Goal: Task Accomplishment & Management: Complete application form

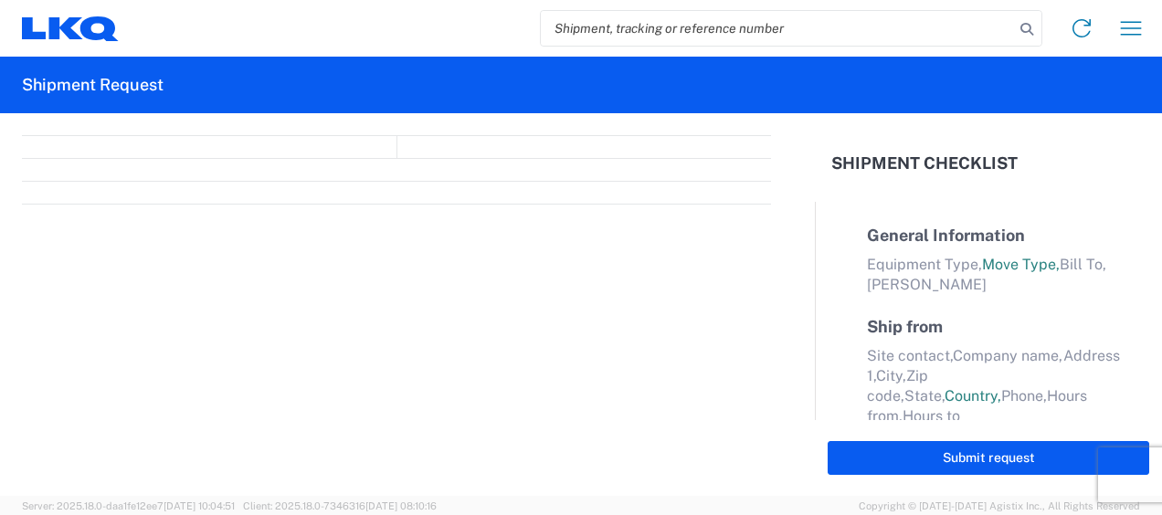
select select "FULL"
select select "LBS"
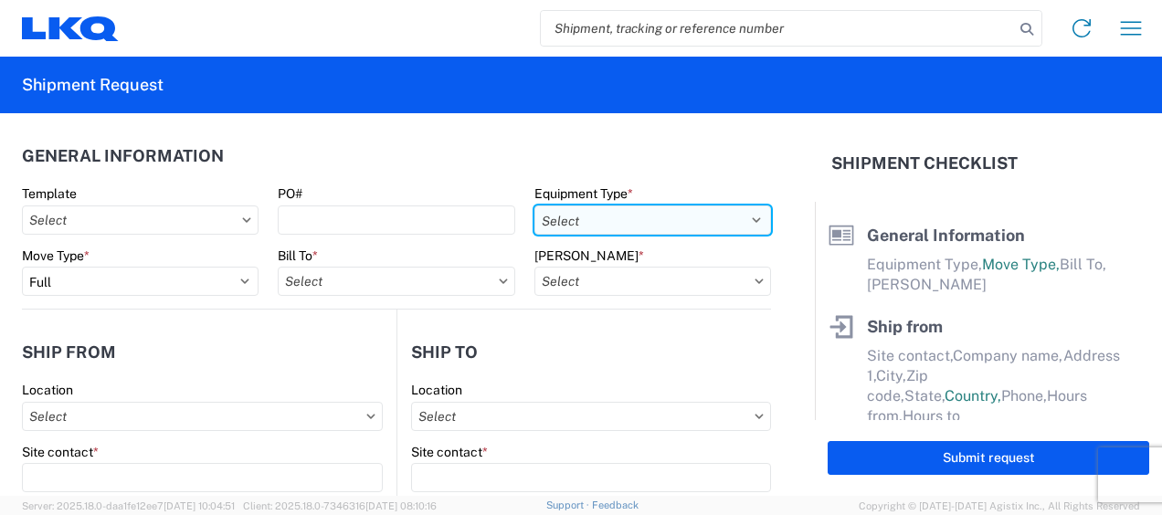
click at [743, 215] on select "Select 53’ Dry Van Flatbed Dropdeck (van) Lowboy (flatbed) Rail" at bounding box center [652, 220] width 237 height 29
select select "STDV"
click at [534, 206] on select "Select 53’ Dry Van Flatbed Dropdeck (van) Lowboy (flatbed) Rail" at bounding box center [652, 220] width 237 height 29
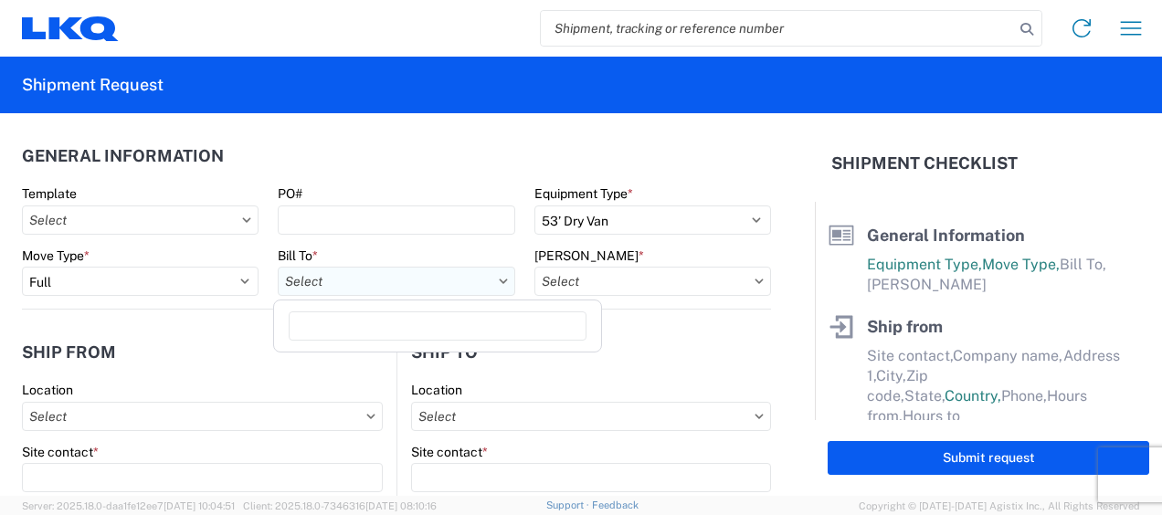
click at [455, 280] on input "Bill To *" at bounding box center [396, 281] width 237 height 29
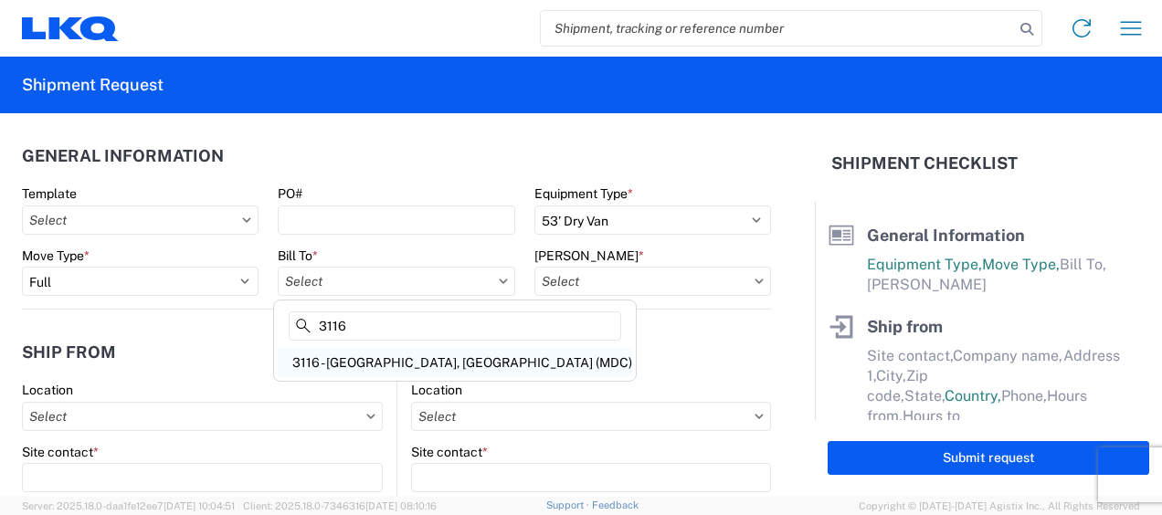
type input "3116"
click at [382, 356] on div "3116 - [GEOGRAPHIC_DATA], [GEOGRAPHIC_DATA] (MDC)" at bounding box center [455, 362] width 354 height 29
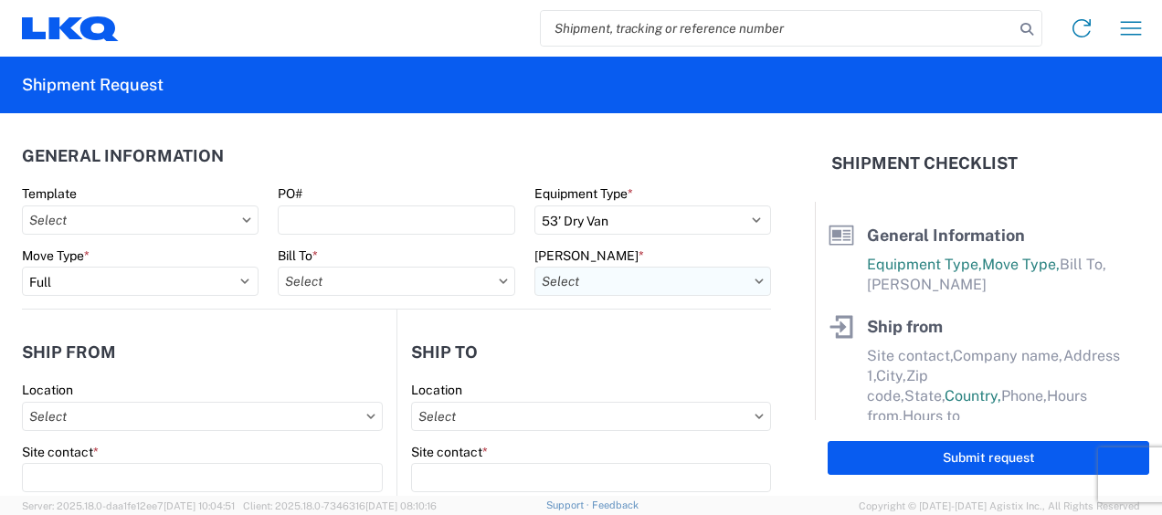
type input "3116 - [GEOGRAPHIC_DATA], [GEOGRAPHIC_DATA] (MDC)"
click at [585, 280] on input "Bill Code *" at bounding box center [652, 281] width 237 height 29
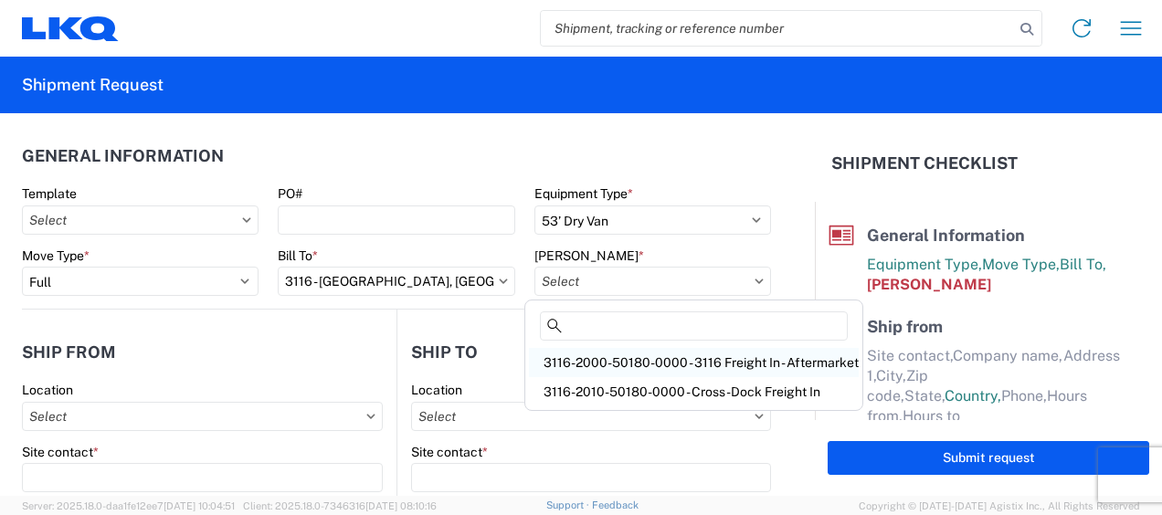
click at [597, 358] on div "3116-2000-50180-0000 - 3116 Freight In - Aftermarket" at bounding box center [694, 362] width 330 height 29
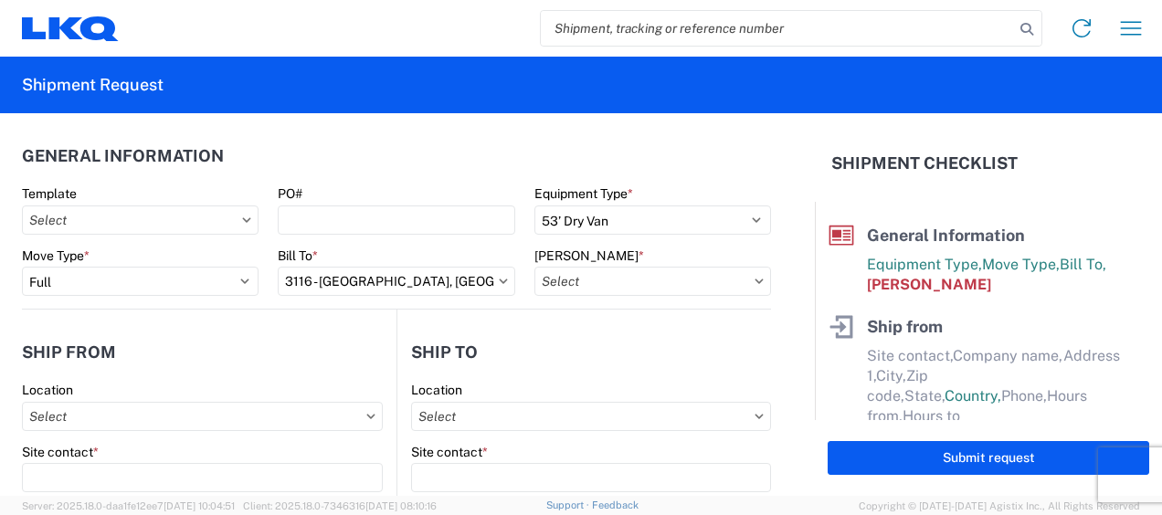
type input "3116-2000-50180-0000 - 3116 Freight In - Aftermarket"
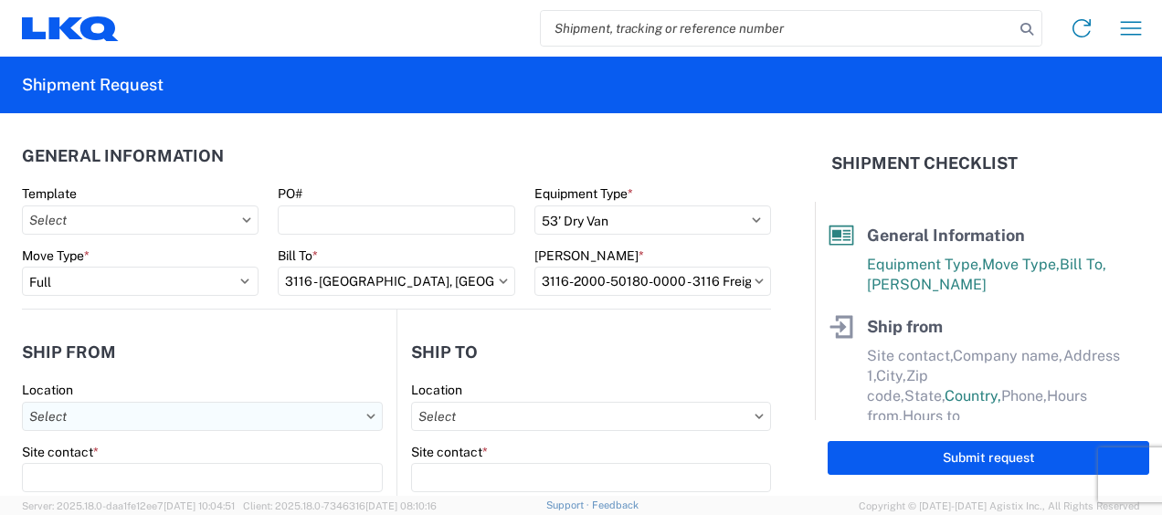
click at [75, 418] on input "Location" at bounding box center [202, 416] width 361 height 29
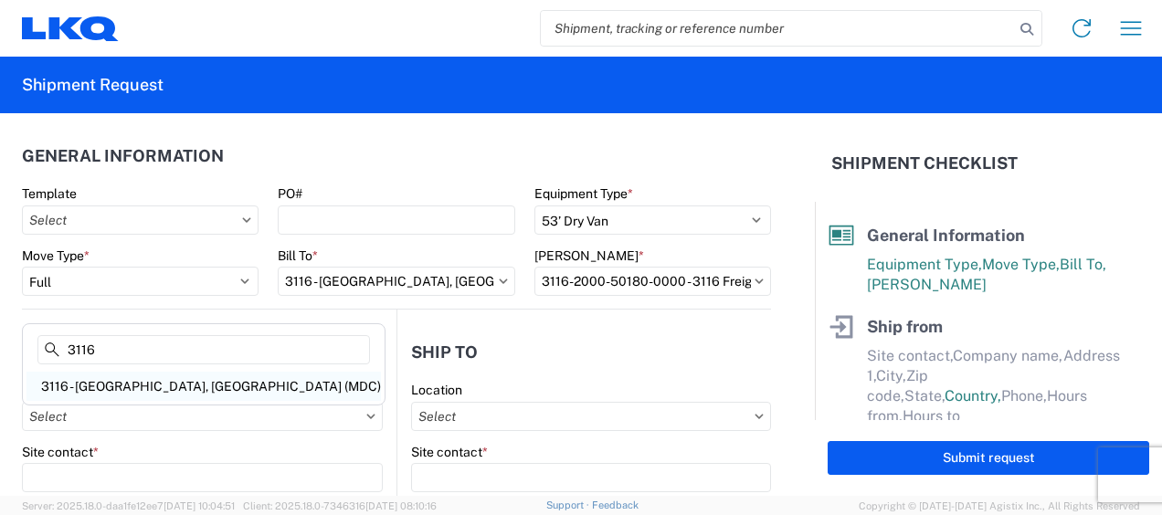
type input "3116"
click at [116, 374] on div "3116 - [GEOGRAPHIC_DATA], [GEOGRAPHIC_DATA] (MDC)" at bounding box center [203, 386] width 354 height 29
type input "3116 - [GEOGRAPHIC_DATA], [GEOGRAPHIC_DATA] (MDC)"
type input "[DEMOGRAPHIC_DATA][PERSON_NAME]"
type input "LKQ Corporation"
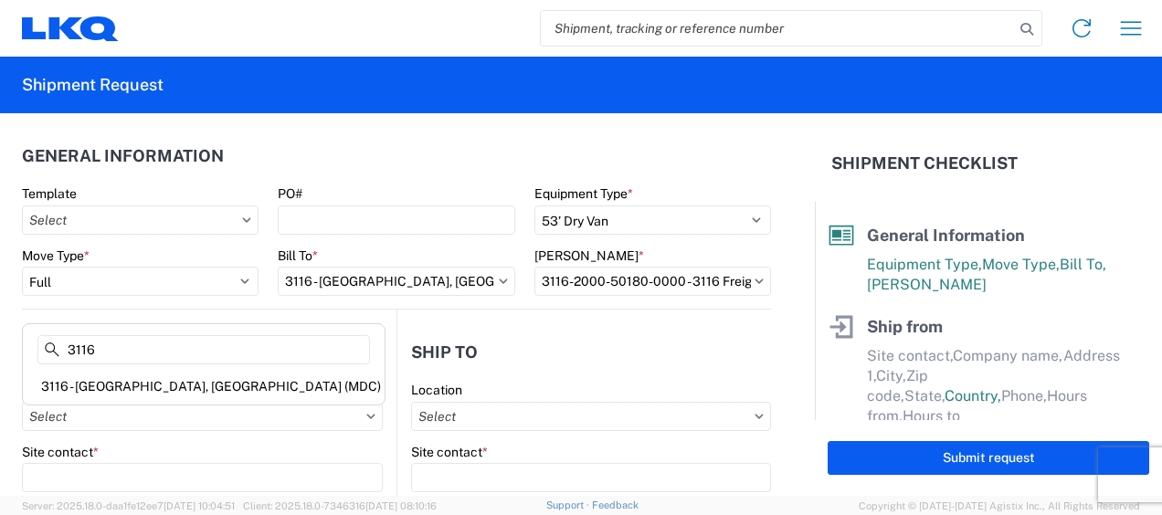
type input "[STREET_ADDRESS]"
type input "[GEOGRAPHIC_DATA]"
type input "49508"
select select "MI"
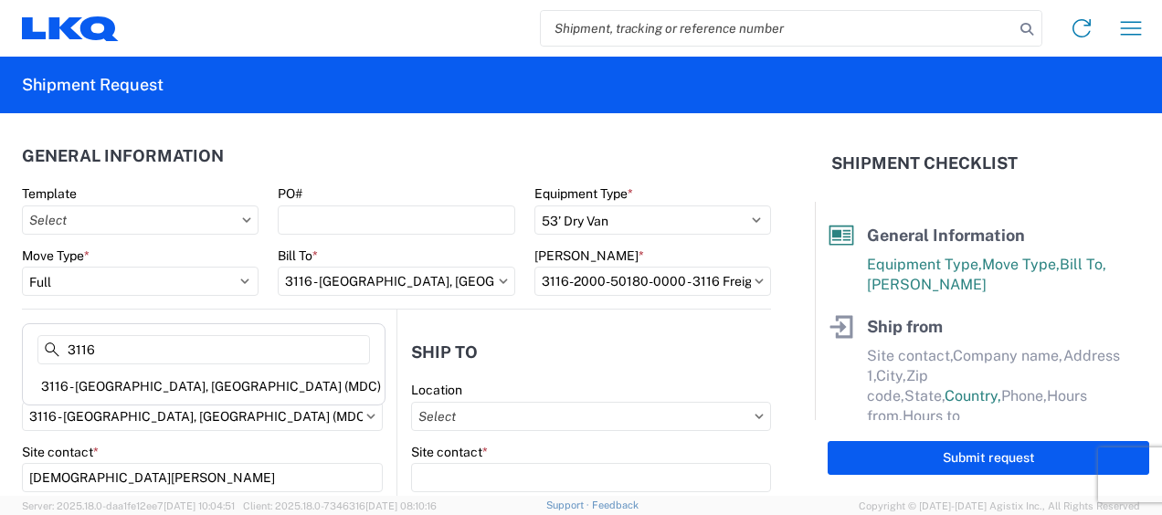
select select "US"
type input "[PERSON_NAME][EMAIL_ADDRESS][DOMAIN_NAME]"
type input "[PHONE_NUMBER]"
type input "06:00"
type input "13:00"
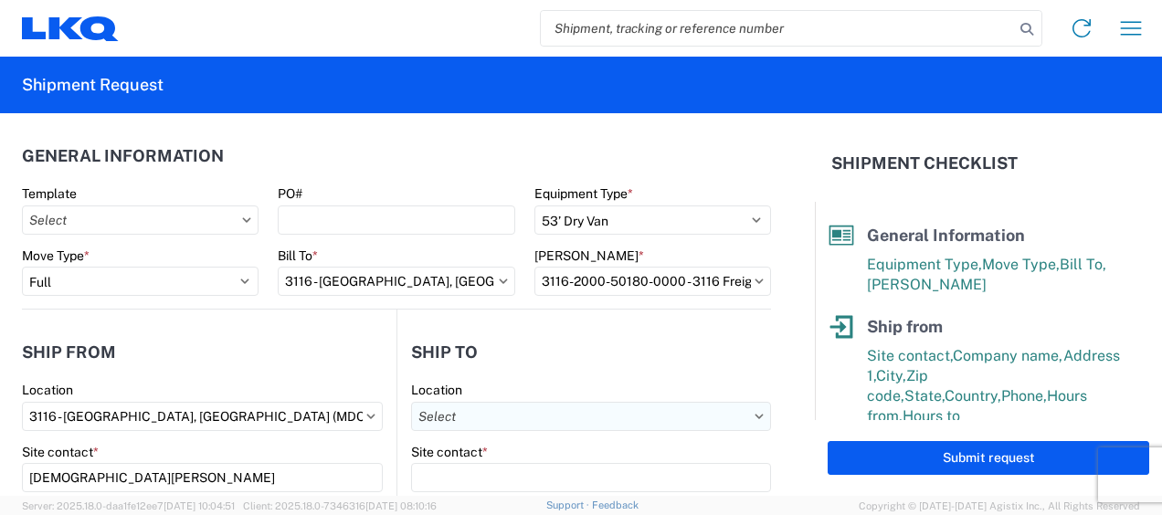
click at [508, 418] on input "Location" at bounding box center [591, 416] width 360 height 29
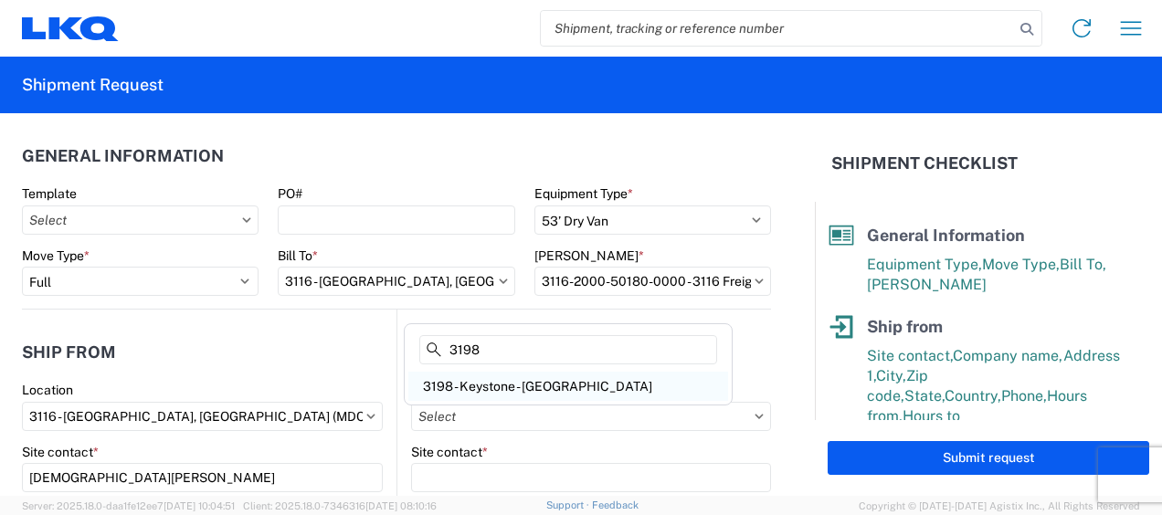
type input "3198"
click at [527, 384] on div "3198 - Keystone - [GEOGRAPHIC_DATA]" at bounding box center [568, 386] width 320 height 29
type input "3198 - Keystone - [GEOGRAPHIC_DATA]"
type input "LKQ Corporation"
type input "13642 Orden Dr"
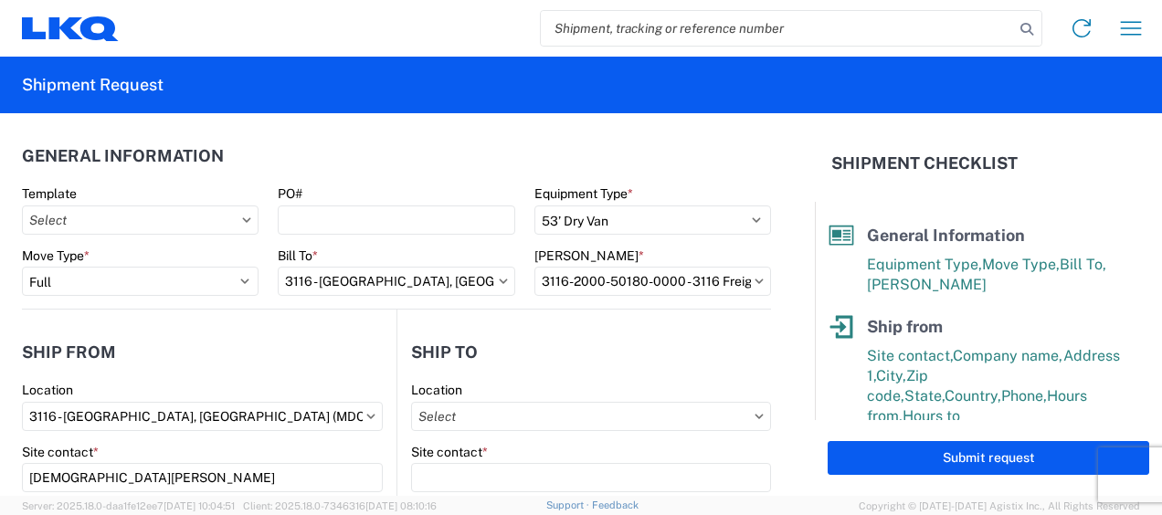
type input "[GEOGRAPHIC_DATA]"
type input "90670"
select select "US"
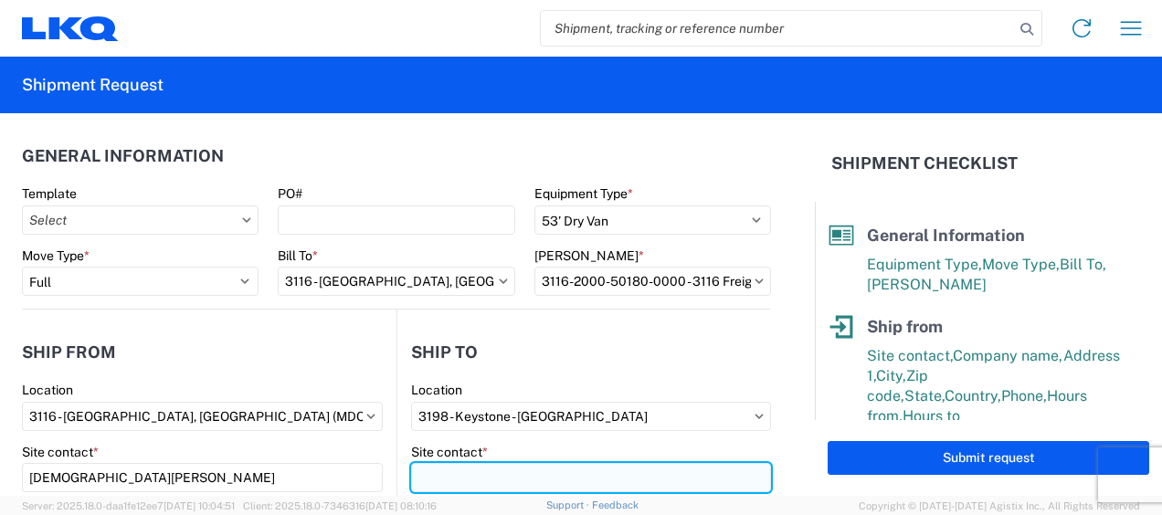
click at [472, 485] on input "Site contact *" at bounding box center [591, 477] width 360 height 29
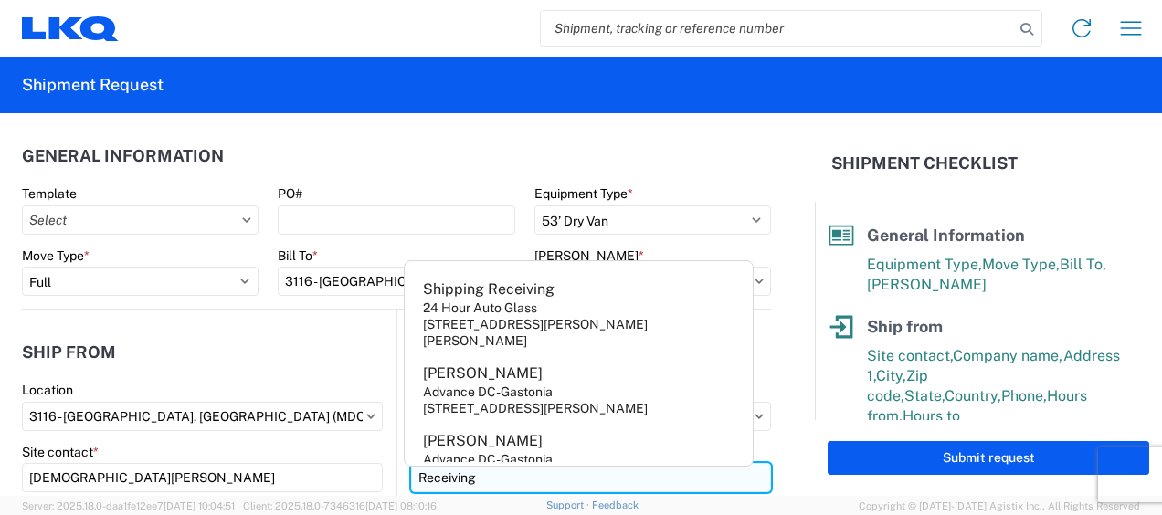
type input "Receiving"
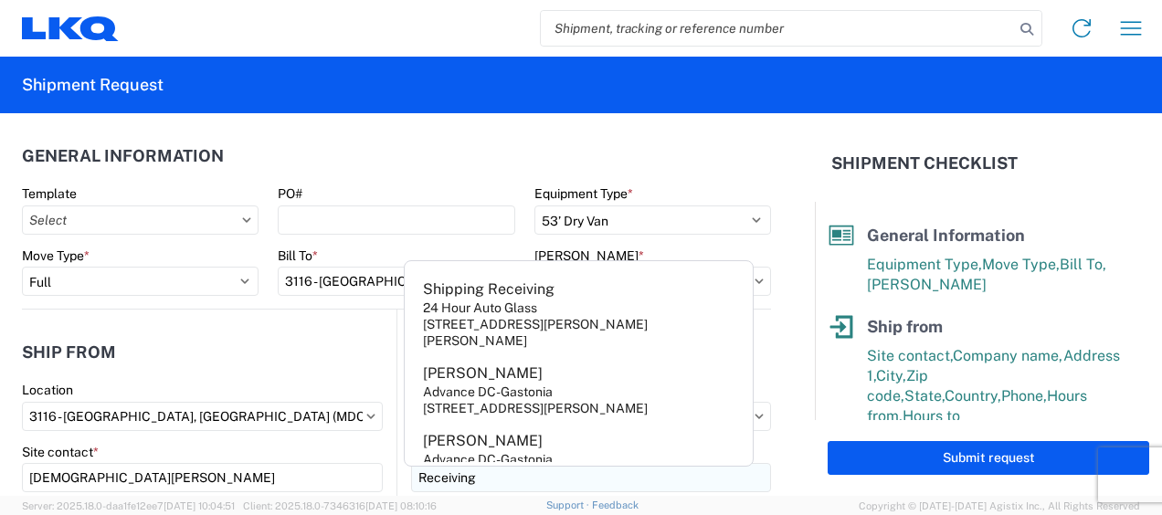
scroll to position [234, 0]
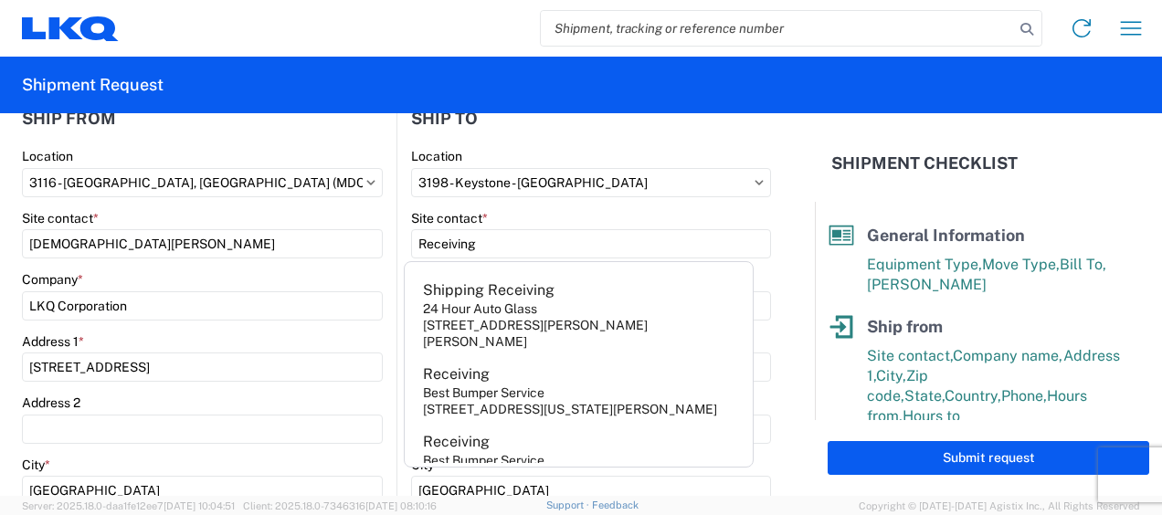
click at [323, 267] on agx-form-control-wrapper-v2 "Site contact * Kristen Lund" at bounding box center [202, 241] width 361 height 62
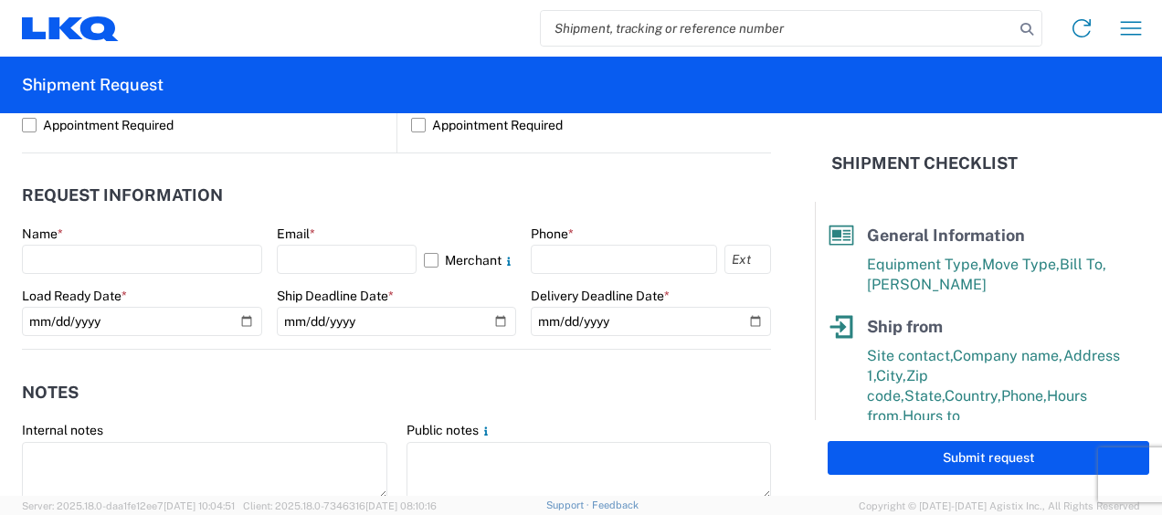
scroll to position [965, 0]
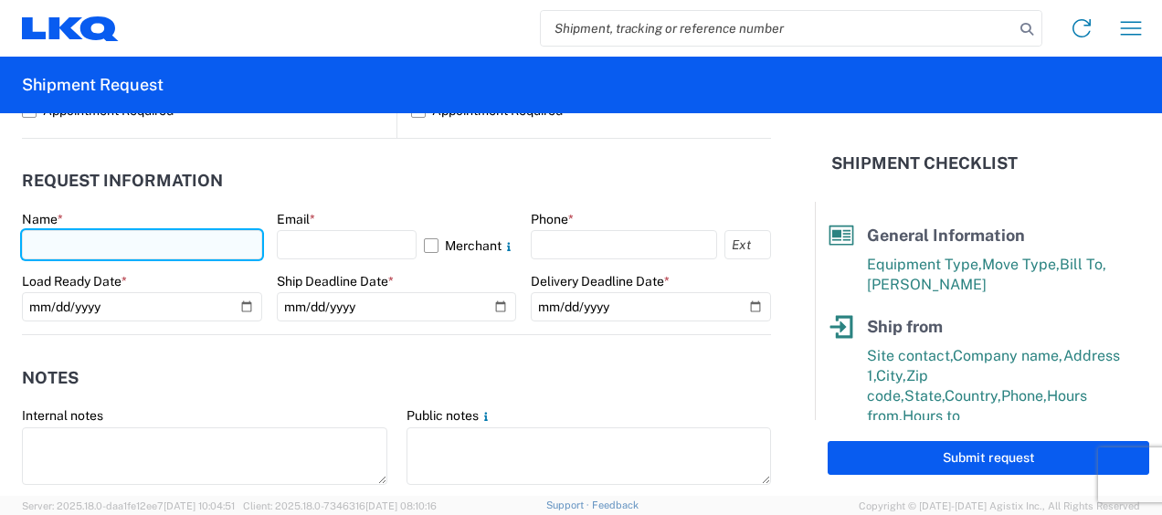
click at [46, 243] on input "text" at bounding box center [142, 244] width 240 height 29
type input "[DEMOGRAPHIC_DATA][PERSON_NAME]"
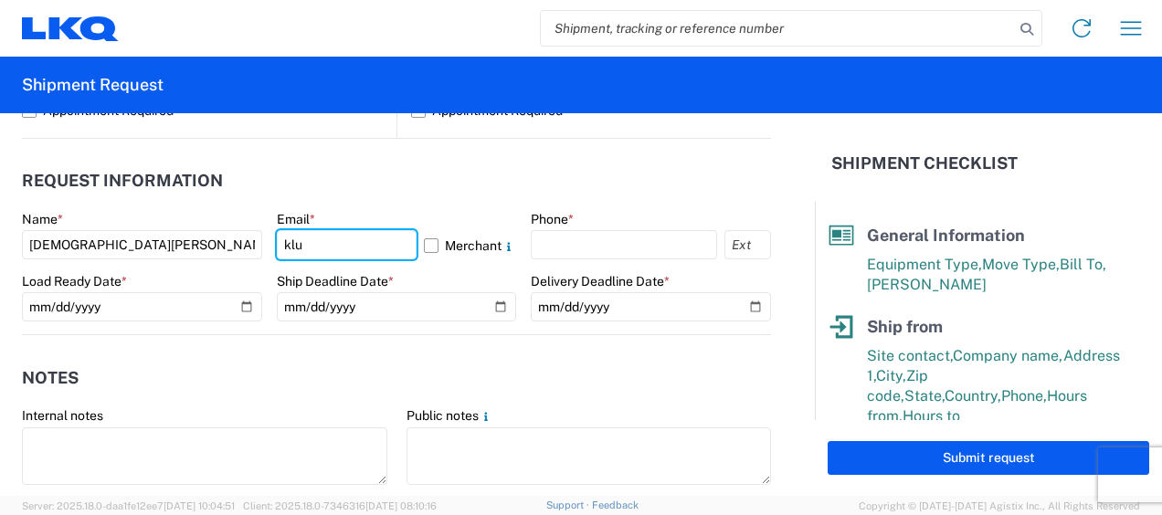
type input "[PERSON_NAME][EMAIL_ADDRESS][DOMAIN_NAME]"
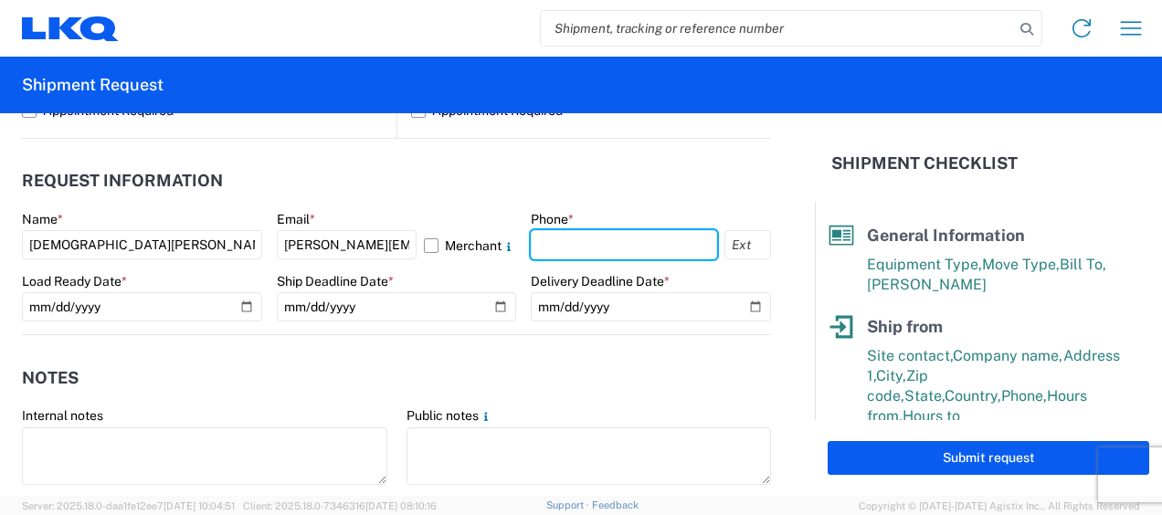
type input "6167541500"
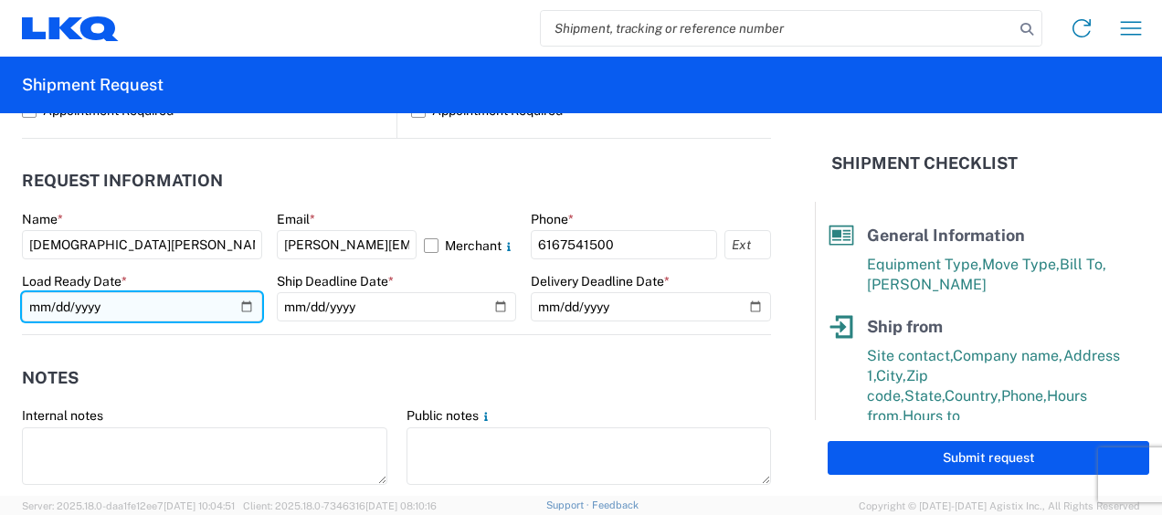
click at [238, 305] on input "date" at bounding box center [142, 306] width 240 height 29
type input "2025-09-04"
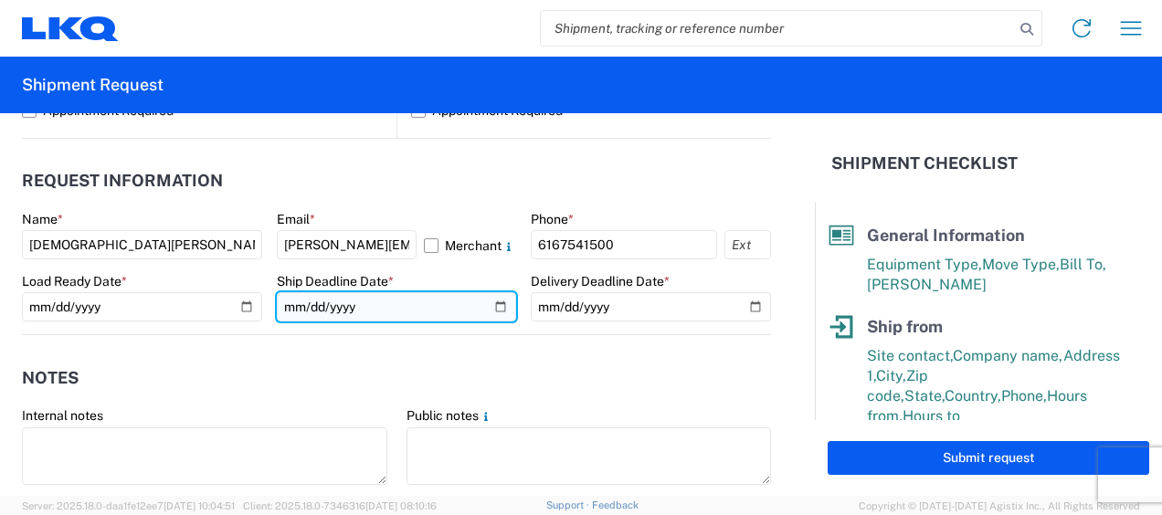
click at [493, 303] on input "date" at bounding box center [397, 306] width 240 height 29
type input "2025-09-04"
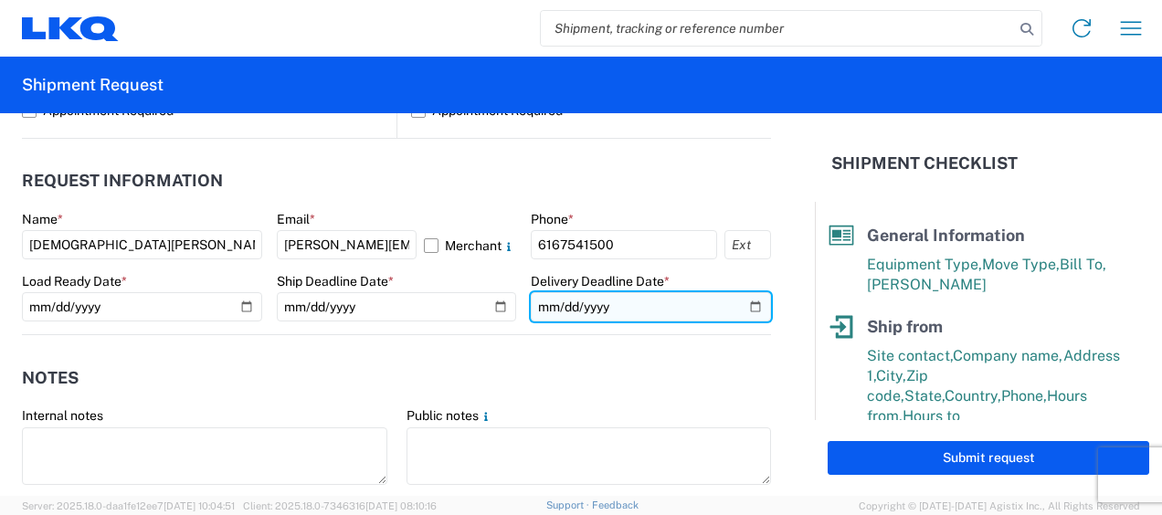
click at [742, 308] on input "date" at bounding box center [651, 306] width 240 height 29
type input "2025-09-11"
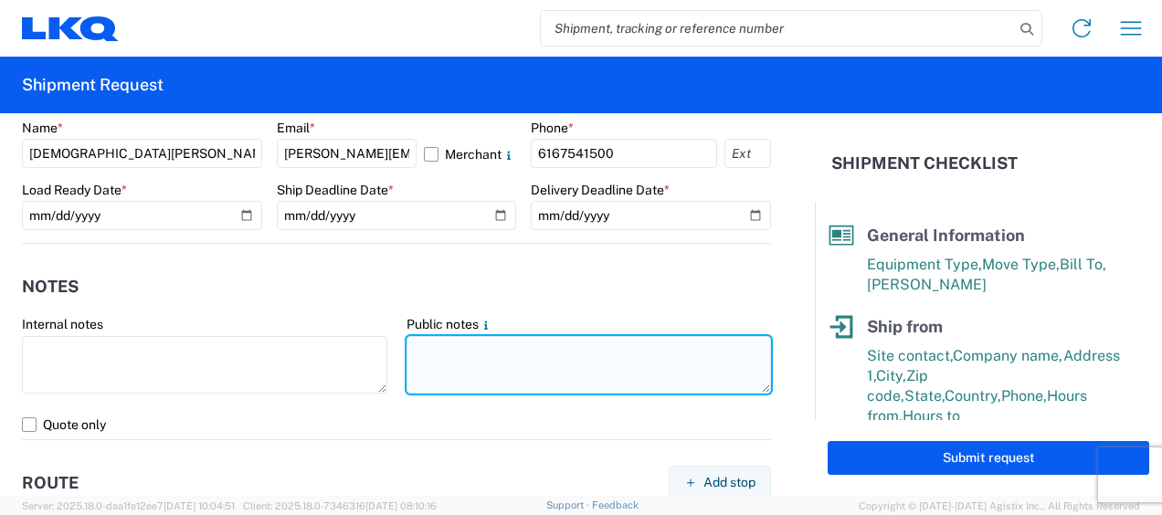
click at [432, 350] on textarea at bounding box center [589, 365] width 365 height 58
drag, startPoint x: 400, startPoint y: 343, endPoint x: 598, endPoint y: 359, distance: 198.8
click at [598, 359] on textarea "198-[GEOGRAPHIC_DATA] 19 skids 11407435/8003/8549/8679" at bounding box center [589, 365] width 365 height 58
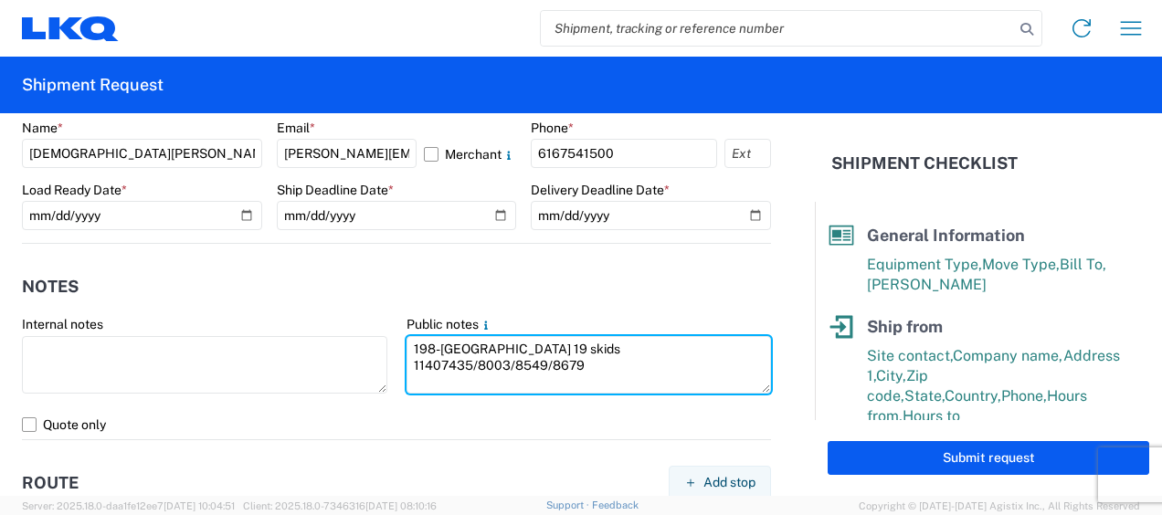
type textarea "198-[GEOGRAPHIC_DATA] 19 skids 11407435/8003/8549/8679"
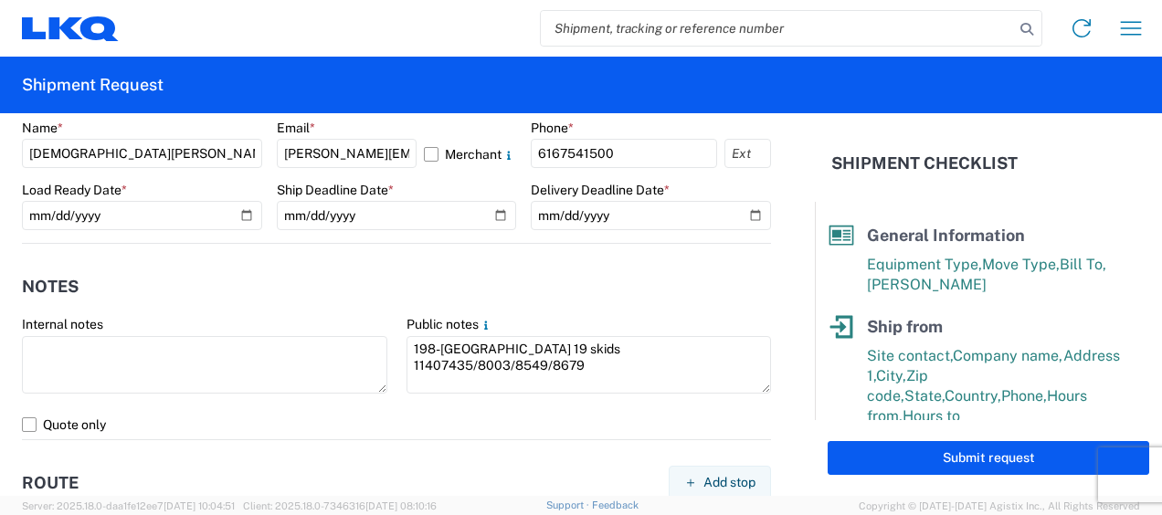
drag, startPoint x: 452, startPoint y: 276, endPoint x: 403, endPoint y: 274, distance: 49.4
click at [453, 276] on header "Notes" at bounding box center [396, 286] width 749 height 41
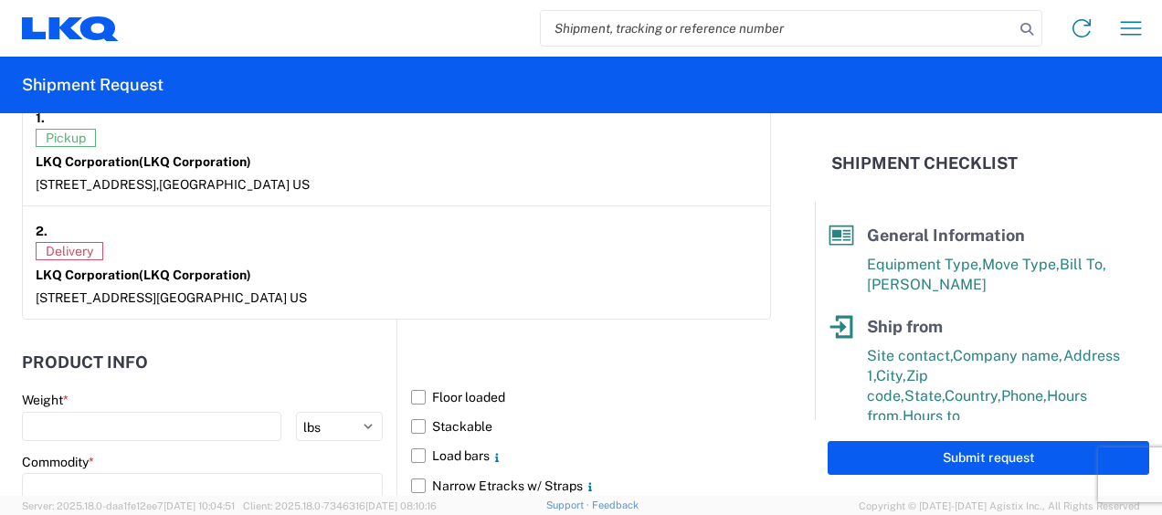
scroll to position [1513, 0]
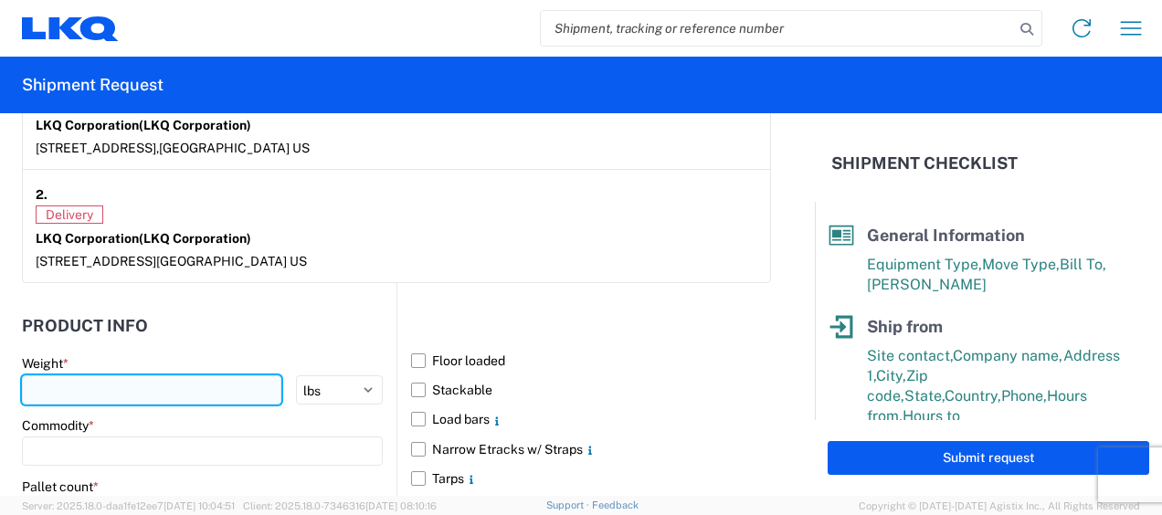
click at [79, 382] on input "number" at bounding box center [151, 389] width 259 height 29
type input "8673"
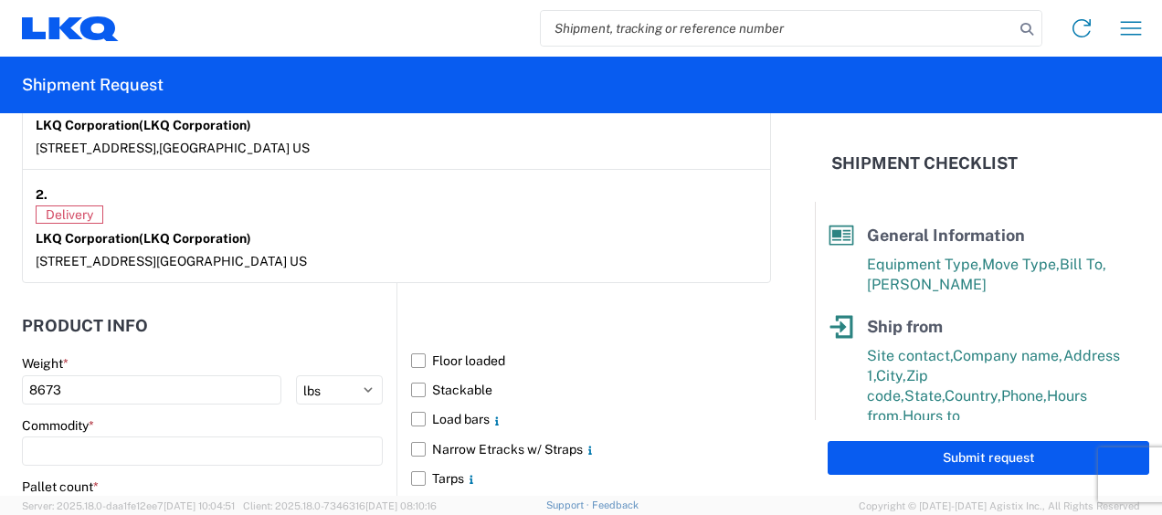
click at [191, 323] on header "Product Info" at bounding box center [209, 325] width 375 height 41
click at [113, 437] on input at bounding box center [202, 451] width 361 height 29
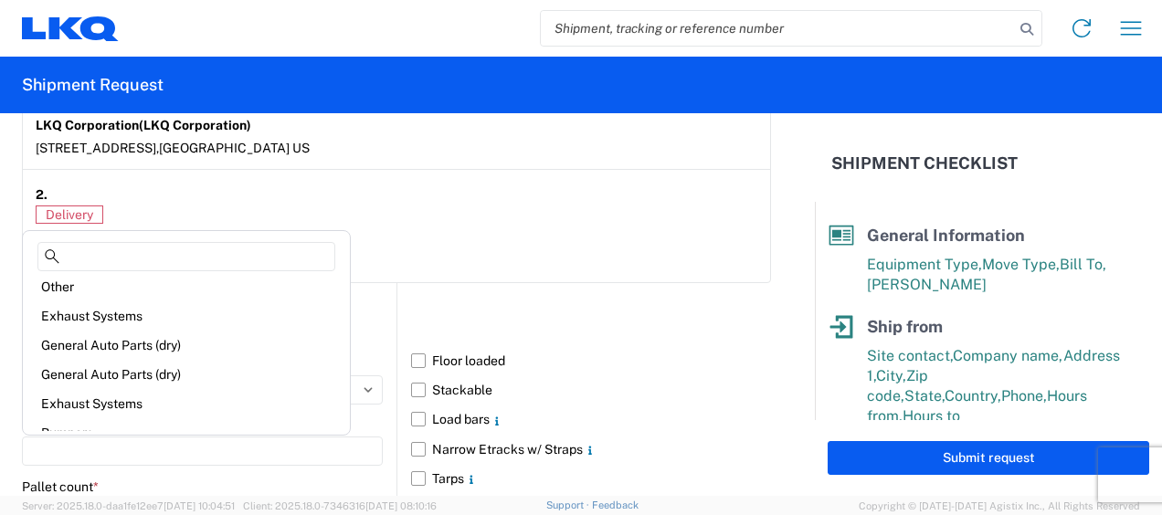
scroll to position [183, 0]
click at [132, 344] on div "General Auto Parts (dry)" at bounding box center [186, 344] width 320 height 29
type input "General Auto Parts (dry)"
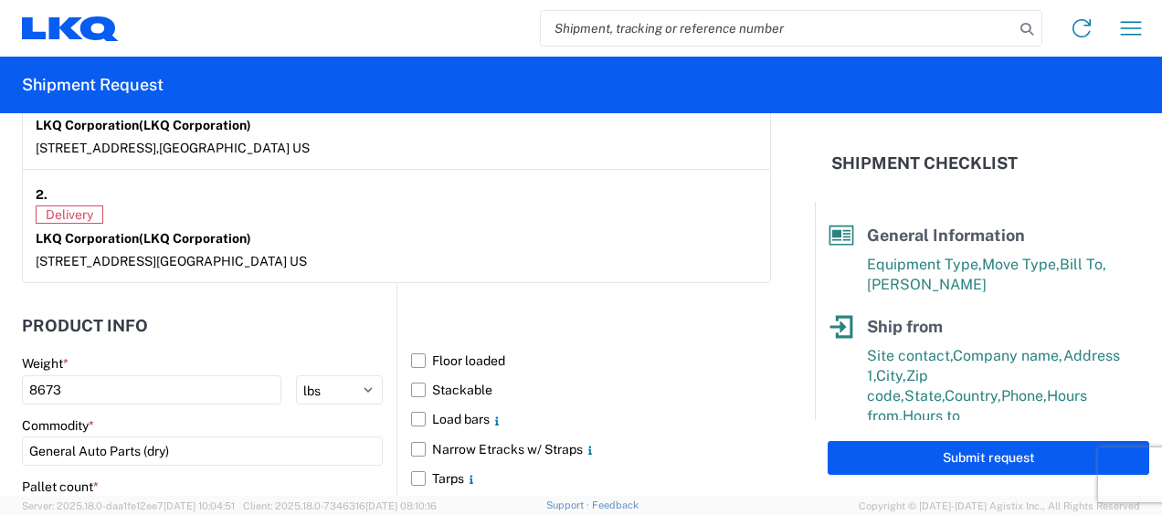
click at [207, 337] on header "Product Info" at bounding box center [209, 325] width 375 height 41
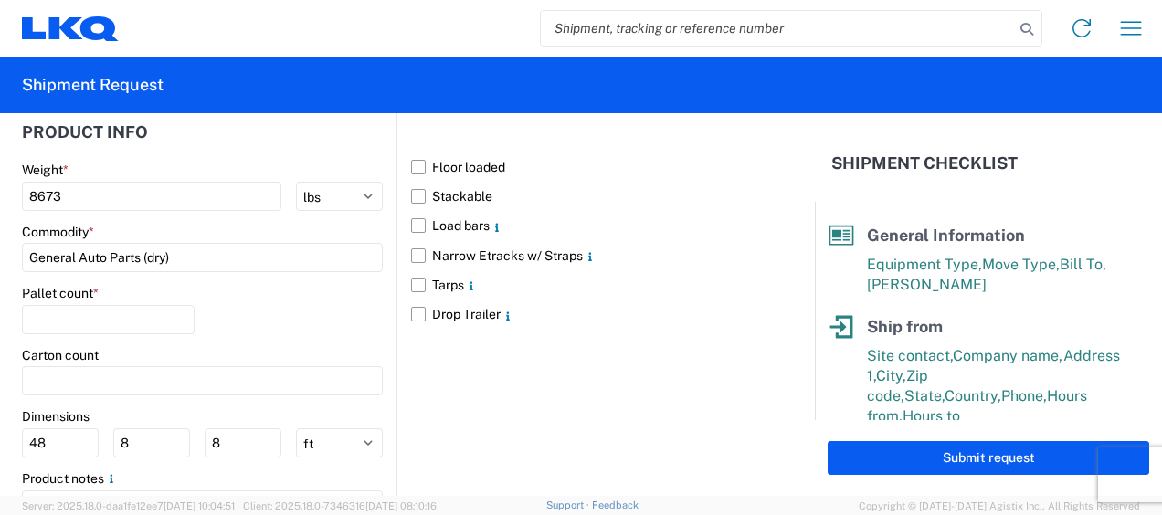
scroll to position [1787, 0]
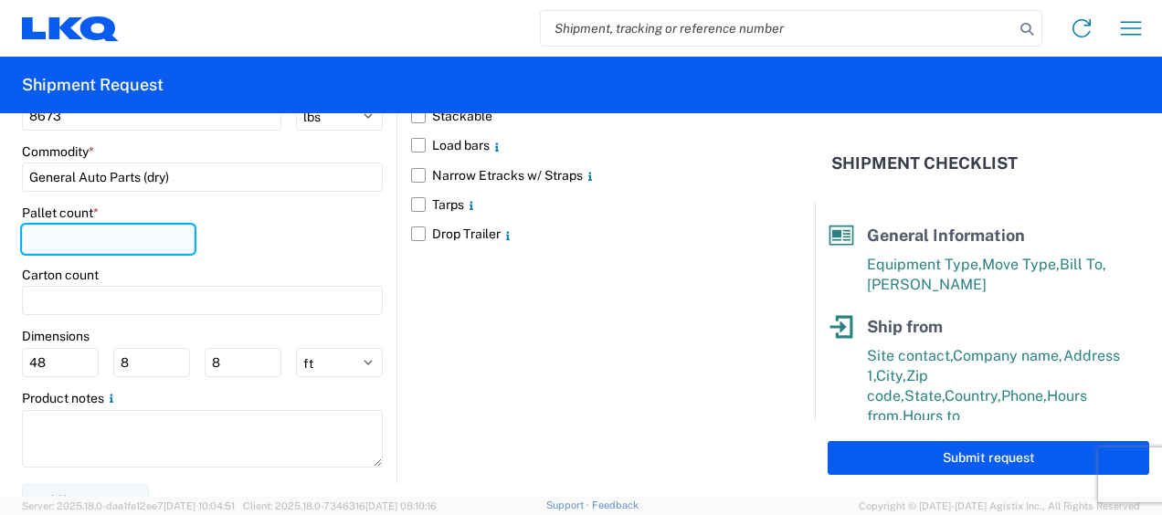
click at [77, 238] on input "number" at bounding box center [108, 239] width 173 height 29
type input "19"
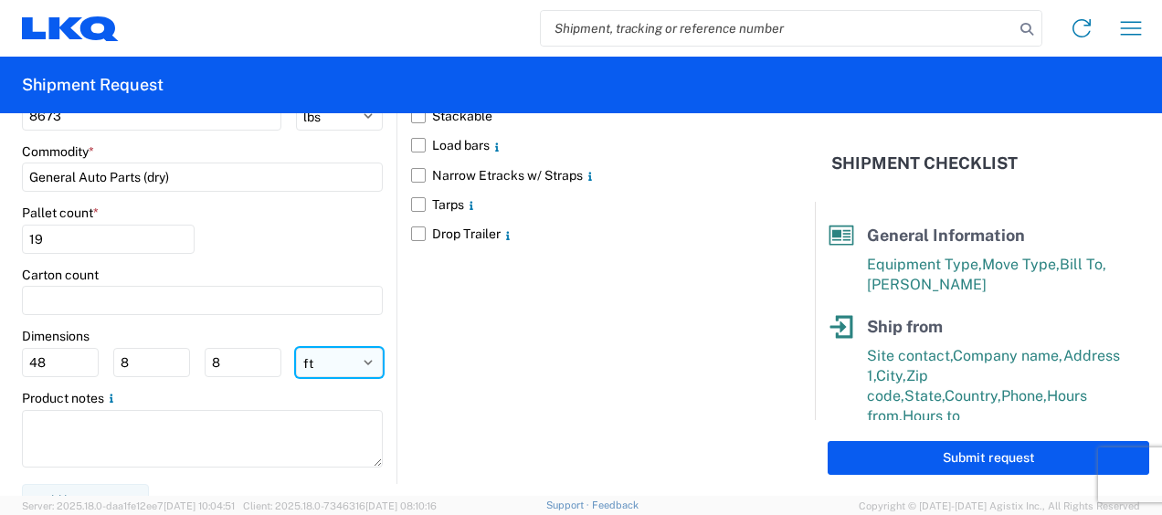
drag, startPoint x: 318, startPoint y: 363, endPoint x: 315, endPoint y: 354, distance: 9.5
click at [318, 363] on select "ft in cm" at bounding box center [339, 362] width 87 height 29
select select "IN"
click at [296, 348] on select "ft in cm" at bounding box center [339, 362] width 87 height 29
type input "576"
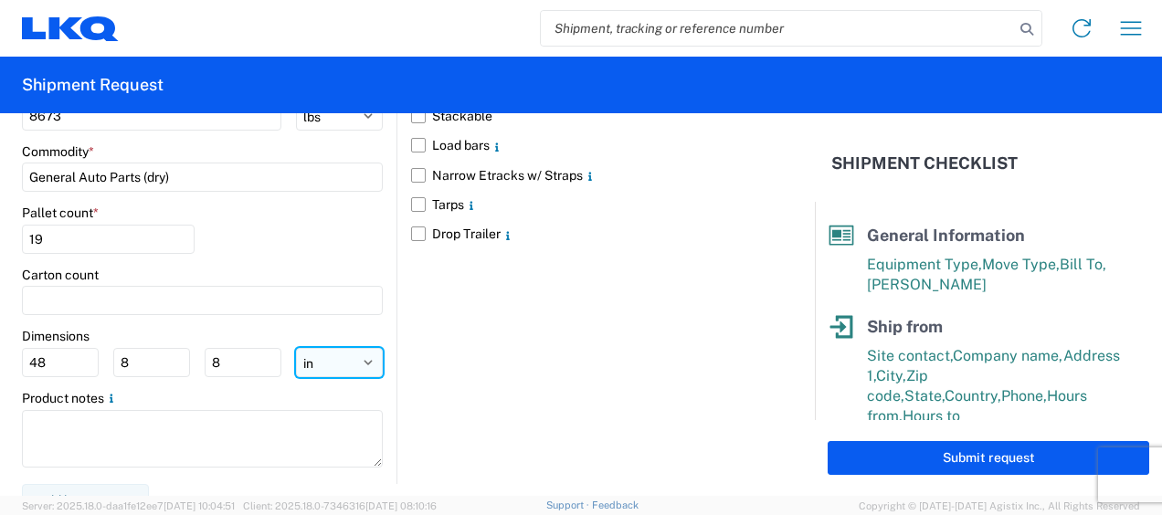
type input "96"
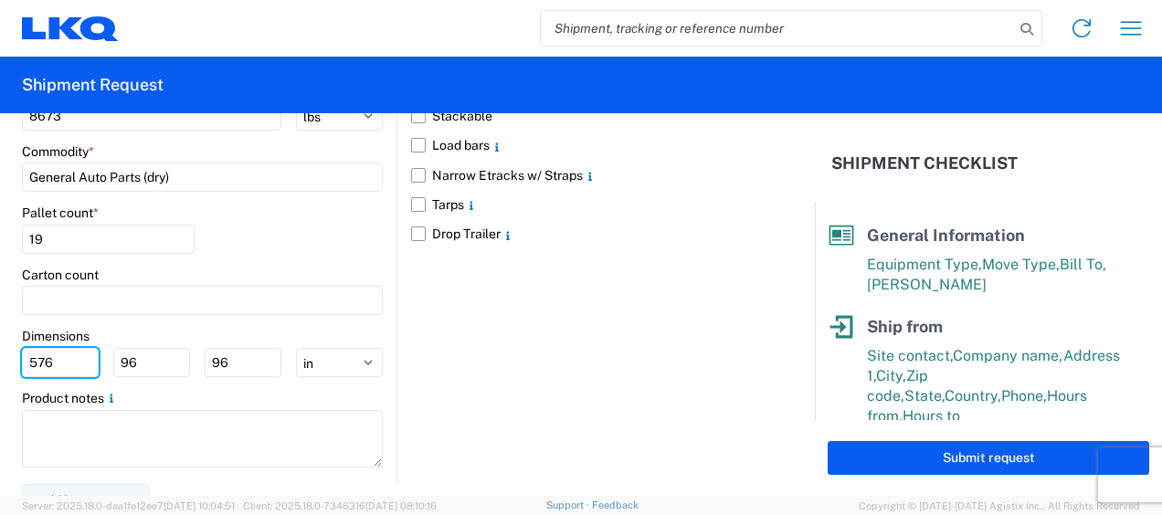
drag, startPoint x: 53, startPoint y: 354, endPoint x: 0, endPoint y: 312, distance: 67.6
click at [0, 347] on html "Home Shipment request Shipment tracking Shipment Request General Information Te…" at bounding box center [581, 257] width 1162 height 515
type input "77"
type input "47"
type input "102"
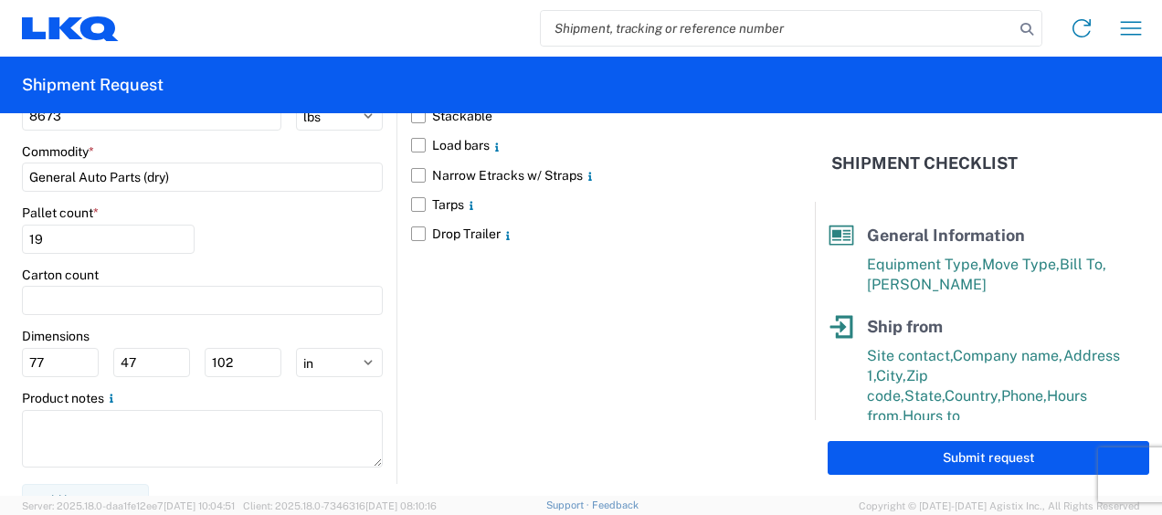
click at [546, 306] on div "Floor loaded Stackable Load bars Narrow Etracks w/ Straps Tarps Drop Trailer" at bounding box center [583, 246] width 375 height 474
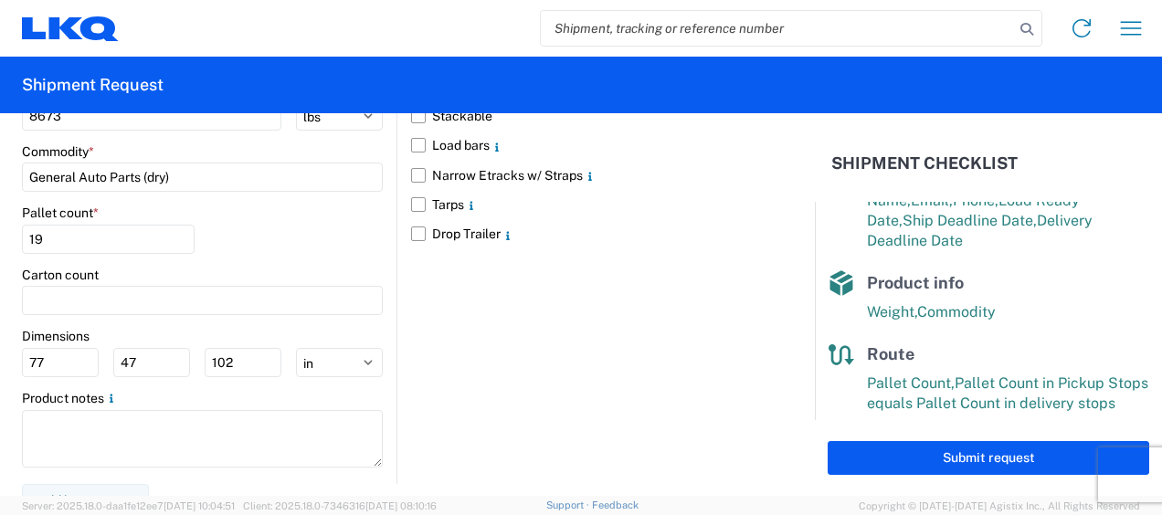
scroll to position [390, 0]
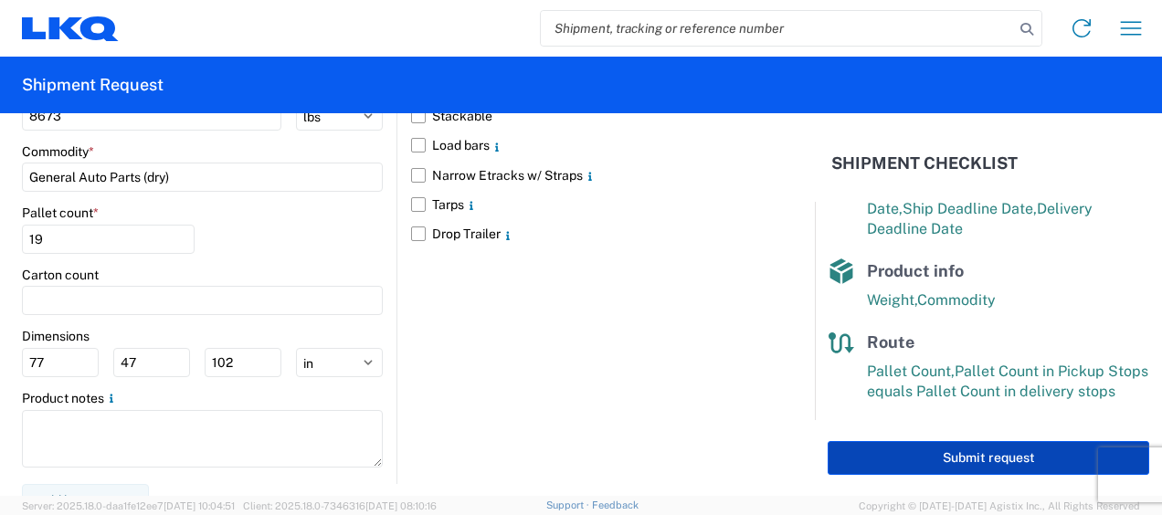
click at [972, 458] on button "Submit request" at bounding box center [989, 458] width 322 height 34
select select "US"
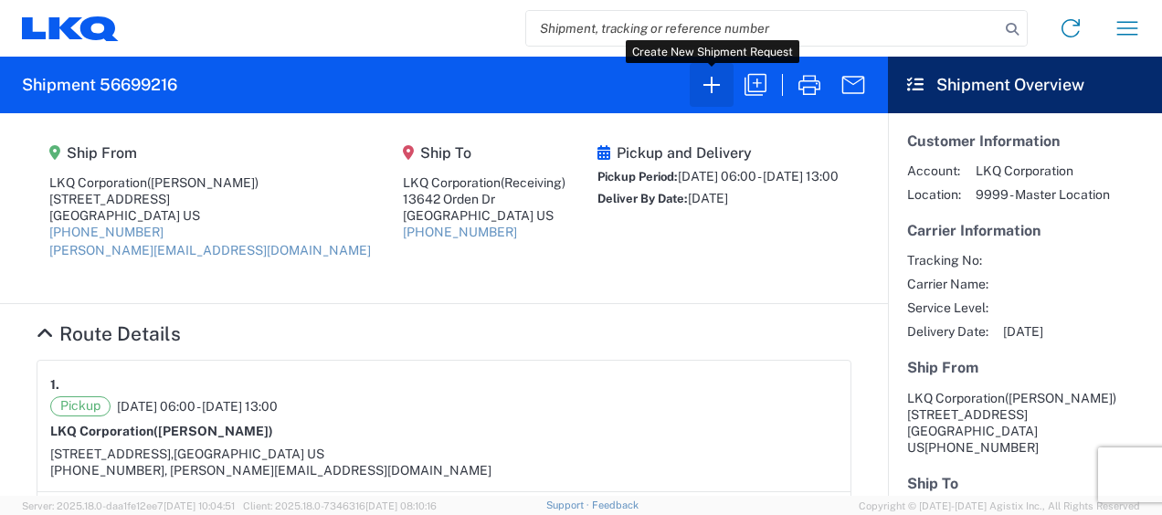
click at [718, 88] on icon "button" at bounding box center [711, 84] width 29 height 29
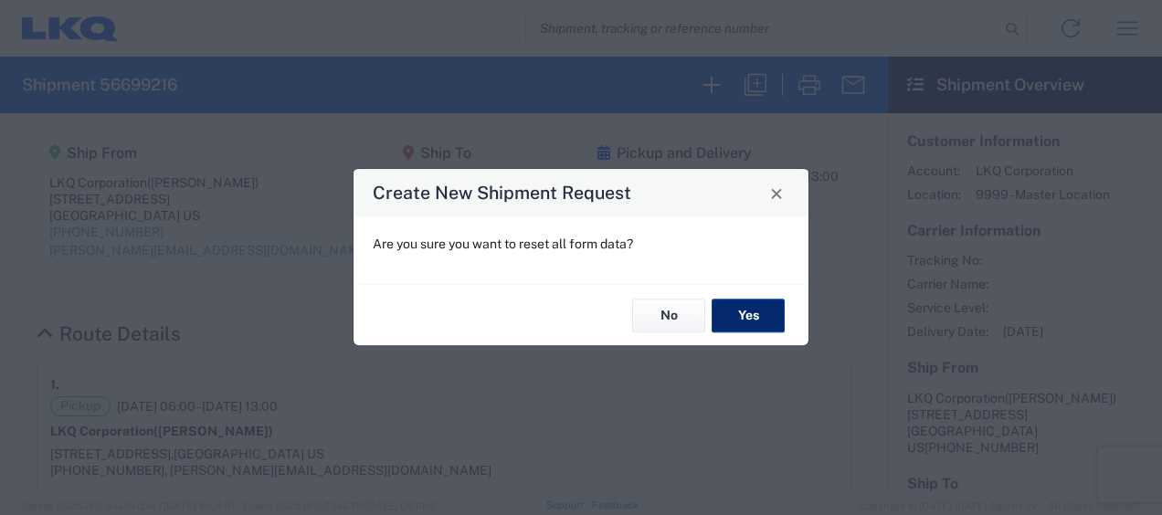
click at [751, 322] on button "Yes" at bounding box center [748, 316] width 73 height 34
select select "FULL"
select select "US"
select select "LBS"
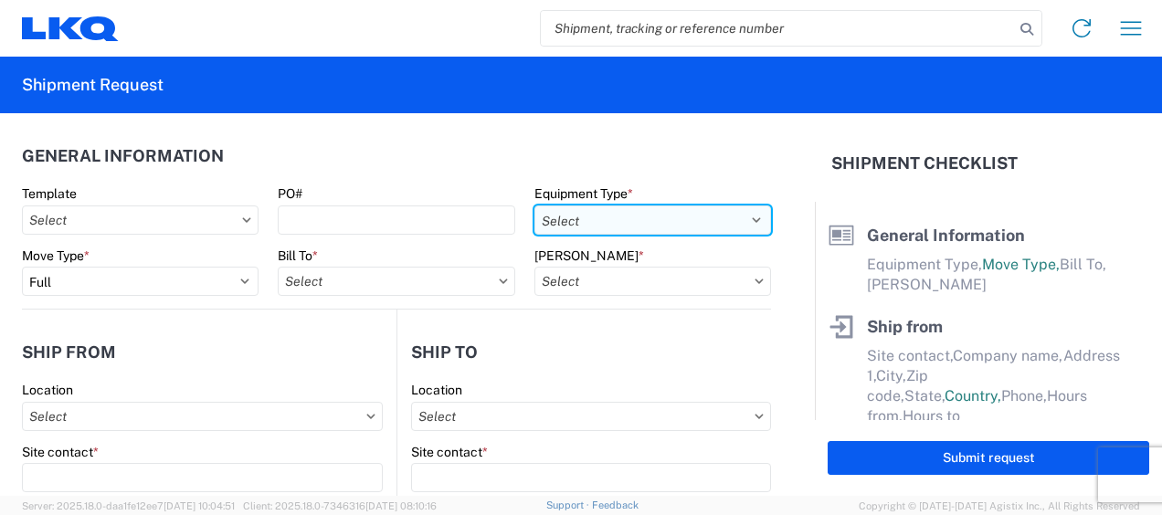
click at [747, 216] on select "Select 53’ Dry Van Flatbed Dropdeck (van) Lowboy (flatbed) Rail" at bounding box center [652, 220] width 237 height 29
select select "STDV"
click at [534, 206] on select "Select 53’ Dry Van Flatbed Dropdeck (van) Lowboy (flatbed) Rail" at bounding box center [652, 220] width 237 height 29
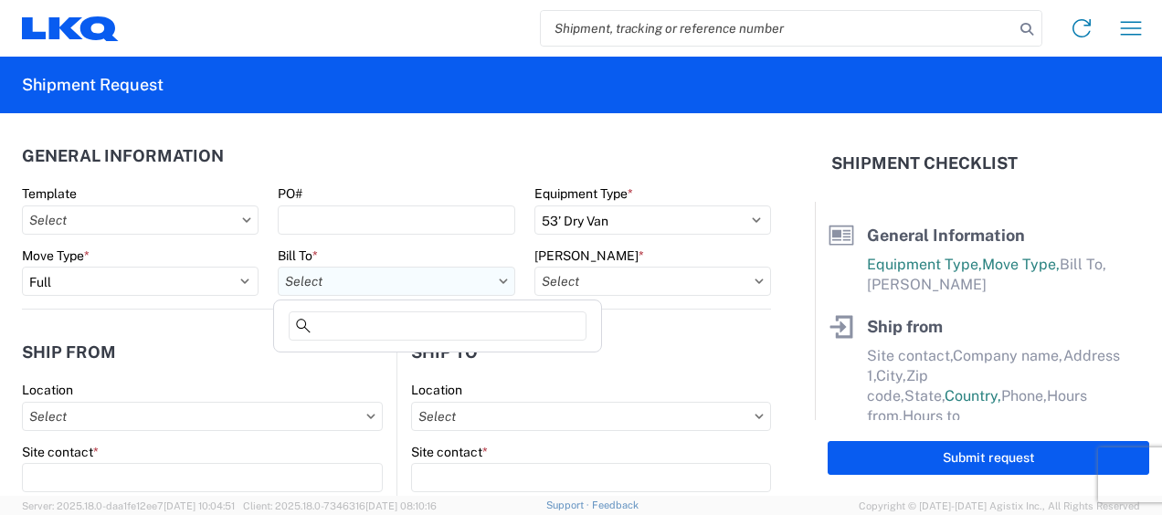
click at [330, 285] on input "Bill To *" at bounding box center [396, 281] width 237 height 29
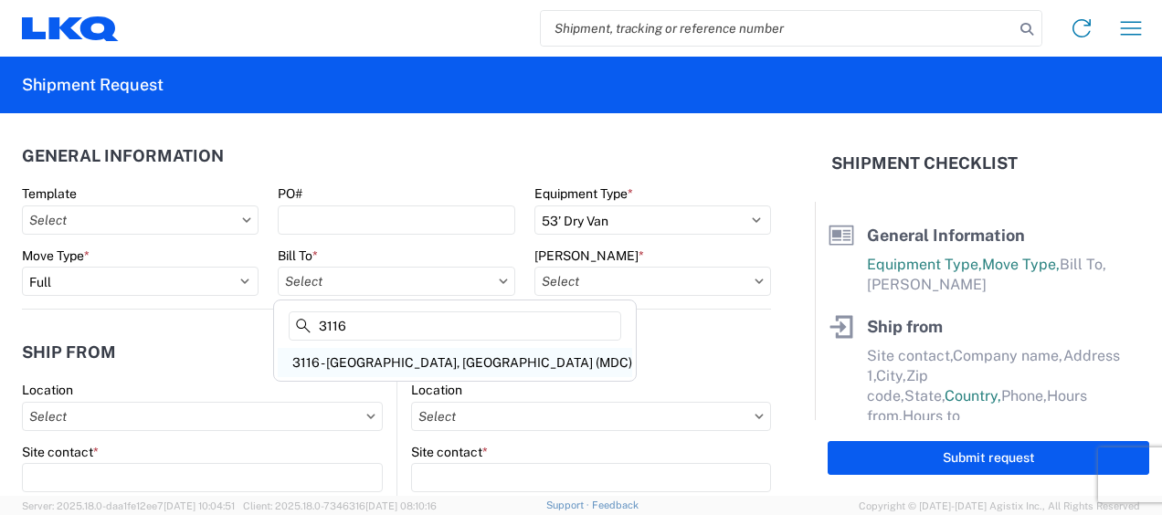
type input "3116"
click at [377, 361] on div "3116 - [GEOGRAPHIC_DATA], [GEOGRAPHIC_DATA] (MDC)" at bounding box center [455, 362] width 354 height 29
type input "3116 - [GEOGRAPHIC_DATA], [GEOGRAPHIC_DATA] (MDC)"
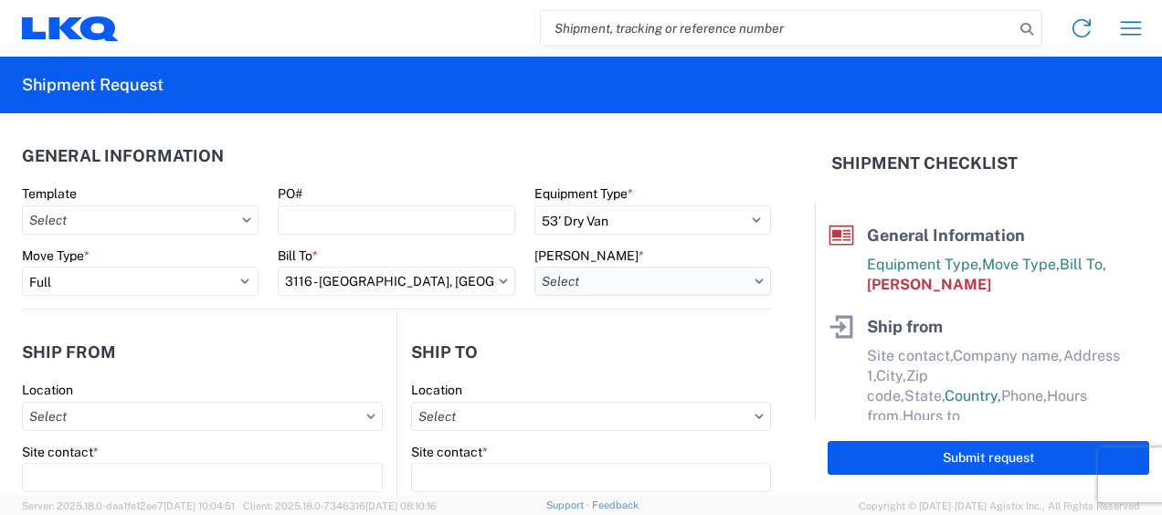
click at [558, 277] on input "Bill Code *" at bounding box center [652, 281] width 237 height 29
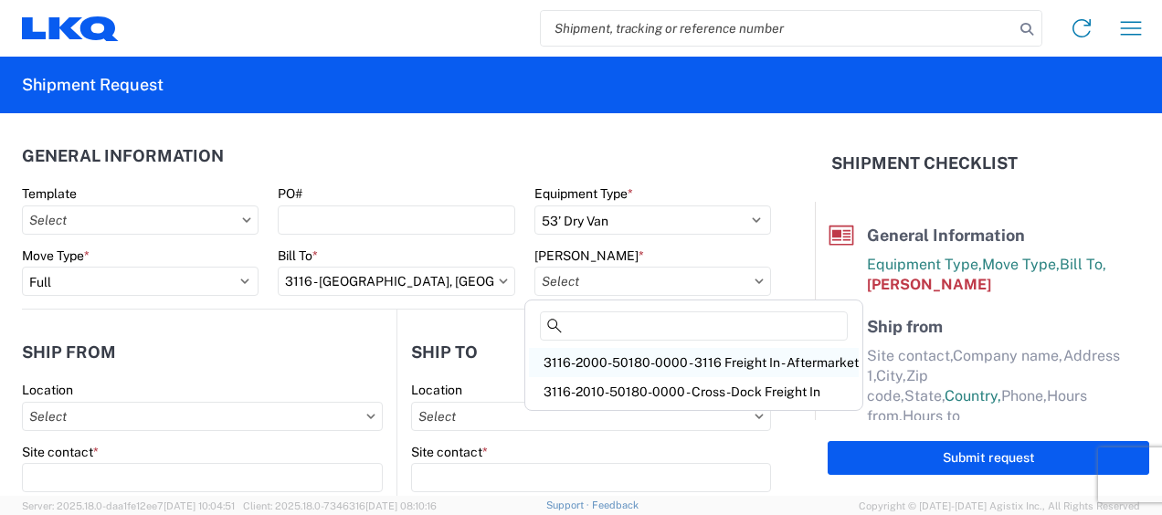
click at [582, 362] on div "3116-2000-50180-0000 - 3116 Freight In - Aftermarket" at bounding box center [694, 362] width 330 height 29
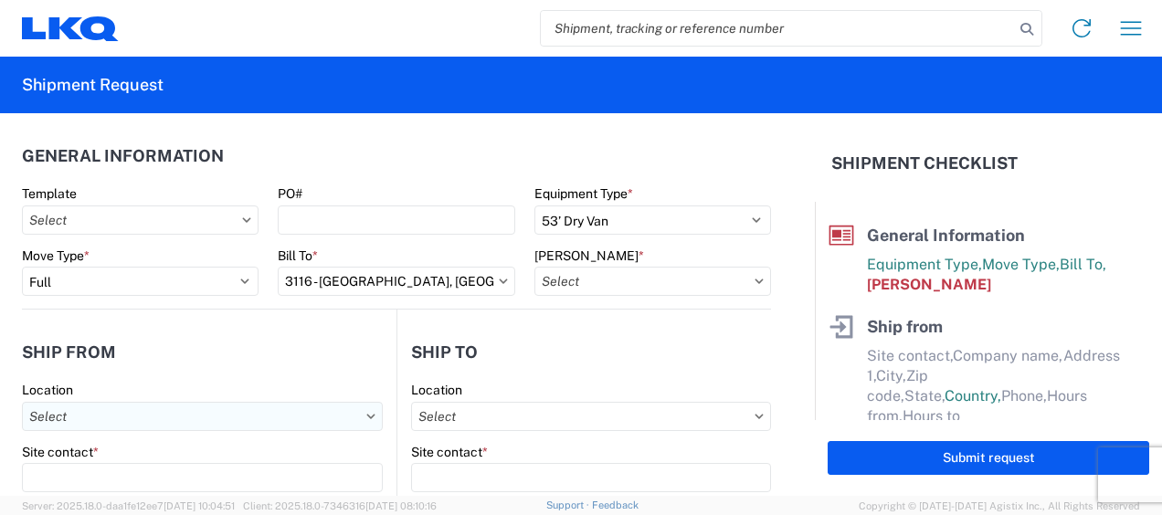
type input "3116-2000-50180-0000 - 3116 Freight In - Aftermarket"
click at [75, 416] on input "Location" at bounding box center [202, 416] width 361 height 29
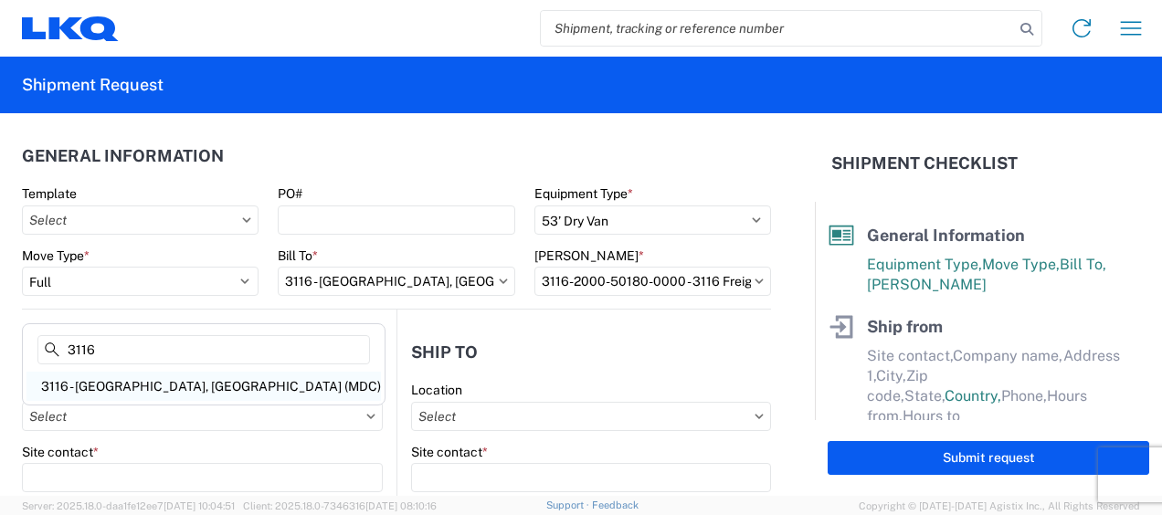
type input "3116"
click at [97, 378] on div "3116 - [GEOGRAPHIC_DATA], [GEOGRAPHIC_DATA] (MDC)" at bounding box center [203, 386] width 354 height 29
type input "3116 - [GEOGRAPHIC_DATA], [GEOGRAPHIC_DATA] (MDC)"
type input "[DEMOGRAPHIC_DATA][PERSON_NAME]"
type input "LKQ Corporation"
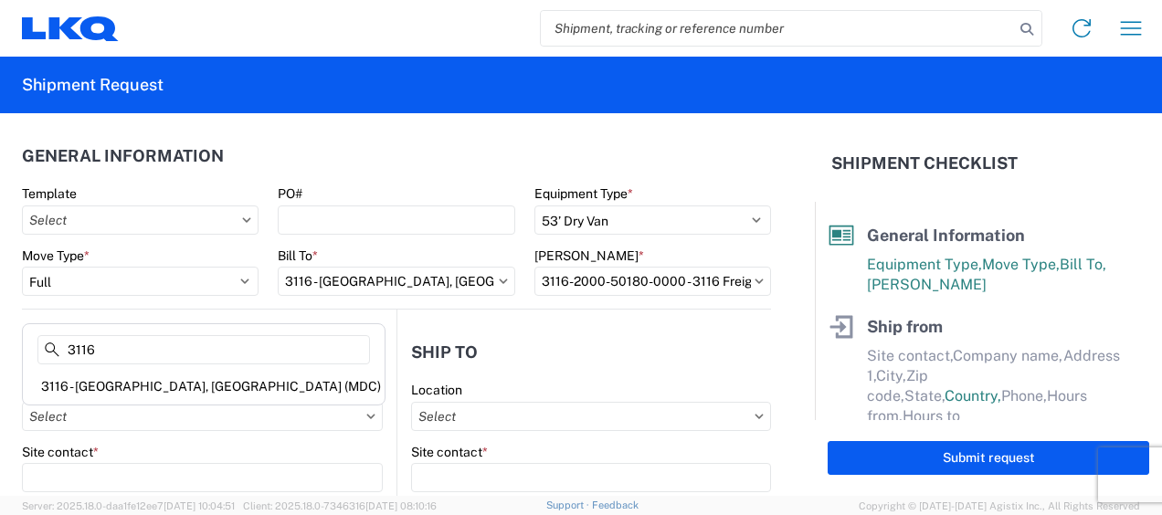
type input "[STREET_ADDRESS]"
type input "[GEOGRAPHIC_DATA]"
type input "49508"
select select "MI"
type input "[PERSON_NAME][EMAIL_ADDRESS][DOMAIN_NAME]"
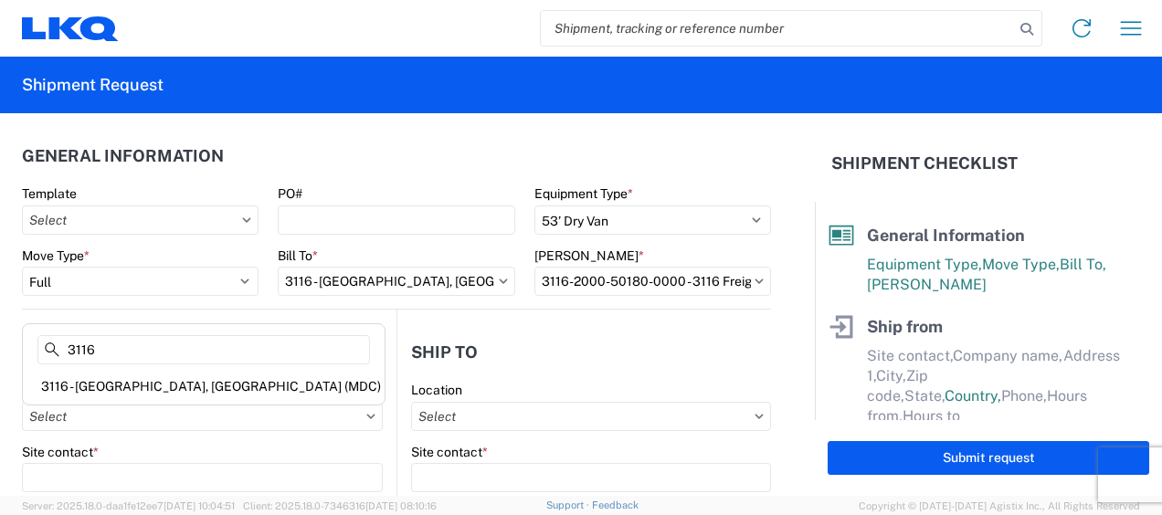
type input "[PHONE_NUMBER]"
type input "06:00"
type input "13:00"
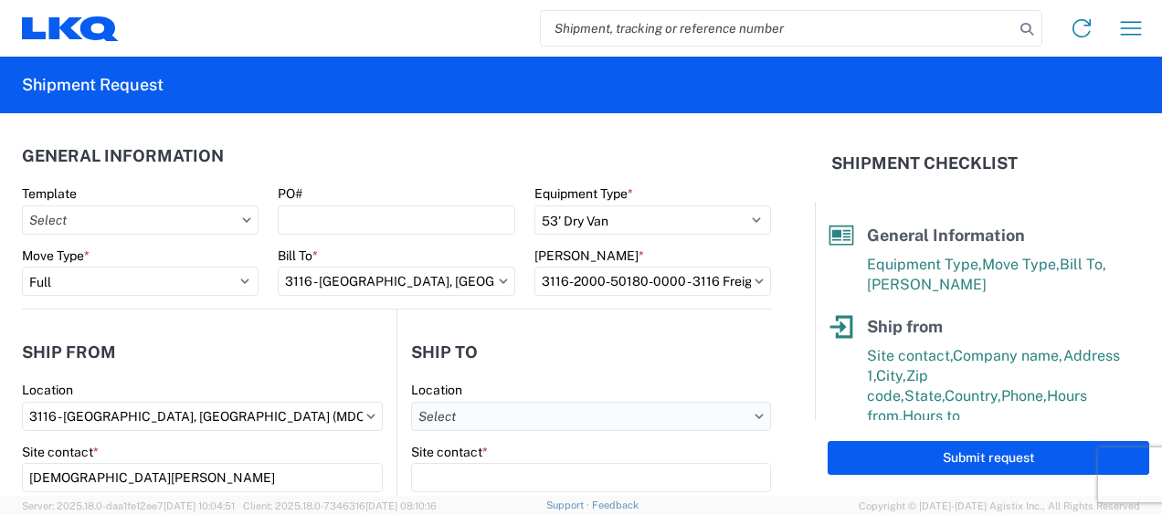
click at [451, 411] on input "Location" at bounding box center [591, 416] width 360 height 29
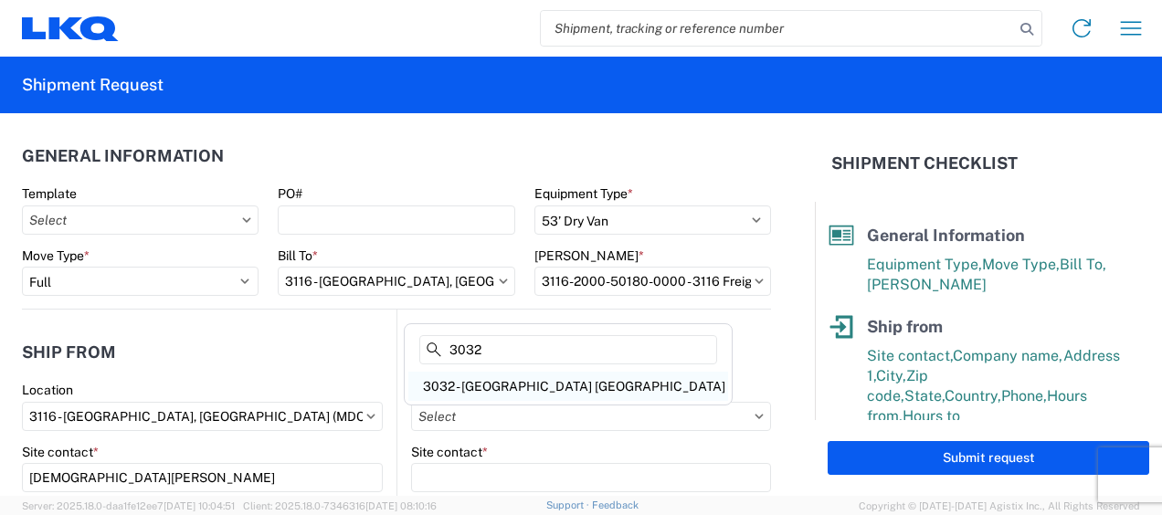
type input "3032"
click at [491, 386] on div "3032 - [GEOGRAPHIC_DATA] [GEOGRAPHIC_DATA]" at bounding box center [568, 386] width 320 height 29
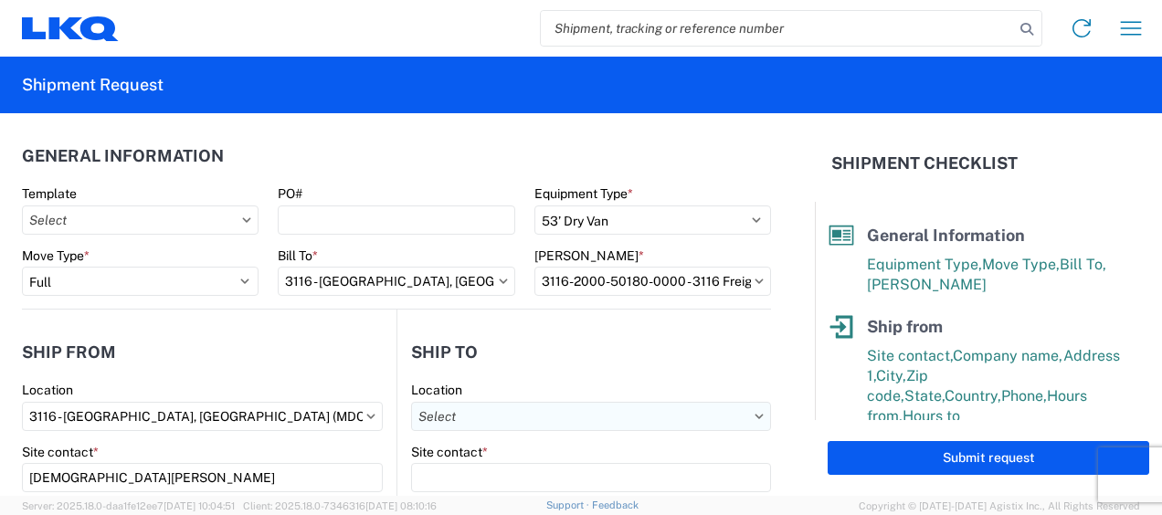
type input "3032 - [GEOGRAPHIC_DATA] [GEOGRAPHIC_DATA]"
type input "LKQ Corporation"
type input "[STREET_ADDRESS]"
type input "[PERSON_NAME]"
type input "98390"
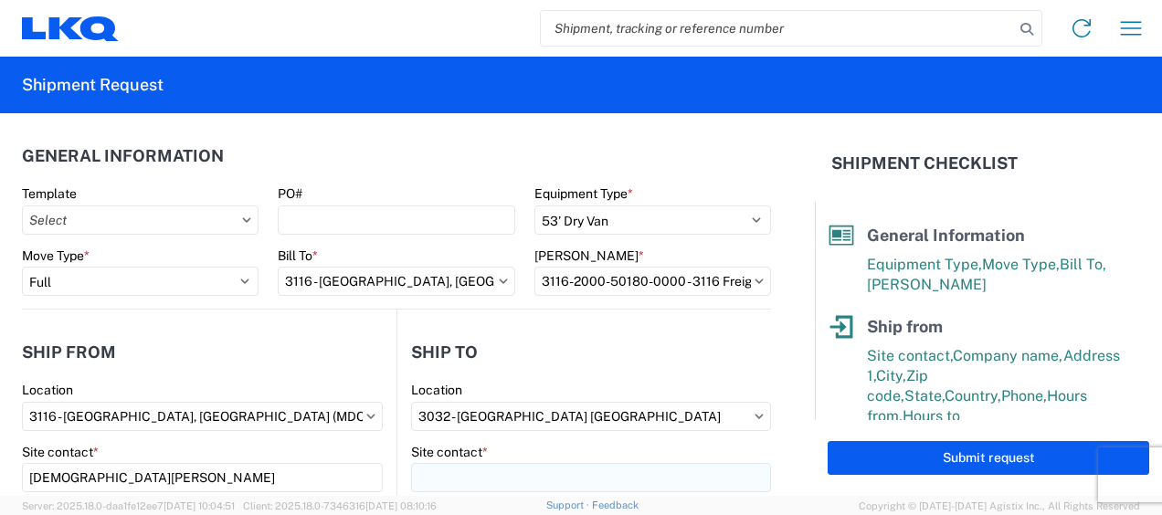
select select "WA"
select select "US"
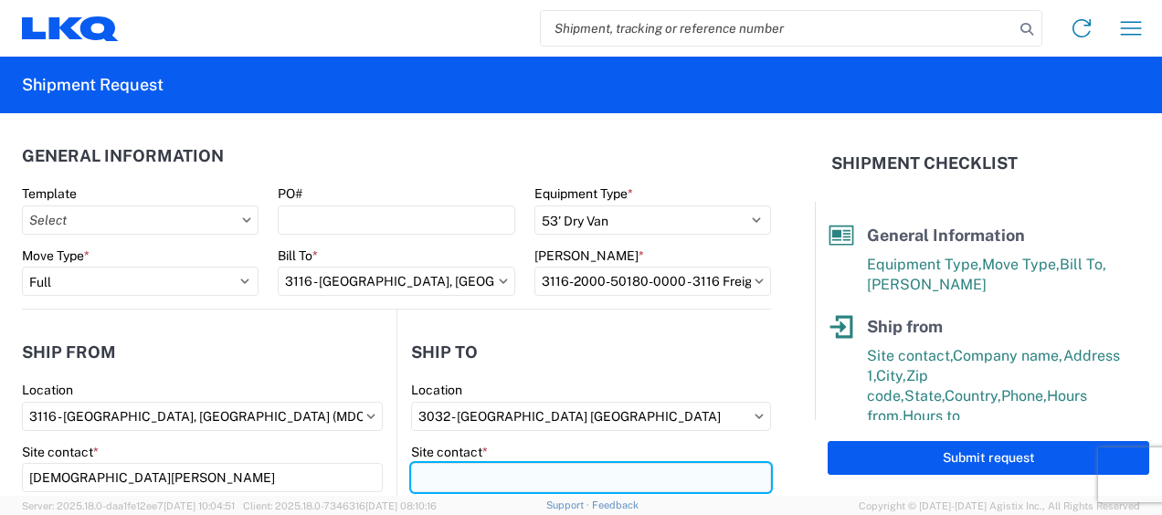
click at [455, 482] on input "Site contact *" at bounding box center [591, 477] width 360 height 29
type input "Receiving"
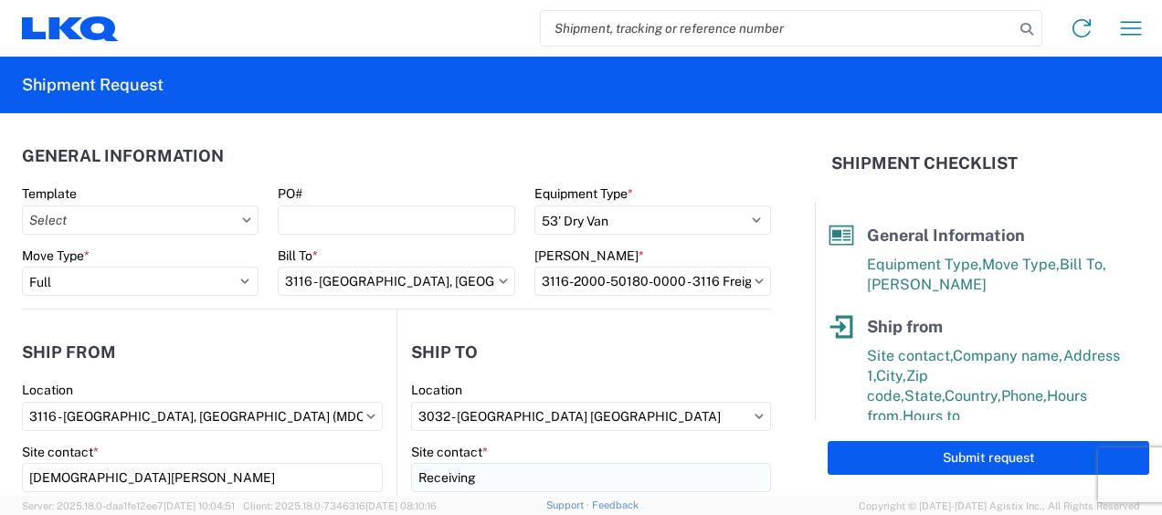
scroll to position [234, 0]
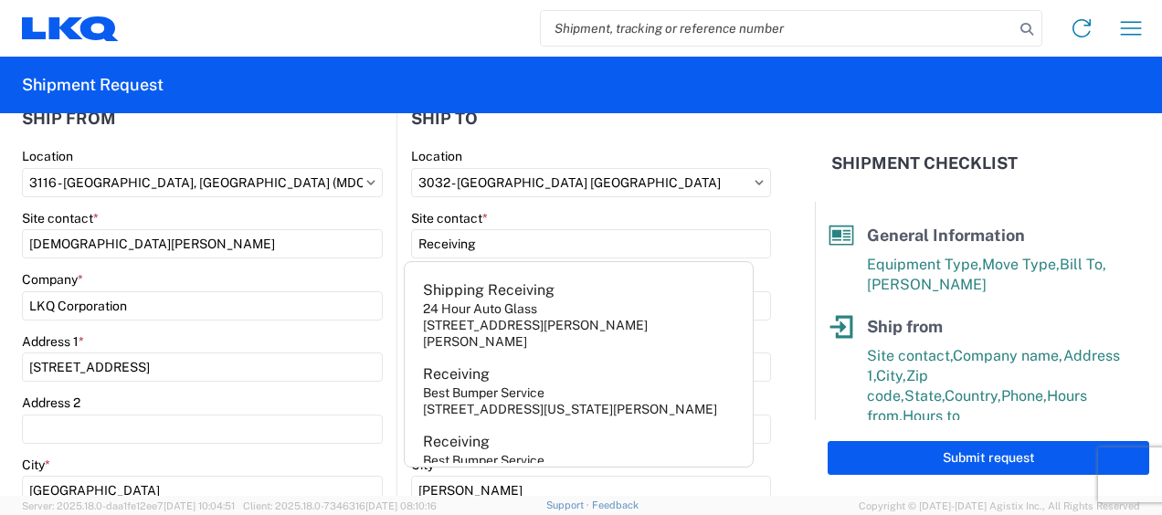
drag, startPoint x: 291, startPoint y: 226, endPoint x: 299, endPoint y: 211, distance: 16.8
click at [294, 223] on div "Site contact * Kristen Lund" at bounding box center [202, 234] width 361 height 49
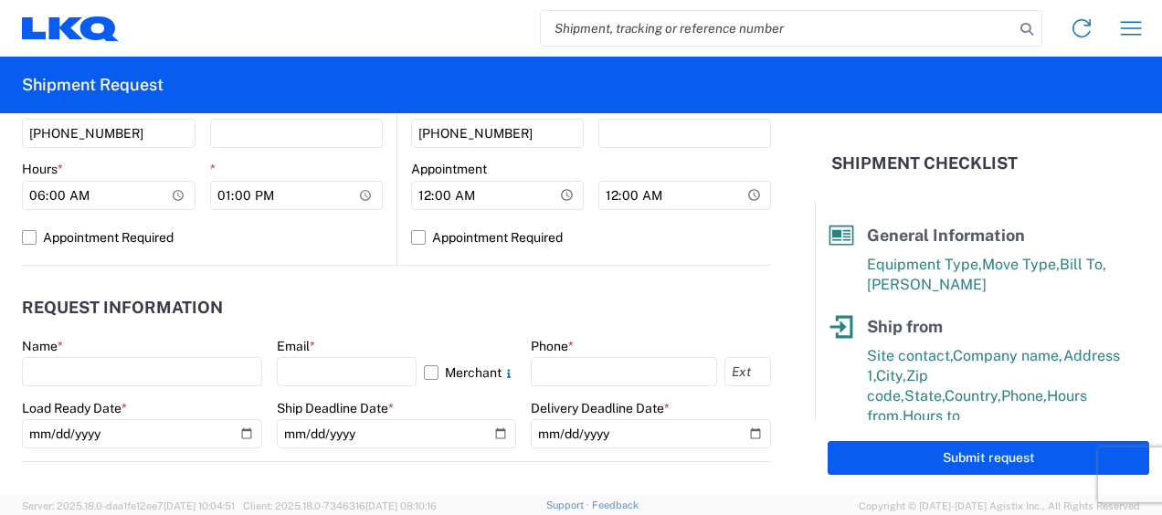
scroll to position [873, 0]
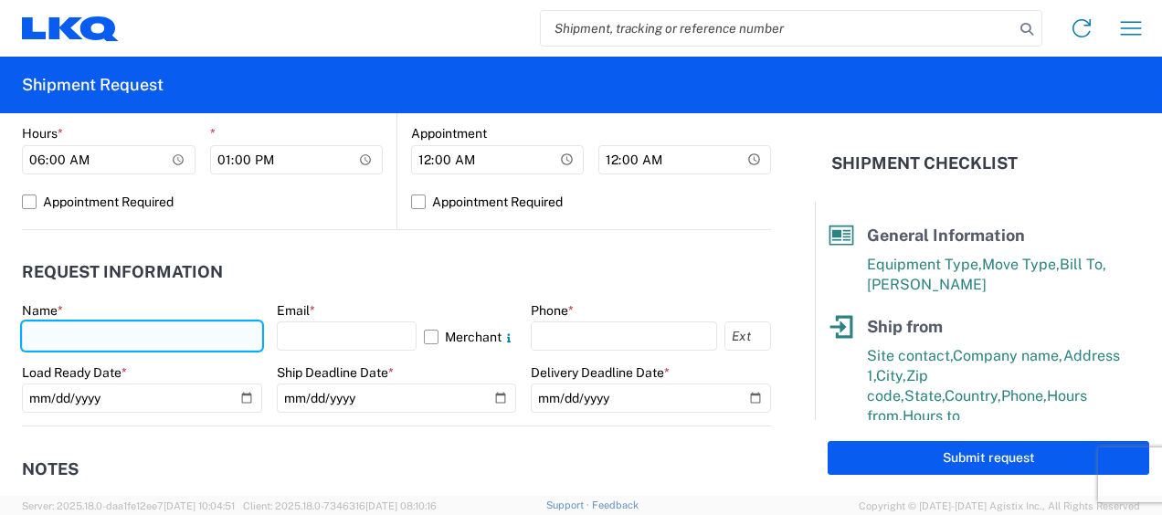
click at [69, 338] on input "text" at bounding box center [142, 336] width 240 height 29
type input "[DEMOGRAPHIC_DATA][PERSON_NAME]"
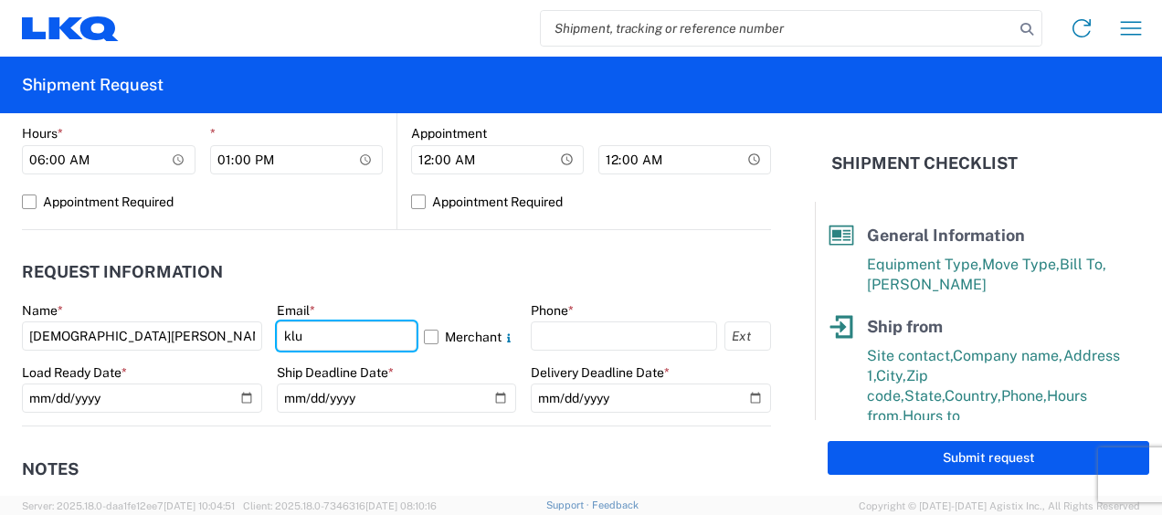
type input "[PERSON_NAME][EMAIL_ADDRESS][DOMAIN_NAME]"
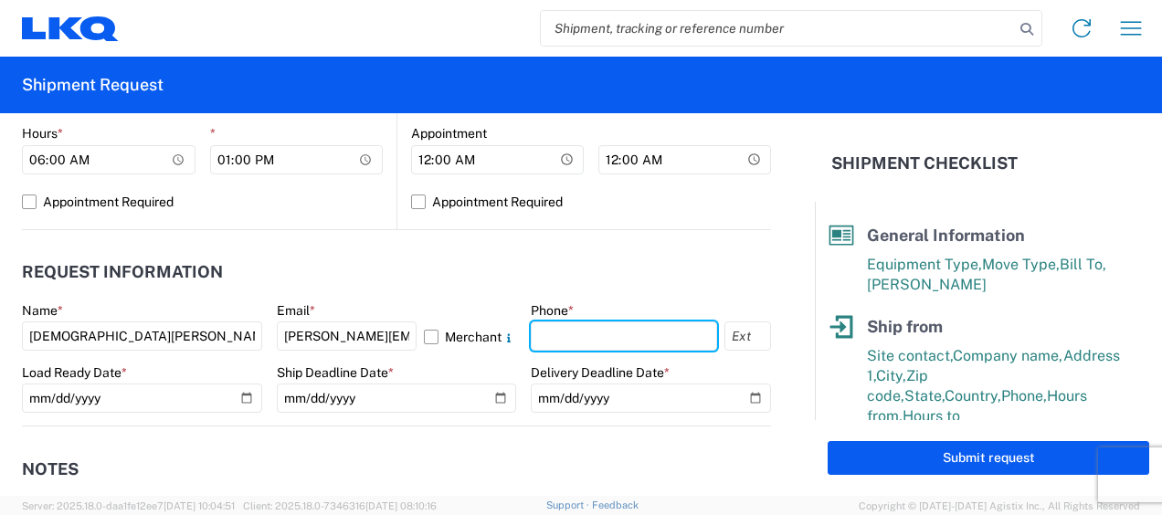
type input "6167541500"
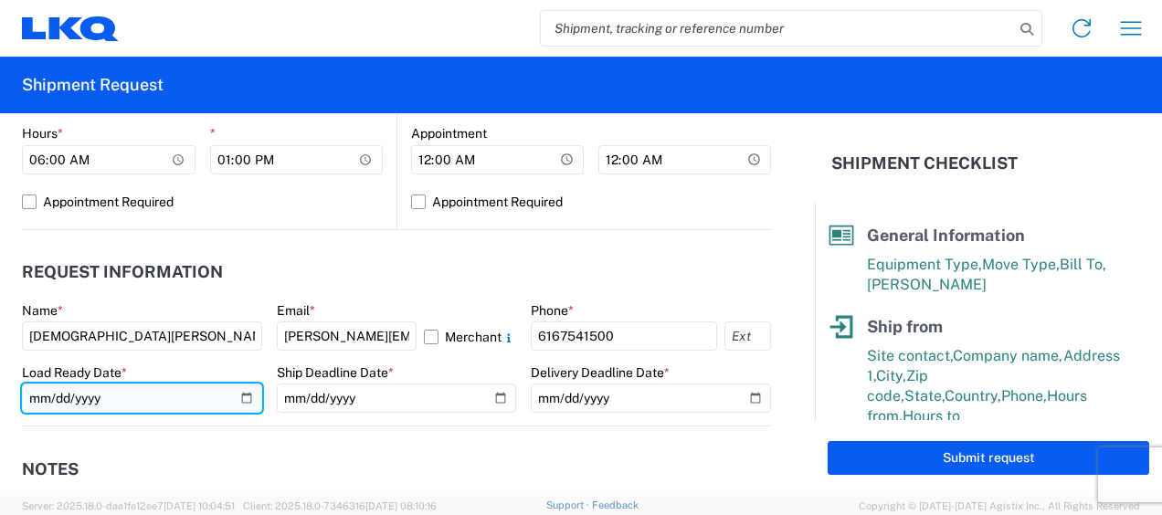
click at [243, 393] on input "date" at bounding box center [142, 398] width 240 height 29
type input "2025-09-04"
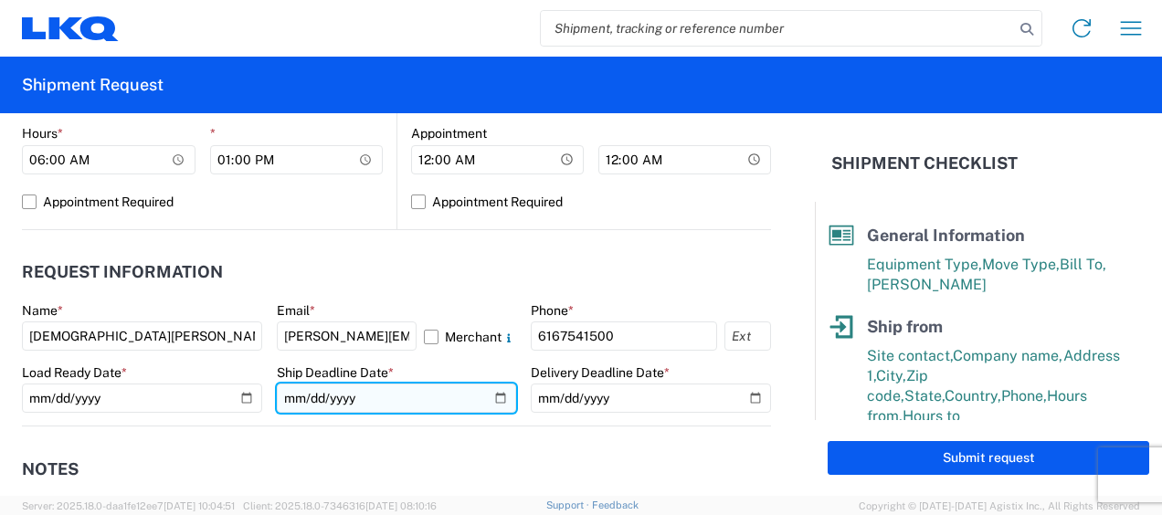
click at [493, 393] on input "date" at bounding box center [397, 398] width 240 height 29
type input "2025-09-04"
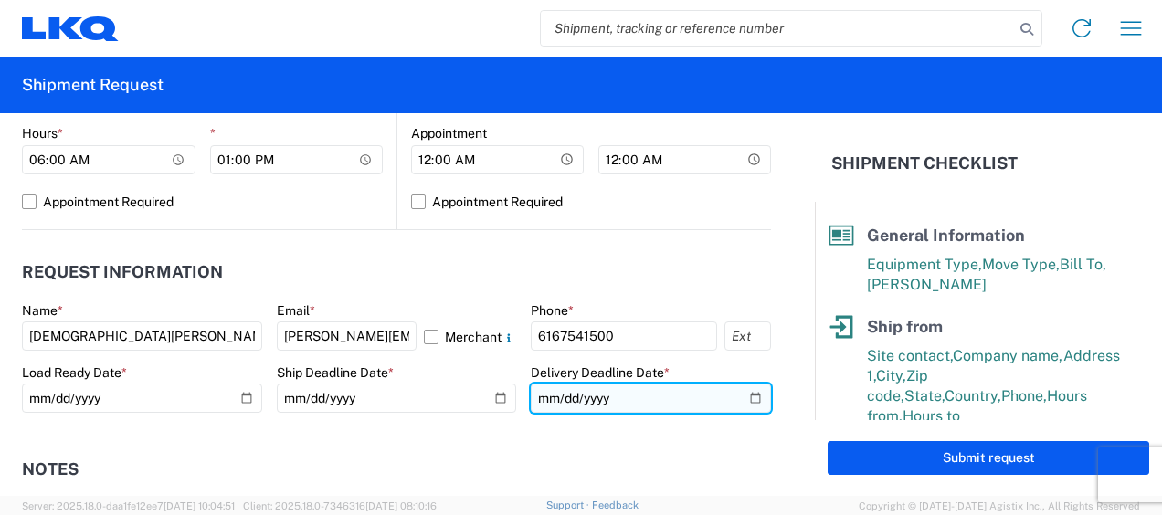
click at [745, 391] on input "date" at bounding box center [651, 398] width 240 height 29
type input "2025-09-11"
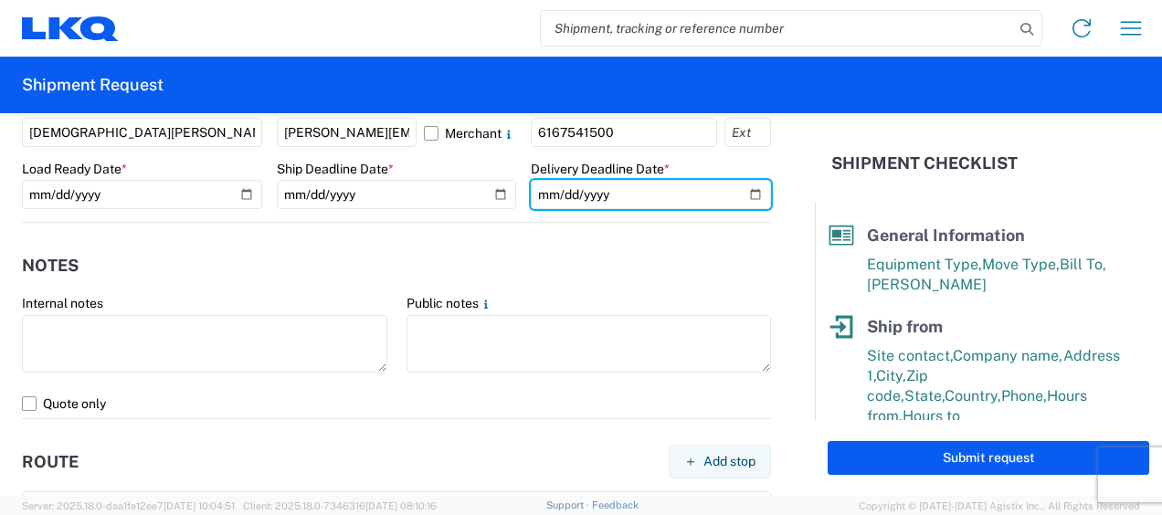
scroll to position [965, 0]
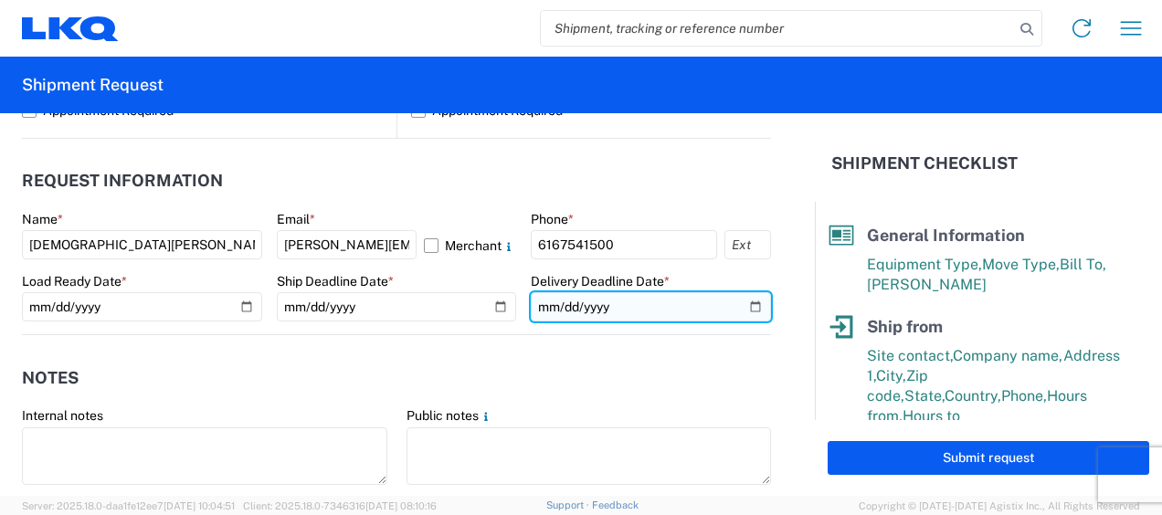
click at [743, 302] on input "2025-09-11" at bounding box center [651, 306] width 240 height 29
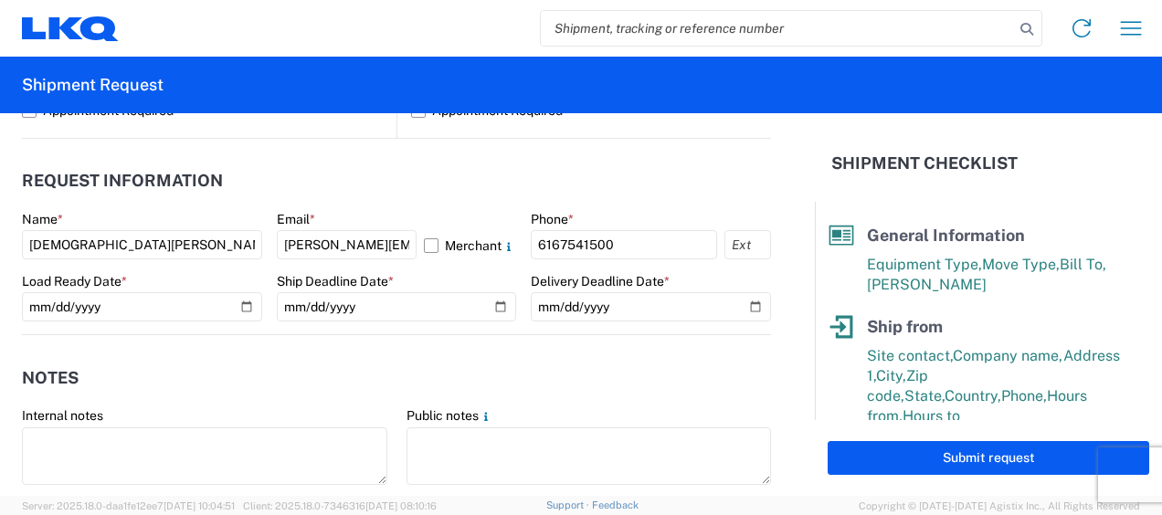
click at [643, 353] on agx-notes "Notes Internal notes Public notes Quote only" at bounding box center [396, 433] width 749 height 196
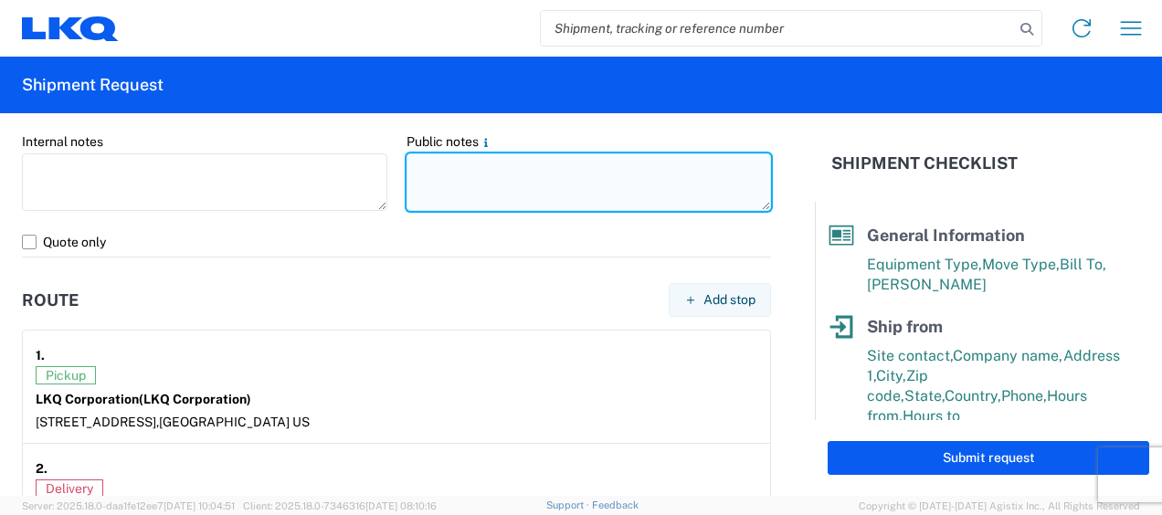
click at [424, 164] on textarea at bounding box center [589, 182] width 365 height 58
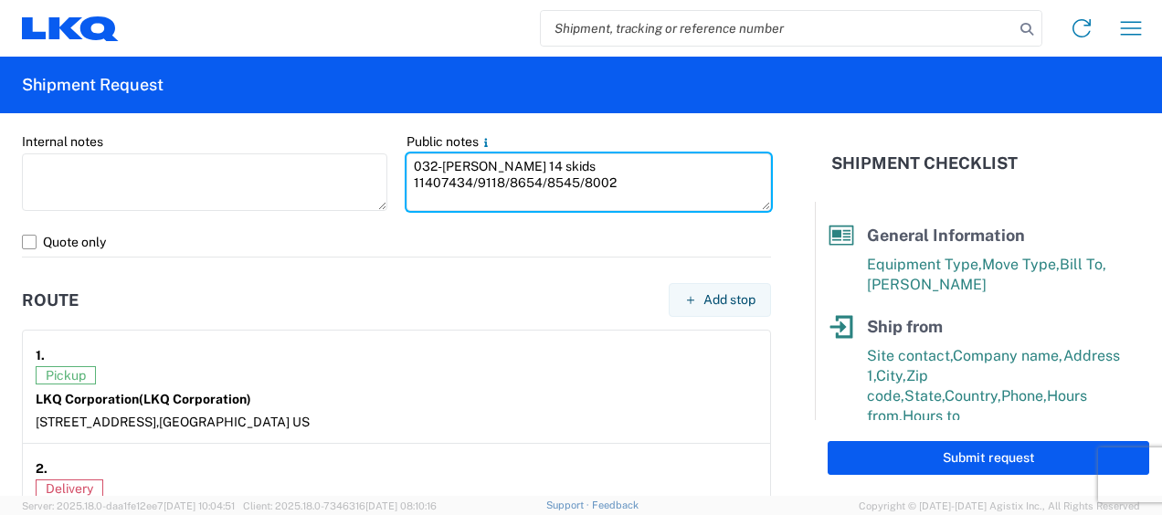
drag, startPoint x: 416, startPoint y: 165, endPoint x: 756, endPoint y: 155, distance: 340.9
click at [756, 155] on agx-form-control-wrapper-v2 "Public notes 032-Sumner 14 skids 11407434/9118/8654/8545/8002" at bounding box center [588, 180] width 385 height 94
type textarea "032-[PERSON_NAME] 14 skids 11407434/9118/8654/8545/8002"
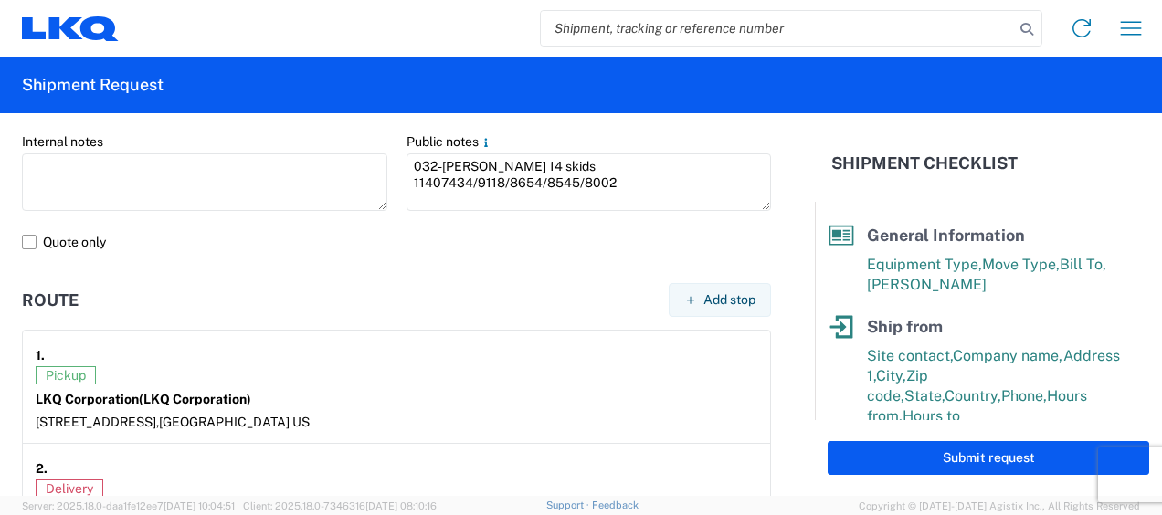
click at [508, 267] on agx-route "Route Add stop 1. Pickup LKQ Corporation (LKQ Corporation) 1120 36th St. SE sui…" at bounding box center [396, 408] width 749 height 300
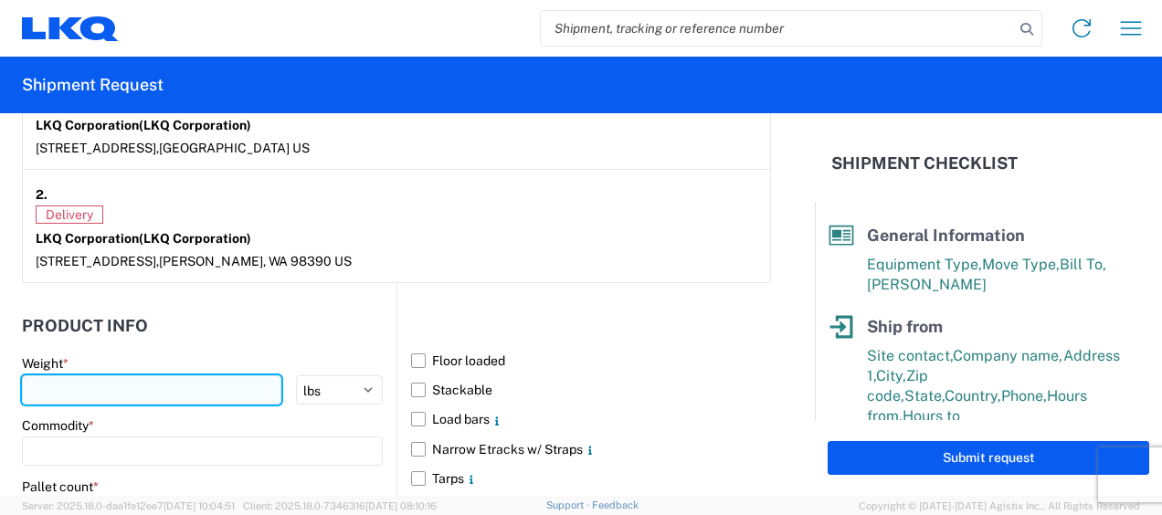
click at [80, 386] on input "number" at bounding box center [151, 389] width 259 height 29
type input "6622"
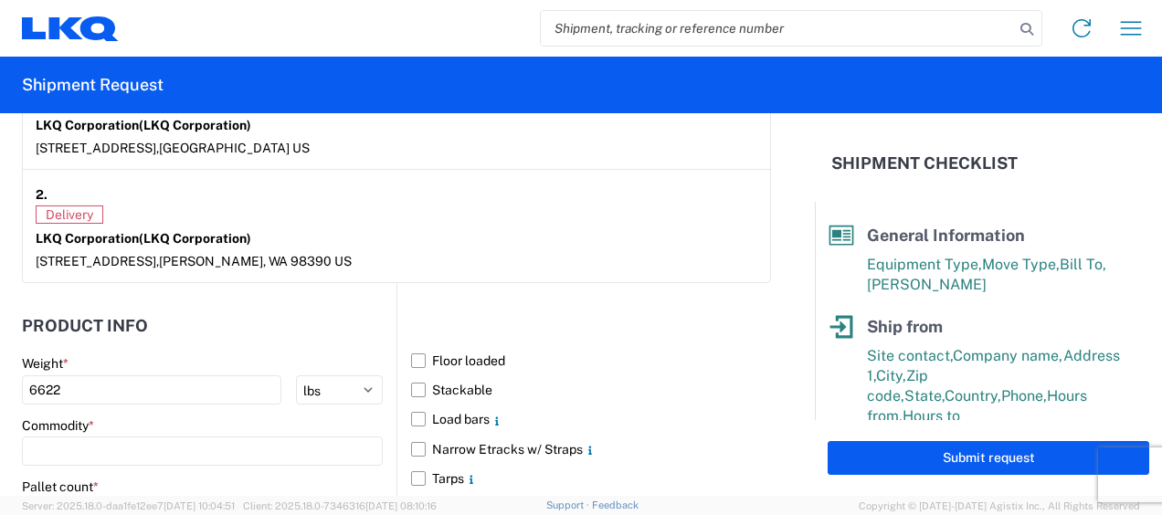
click at [181, 314] on header "Product Info" at bounding box center [209, 325] width 375 height 41
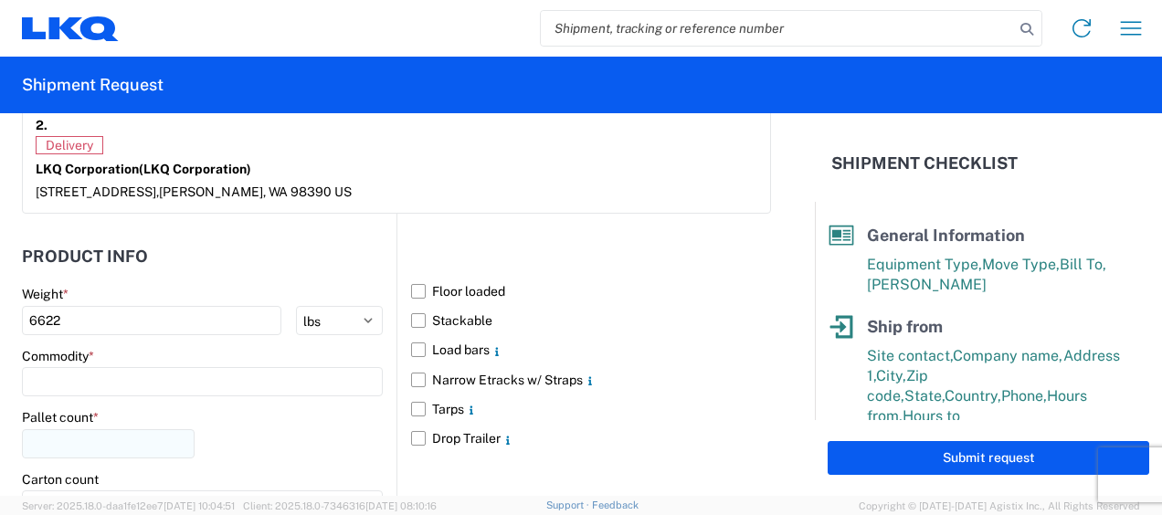
scroll to position [1696, 0]
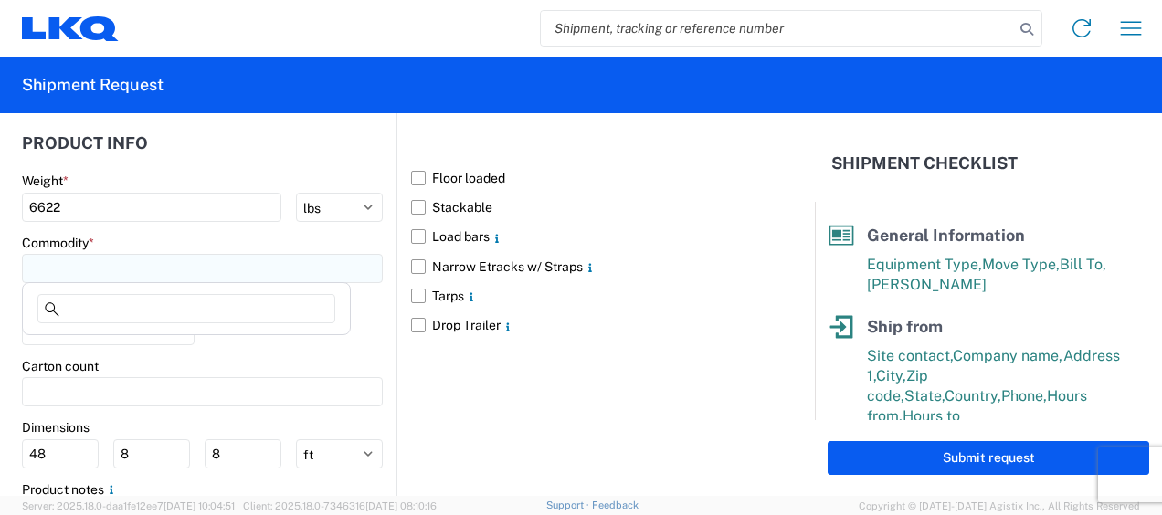
click at [74, 265] on input at bounding box center [202, 268] width 361 height 29
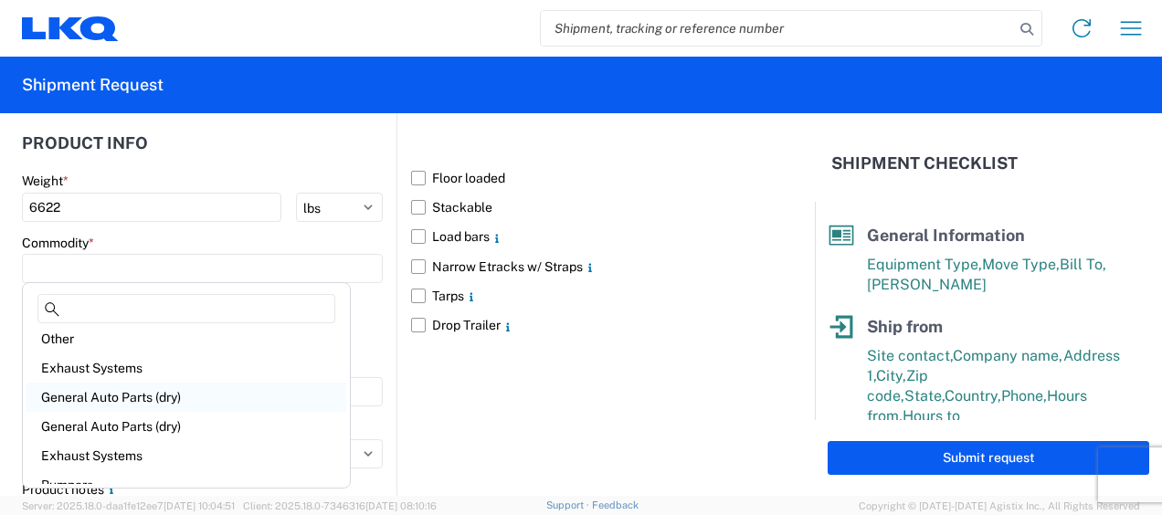
scroll to position [183, 0]
click at [158, 420] on div "General Auto Parts (dry)" at bounding box center [186, 425] width 320 height 29
type input "General Auto Parts (dry)"
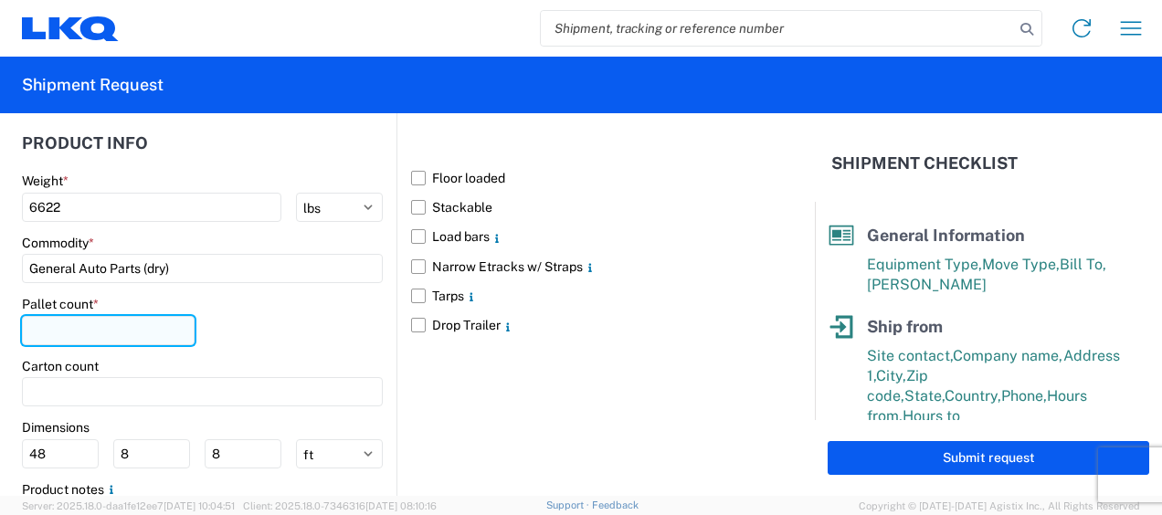
click at [64, 322] on input "number" at bounding box center [108, 330] width 173 height 29
type input "14"
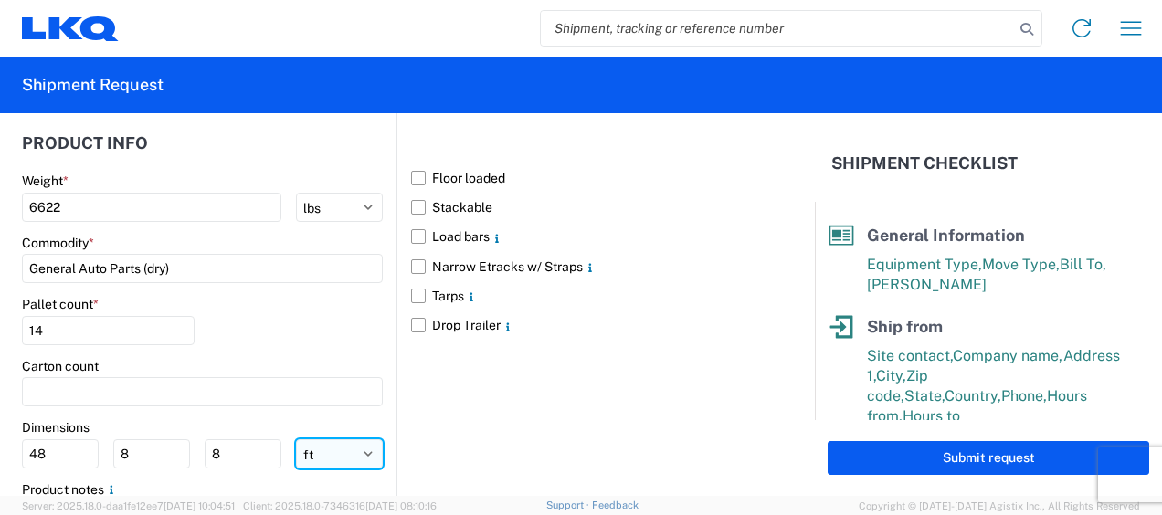
click at [327, 450] on select "ft in cm" at bounding box center [339, 453] width 87 height 29
select select "IN"
click at [296, 439] on select "ft in cm" at bounding box center [339, 453] width 87 height 29
type input "576"
type input "96"
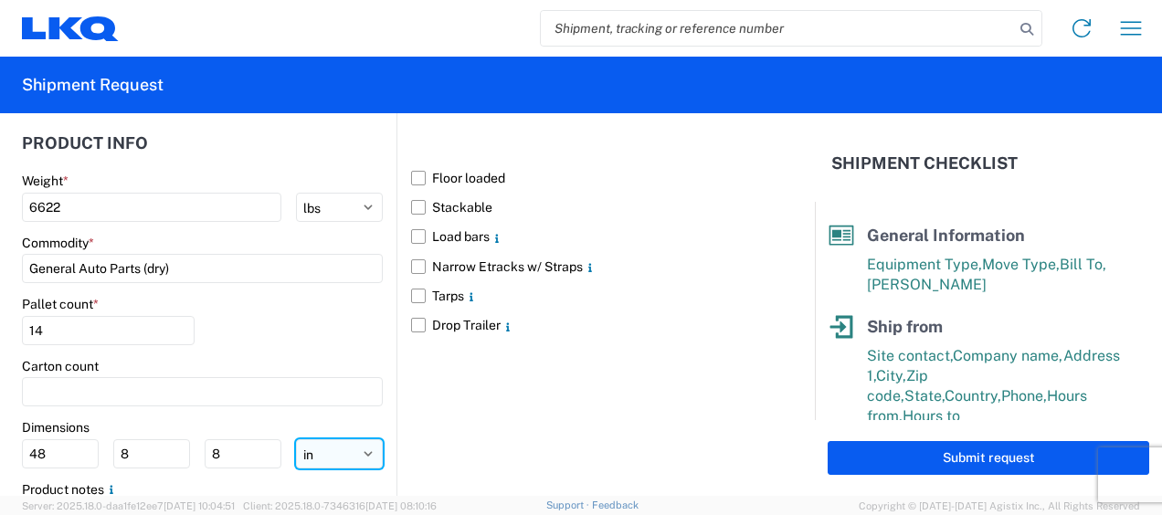
type input "96"
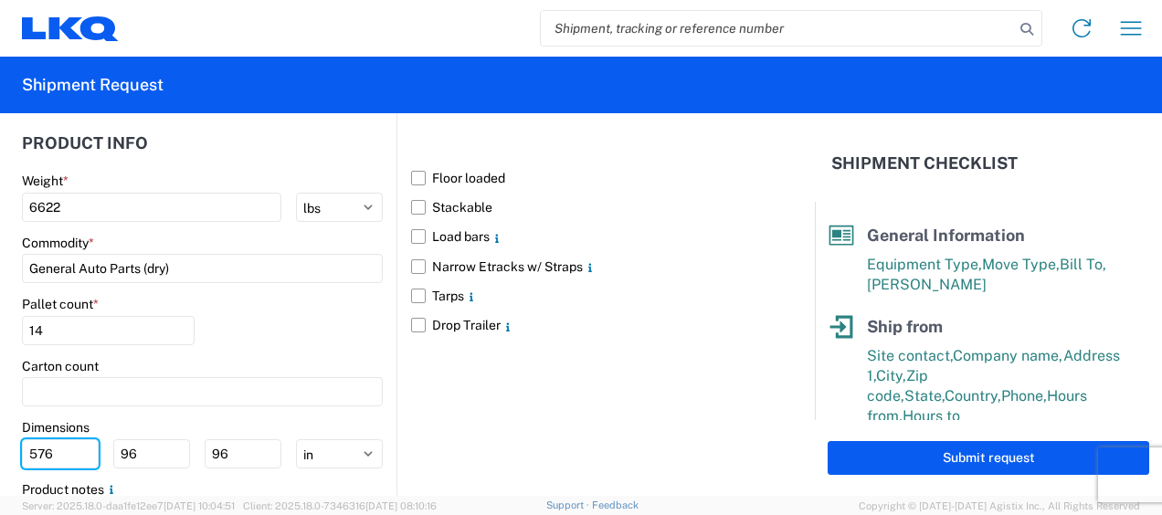
drag, startPoint x: 58, startPoint y: 447, endPoint x: -4, endPoint y: 439, distance: 61.6
click at [0, 439] on html "Home Shipment request Shipment tracking Shipment Request General Information Te…" at bounding box center [581, 257] width 1162 height 515
type input "77"
type input "47"
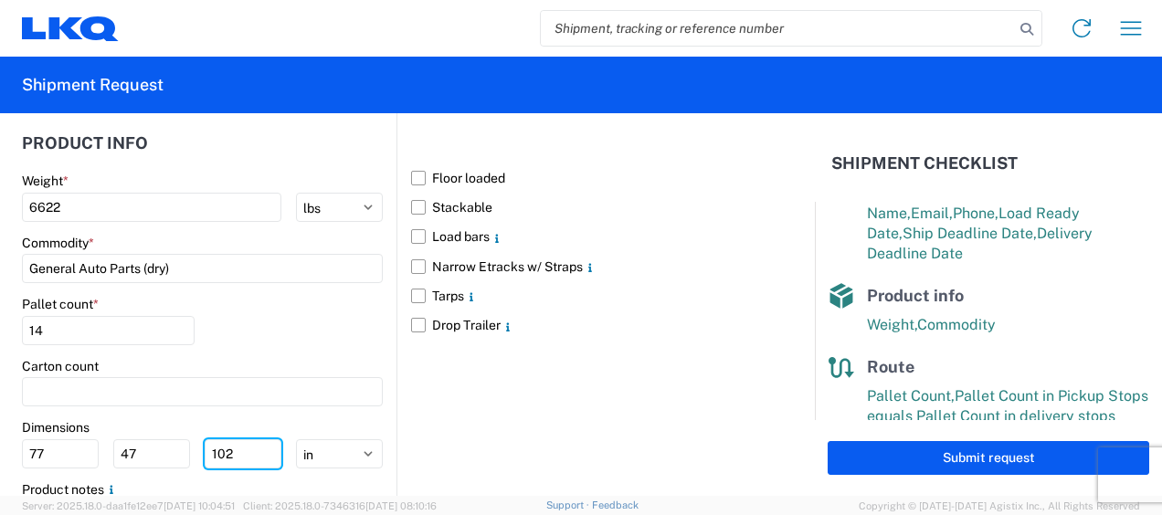
scroll to position [390, 0]
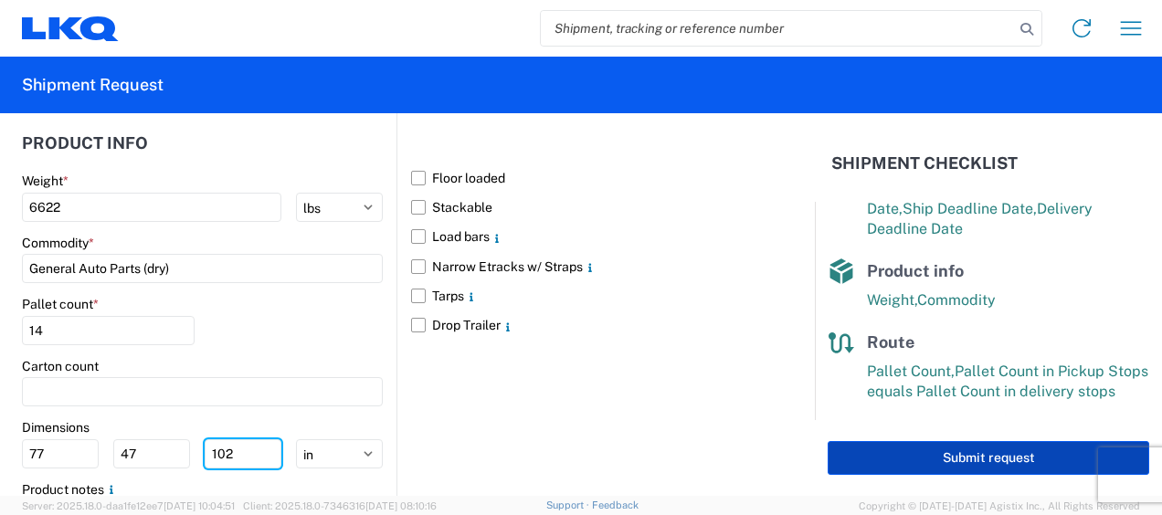
type input "102"
click at [977, 457] on button "Submit request" at bounding box center [989, 458] width 322 height 34
select select "US"
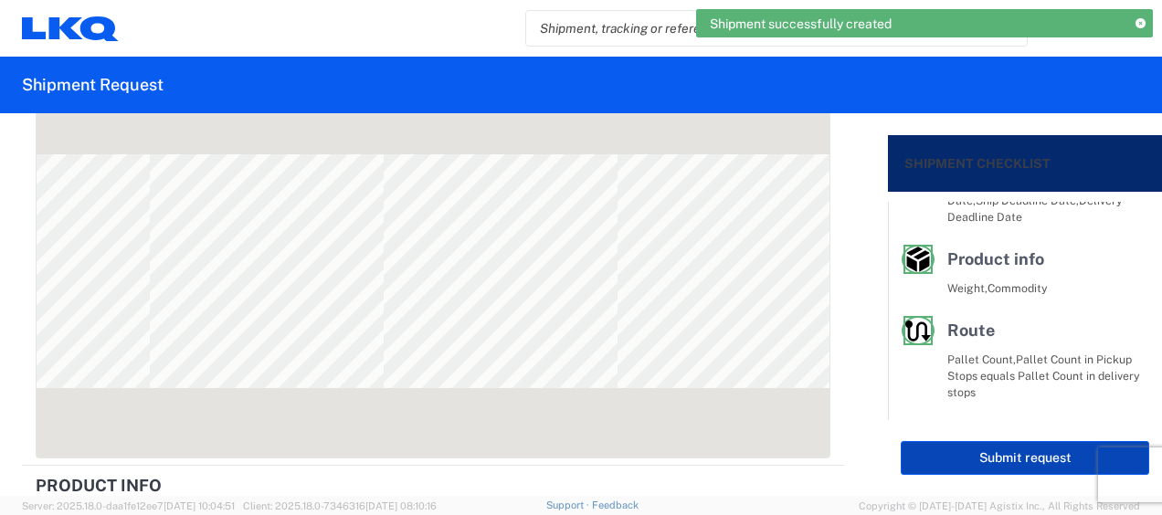
scroll to position [357, 0]
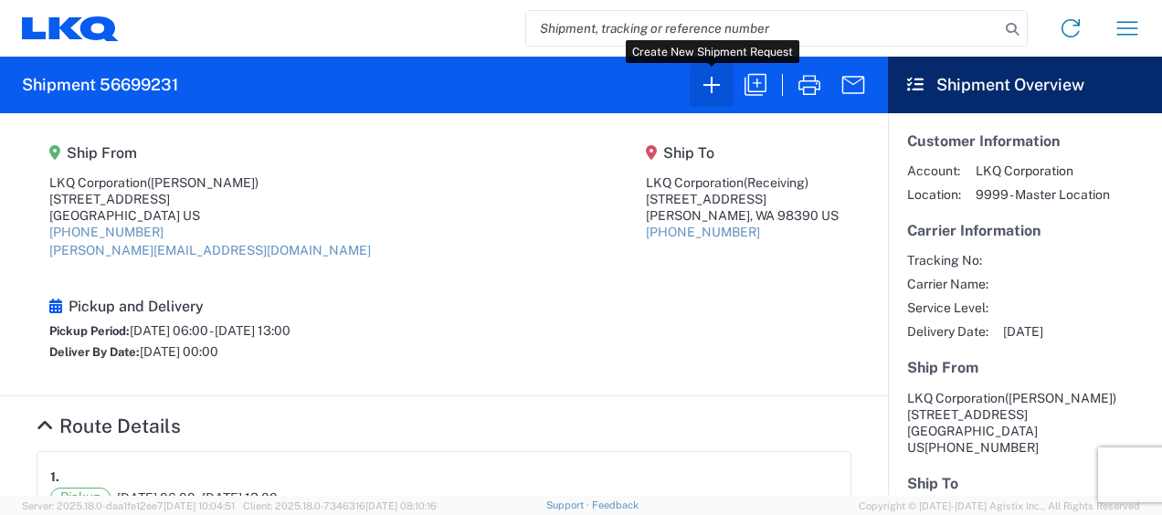
click at [714, 79] on icon "button" at bounding box center [711, 84] width 29 height 29
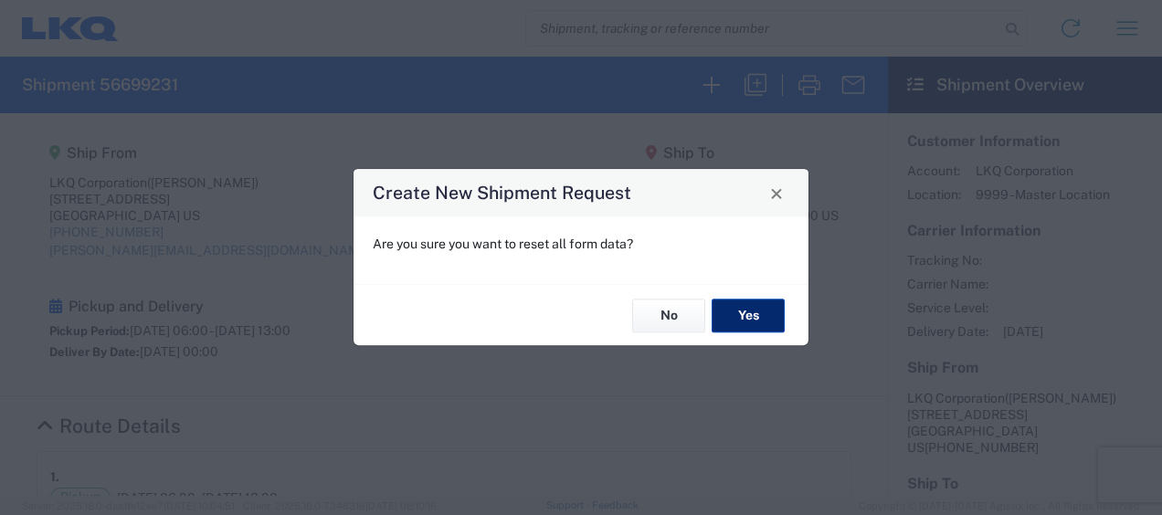
click at [750, 312] on button "Yes" at bounding box center [748, 316] width 73 height 34
select select "FULL"
select select "US"
select select "LBS"
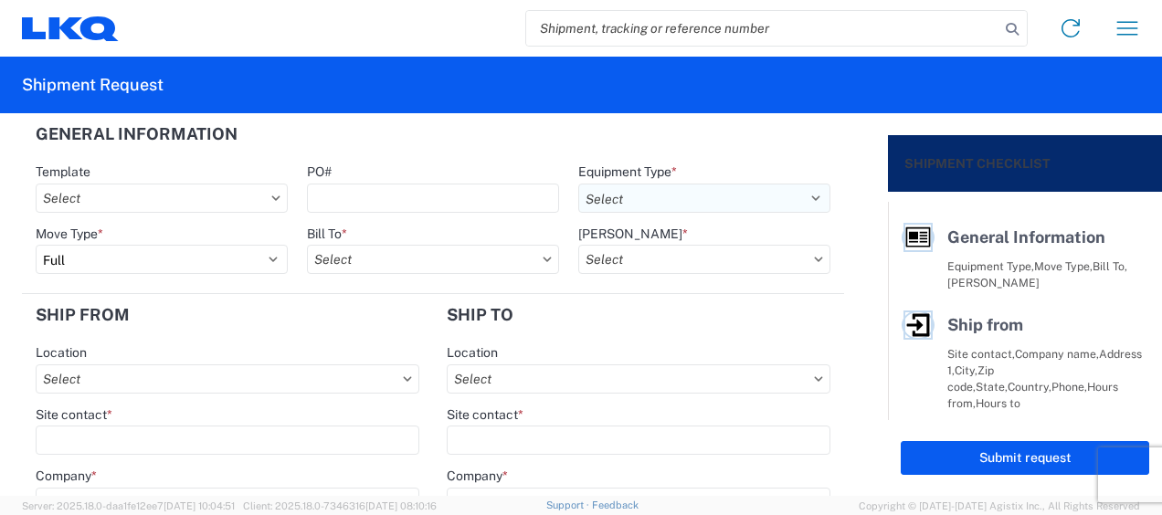
click at [797, 199] on select "Select 53’ Dry Van Flatbed Dropdeck (van) Lowboy (flatbed) Rail" at bounding box center [704, 198] width 252 height 29
select select "STDV"
click at [578, 184] on select "Select 53’ Dry Van Flatbed Dropdeck (van) Lowboy (flatbed) Rail" at bounding box center [704, 198] width 252 height 29
click at [363, 257] on input "Bill To *" at bounding box center [433, 259] width 252 height 29
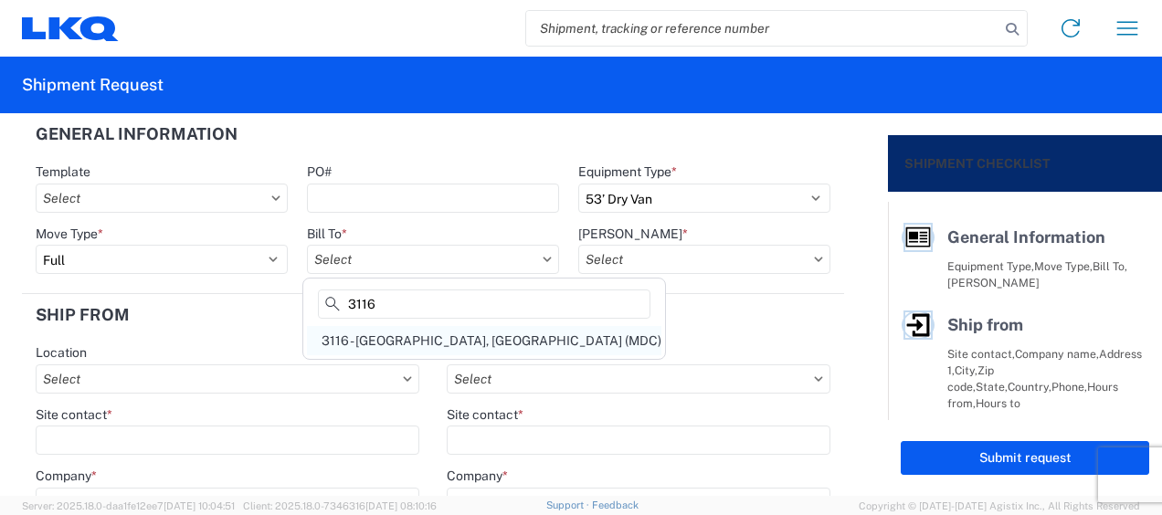
type input "3116"
click at [402, 334] on div "3116 - [GEOGRAPHIC_DATA], [GEOGRAPHIC_DATA] (MDC)" at bounding box center [484, 340] width 354 height 29
type input "3116 - [GEOGRAPHIC_DATA], [GEOGRAPHIC_DATA] (MDC)"
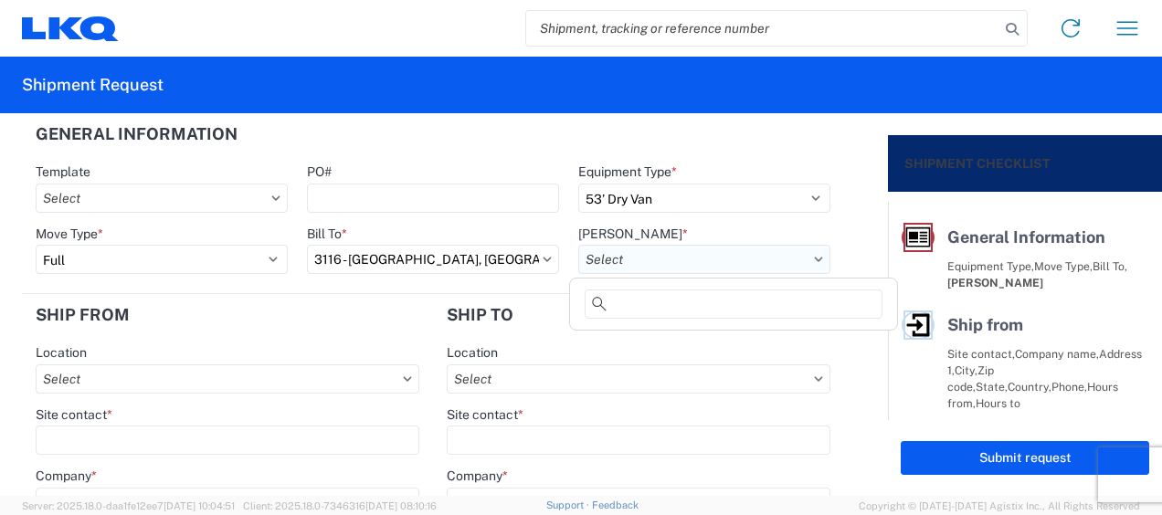
click at [605, 259] on input "Bill Code *" at bounding box center [704, 259] width 252 height 29
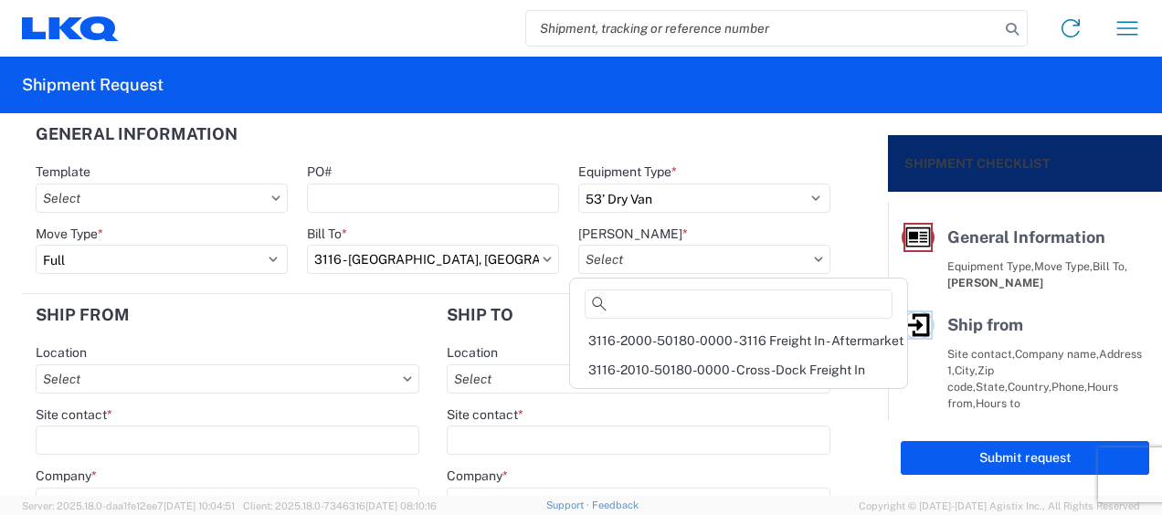
click at [636, 333] on div "3116-2000-50180-0000 - 3116 Freight In - Aftermarket" at bounding box center [739, 340] width 330 height 29
type input "3116-2000-50180-0000 - 3116 Freight In - Aftermarket"
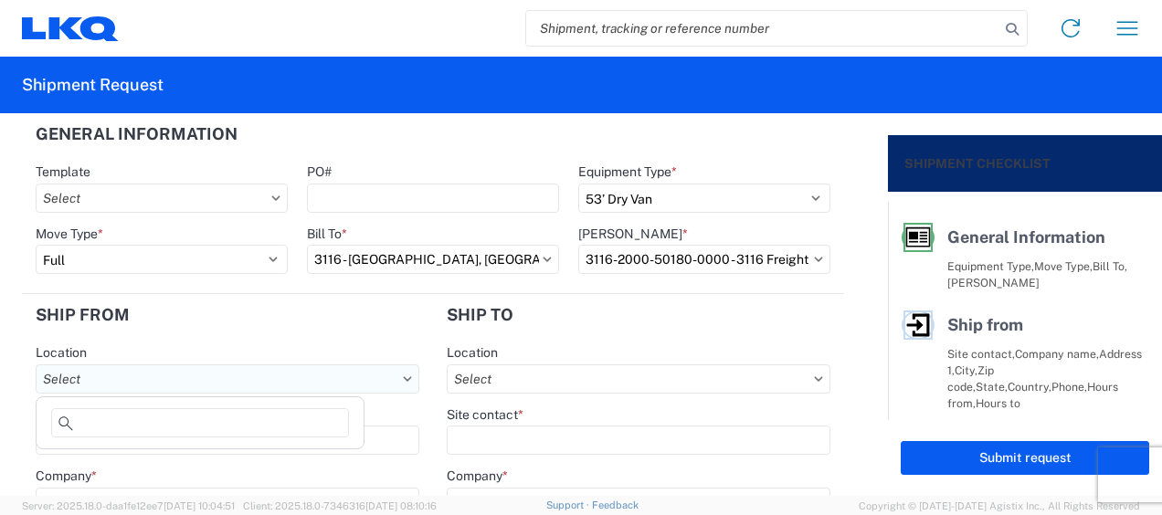
click at [84, 380] on input "Location" at bounding box center [228, 378] width 384 height 29
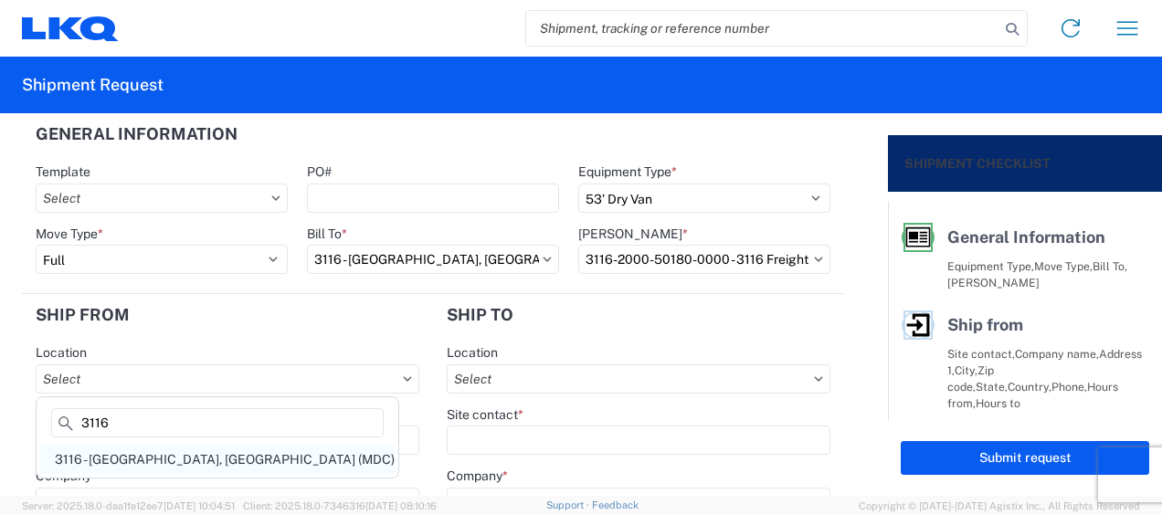
type input "3116"
click at [121, 457] on div "3116 - [GEOGRAPHIC_DATA], [GEOGRAPHIC_DATA] (MDC)" at bounding box center [217, 459] width 354 height 29
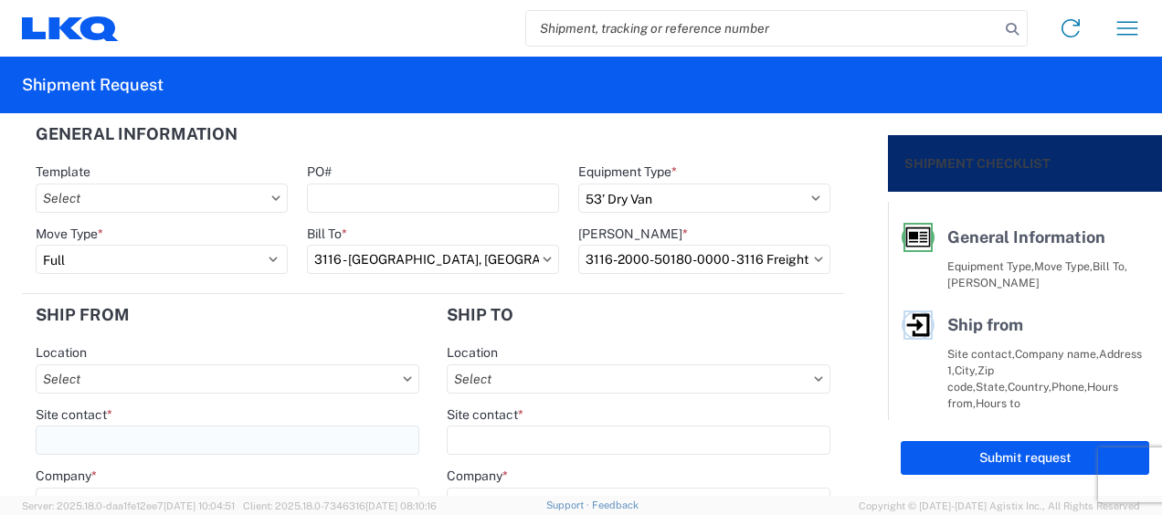
type input "3116 - [GEOGRAPHIC_DATA], [GEOGRAPHIC_DATA] (MDC)"
type input "[DEMOGRAPHIC_DATA][PERSON_NAME]"
type input "LKQ Corporation"
type input "[STREET_ADDRESS]"
type input "[GEOGRAPHIC_DATA]"
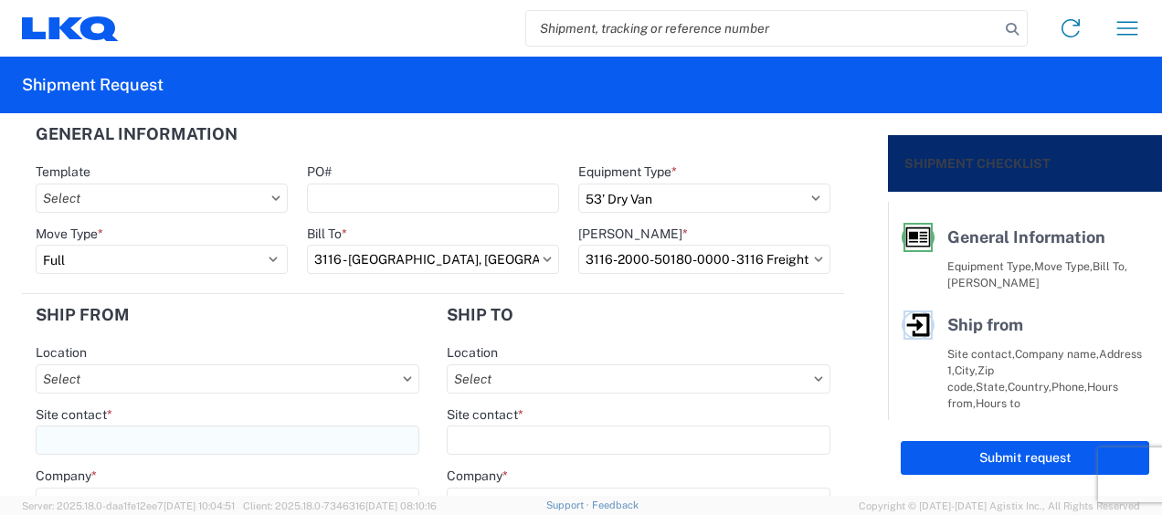
type input "49508"
select select "MI"
type input "[PERSON_NAME][EMAIL_ADDRESS][DOMAIN_NAME]"
type input "[PHONE_NUMBER]"
type input "06:00"
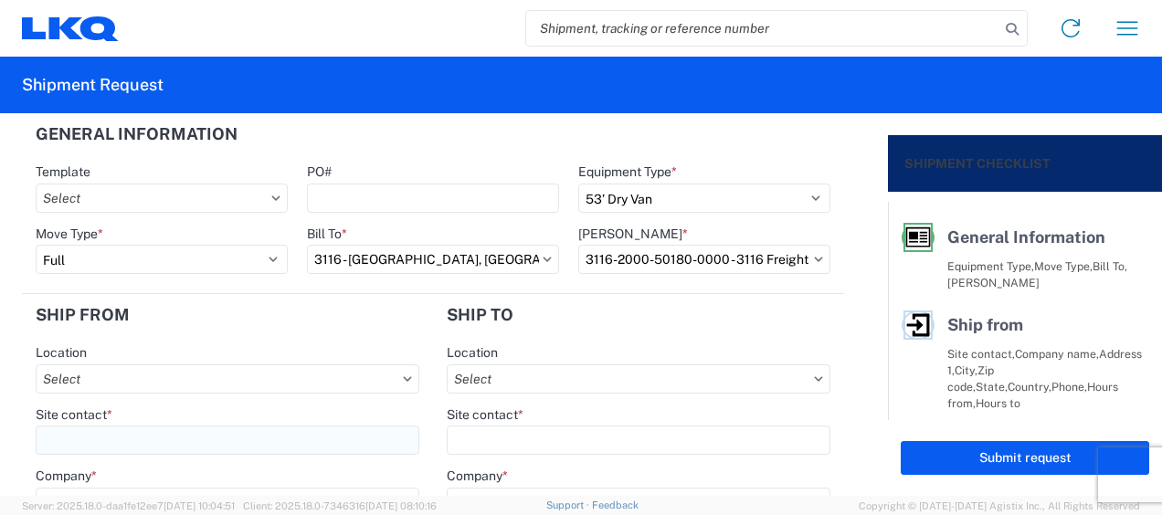
type input "13:00"
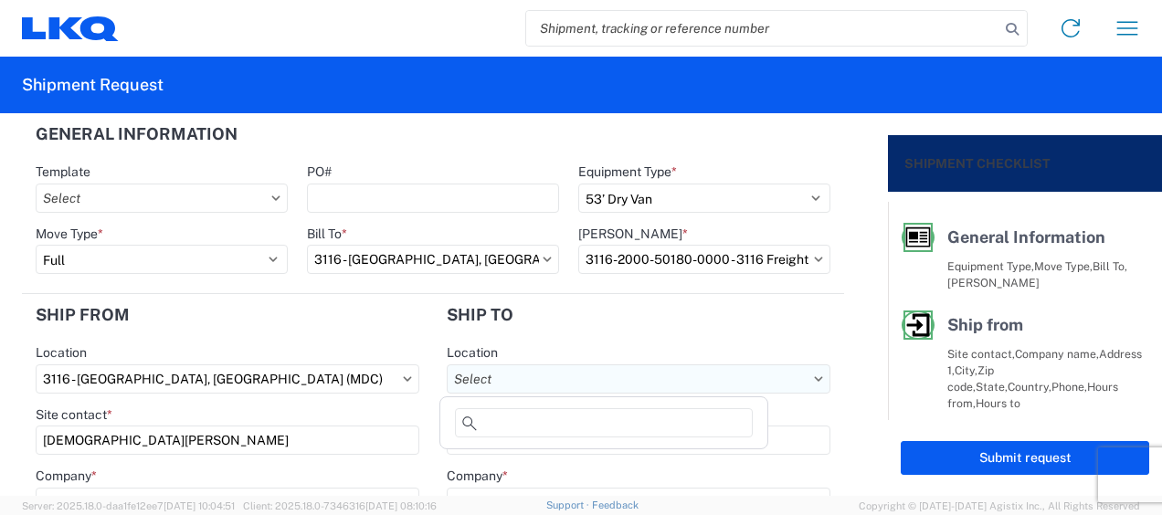
click at [472, 378] on input "Location" at bounding box center [639, 378] width 384 height 29
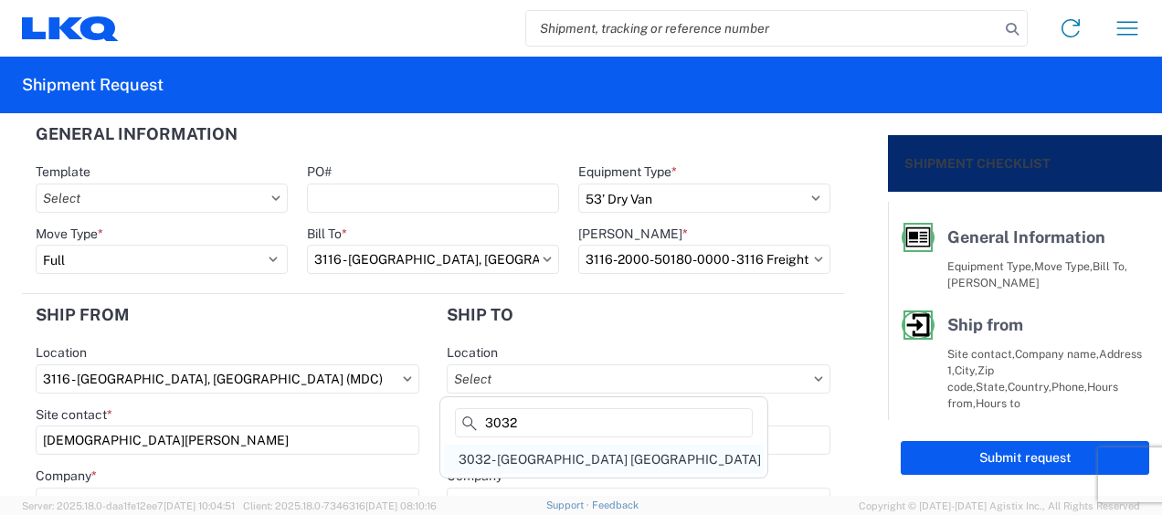
type input "3032"
click at [519, 458] on div "3032 - [GEOGRAPHIC_DATA] [GEOGRAPHIC_DATA]" at bounding box center [604, 459] width 320 height 29
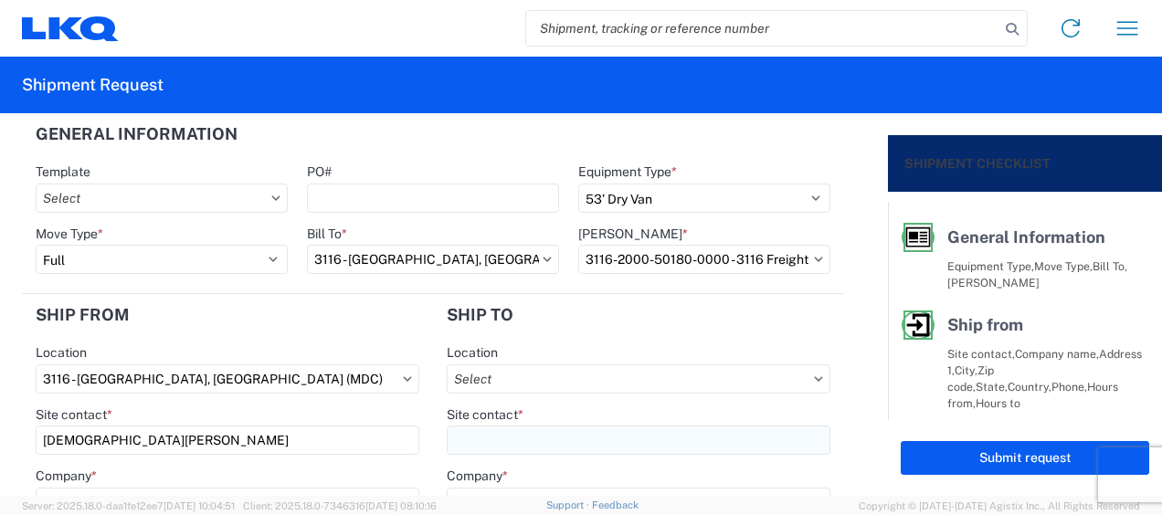
type input "3032 - [GEOGRAPHIC_DATA] [GEOGRAPHIC_DATA]"
type input "LKQ Corporation"
type input "[STREET_ADDRESS]"
type input "[PERSON_NAME]"
type input "98390"
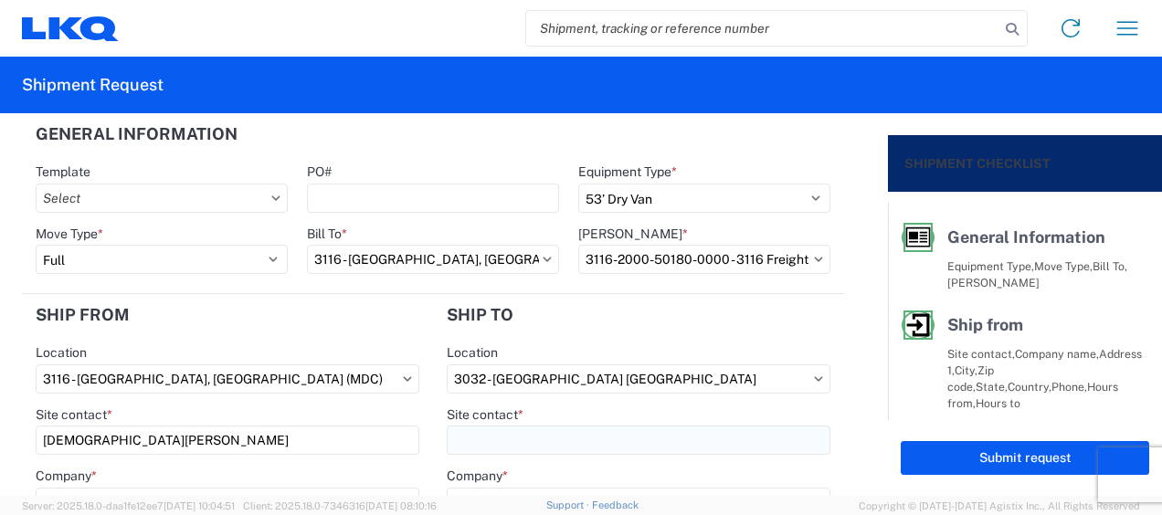
select select "WA"
select select "US"
drag, startPoint x: 489, startPoint y: 454, endPoint x: 580, endPoint y: 448, distance: 91.6
click at [491, 451] on input "Site contact *" at bounding box center [639, 440] width 384 height 29
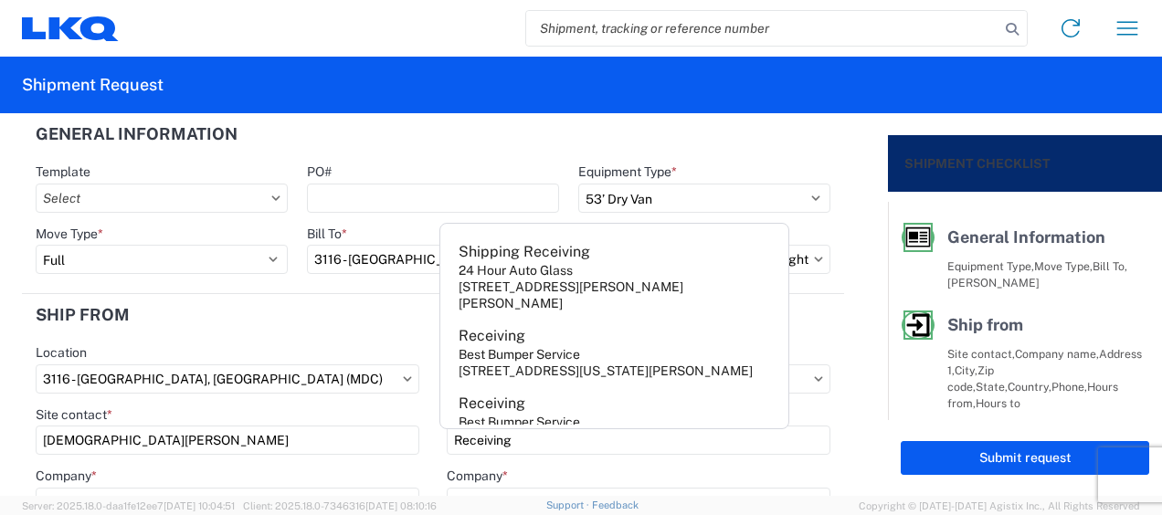
type input "Receiving"
click at [365, 329] on header "Ship from" at bounding box center [227, 314] width 411 height 41
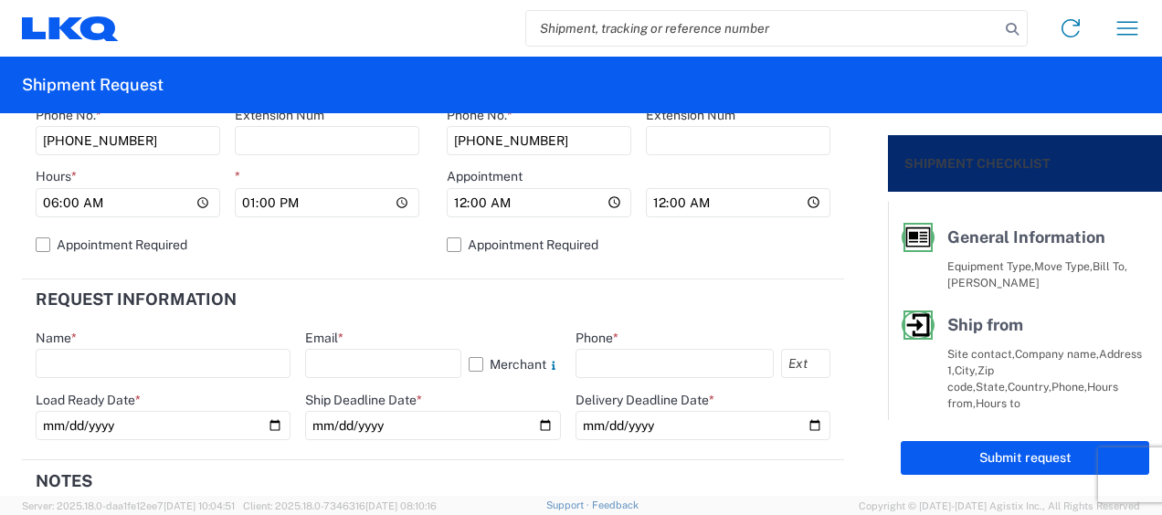
scroll to position [822, 0]
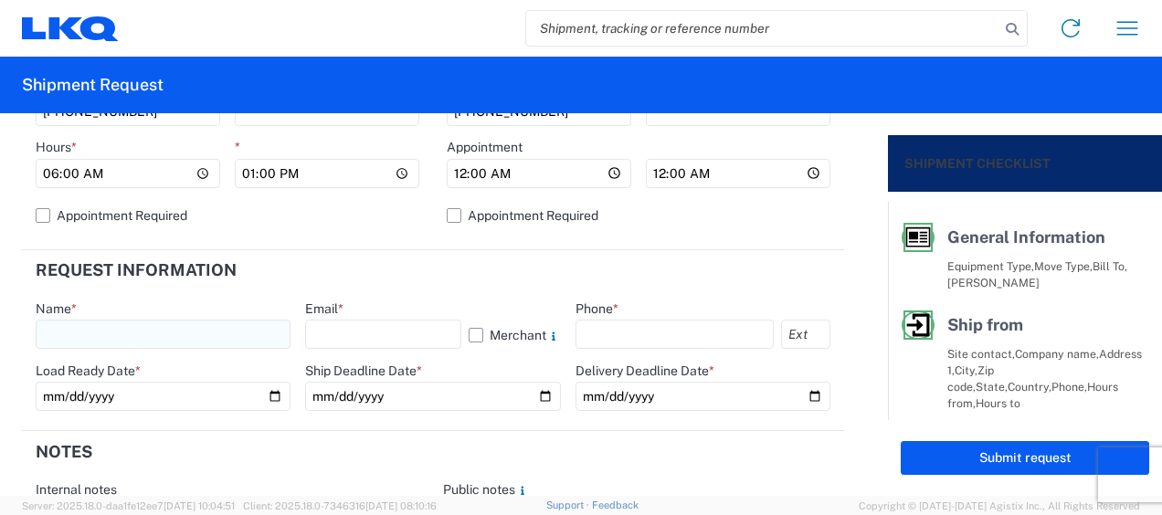
click at [75, 333] on input "text" at bounding box center [163, 334] width 255 height 29
type input "[DEMOGRAPHIC_DATA][PERSON_NAME]"
type input "[PERSON_NAME][EMAIL_ADDRESS][DOMAIN_NAME]"
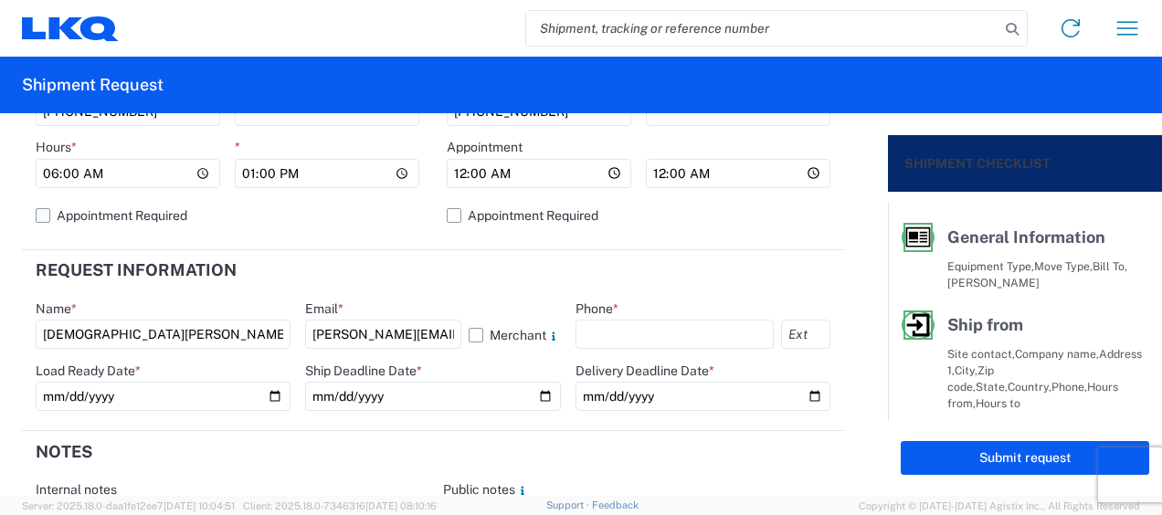
type input "6167541500"
click at [269, 396] on input "date" at bounding box center [163, 396] width 255 height 29
type input "2025-09-04"
click at [536, 393] on input "date" at bounding box center [432, 396] width 255 height 29
type input "2025-09-04"
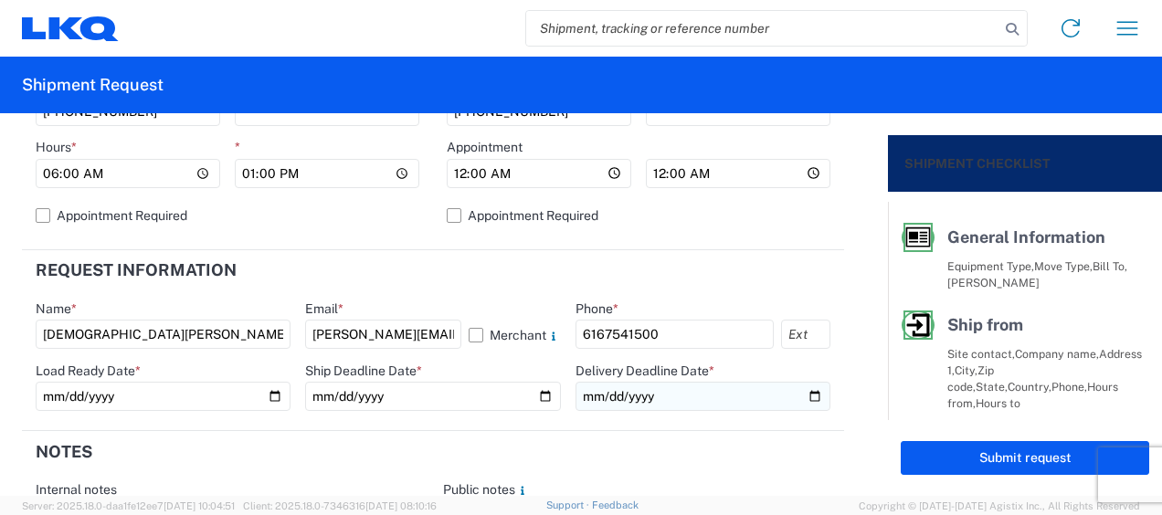
click at [798, 396] on input "date" at bounding box center [703, 396] width 255 height 29
type input "2025-09-11"
click at [493, 428] on agx-form-section "Request Information Name * Kristen Lund Email * klund@lkqcorp.com Merchant Phon…" at bounding box center [433, 340] width 822 height 181
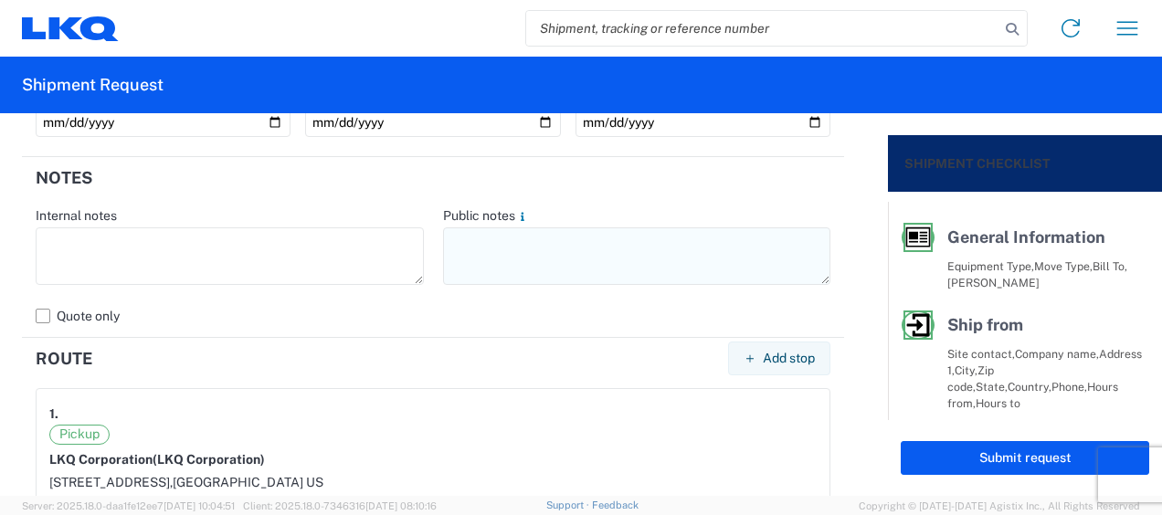
drag, startPoint x: 471, startPoint y: 233, endPoint x: 468, endPoint y: 220, distance: 13.3
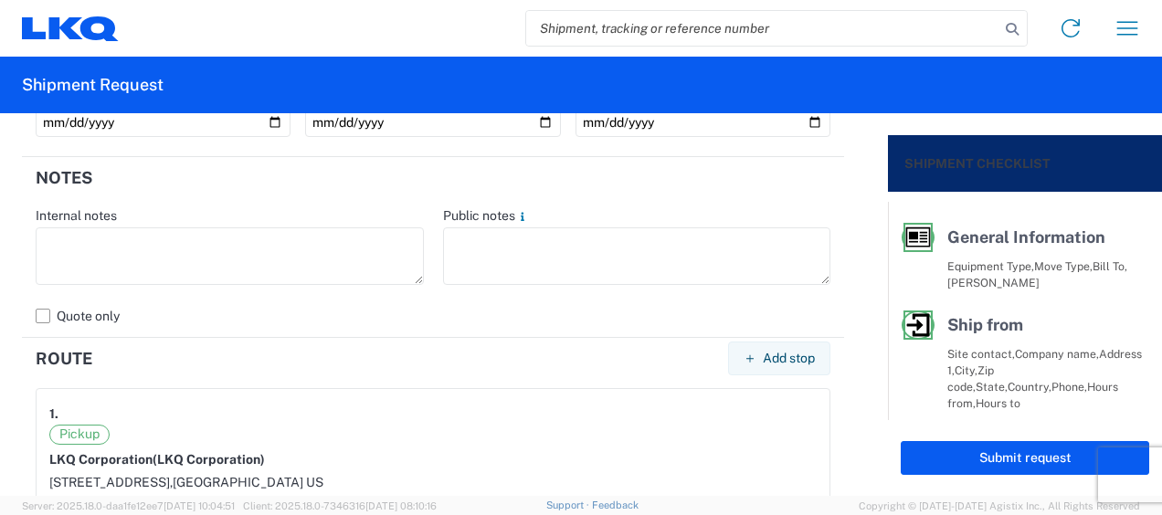
click at [470, 232] on textarea at bounding box center [637, 256] width 388 height 58
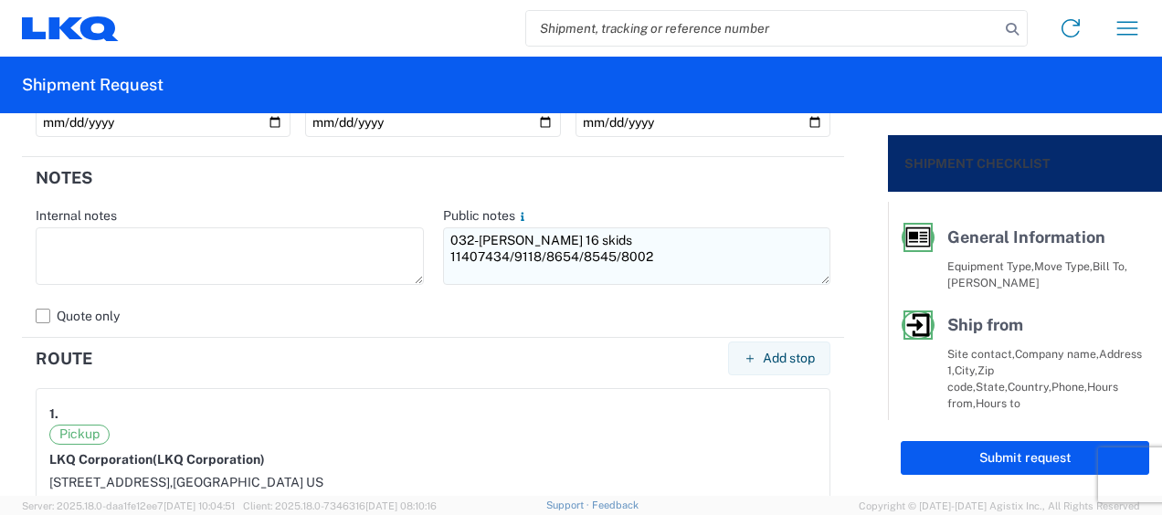
drag, startPoint x: 440, startPoint y: 237, endPoint x: 776, endPoint y: 244, distance: 336.3
click at [776, 244] on textarea "032-[PERSON_NAME] 16 skids 11407434/9118/8654/8545/8002" at bounding box center [637, 256] width 388 height 58
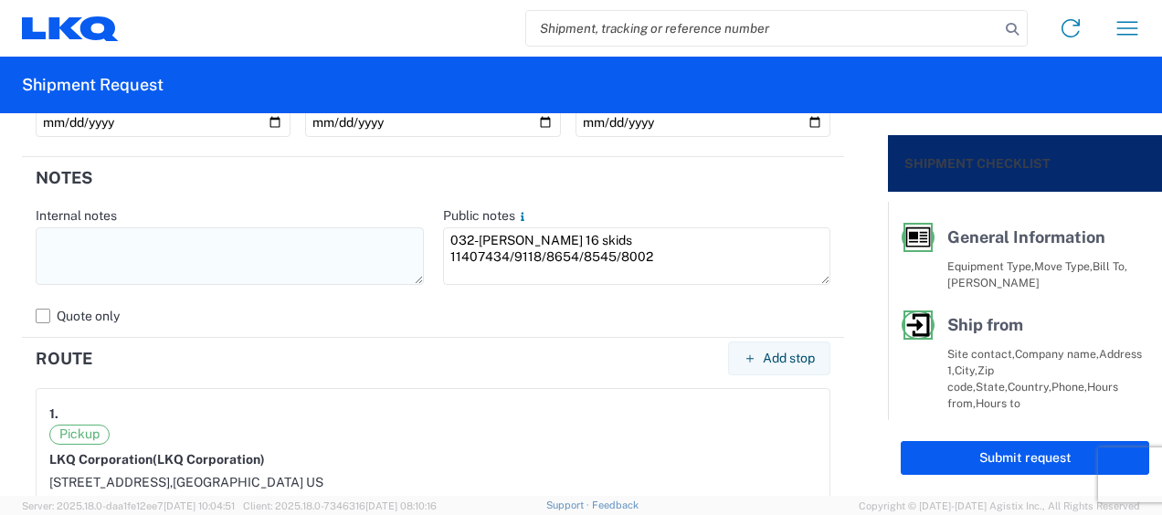
type textarea "032-[PERSON_NAME] 16 skids 11407434/9118/8654/8545/8002"
drag, startPoint x: 268, startPoint y: 253, endPoint x: 277, endPoint y: 257, distance: 9.8
click at [269, 254] on textarea at bounding box center [230, 256] width 388 height 58
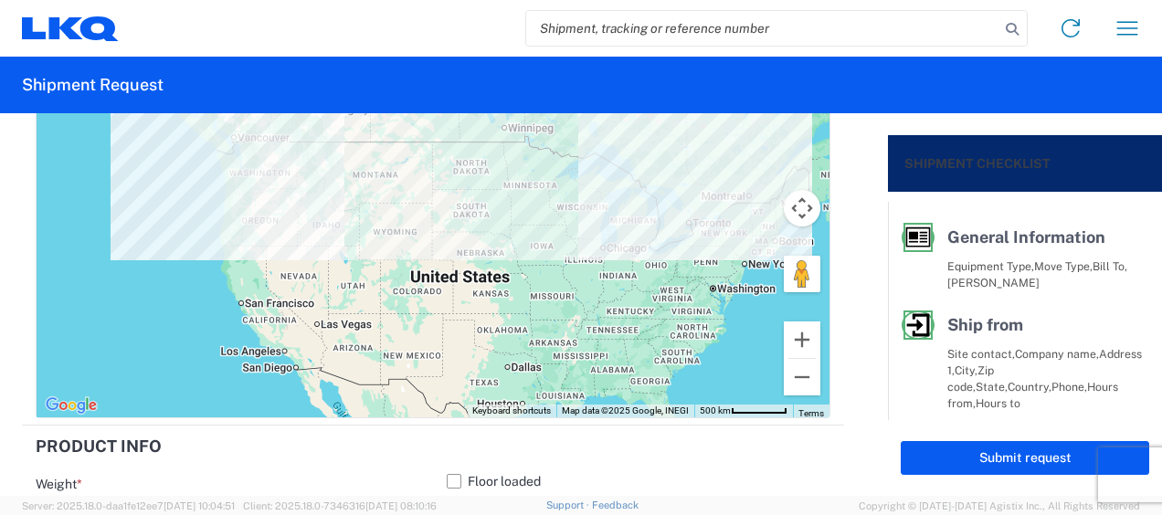
scroll to position [1918, 0]
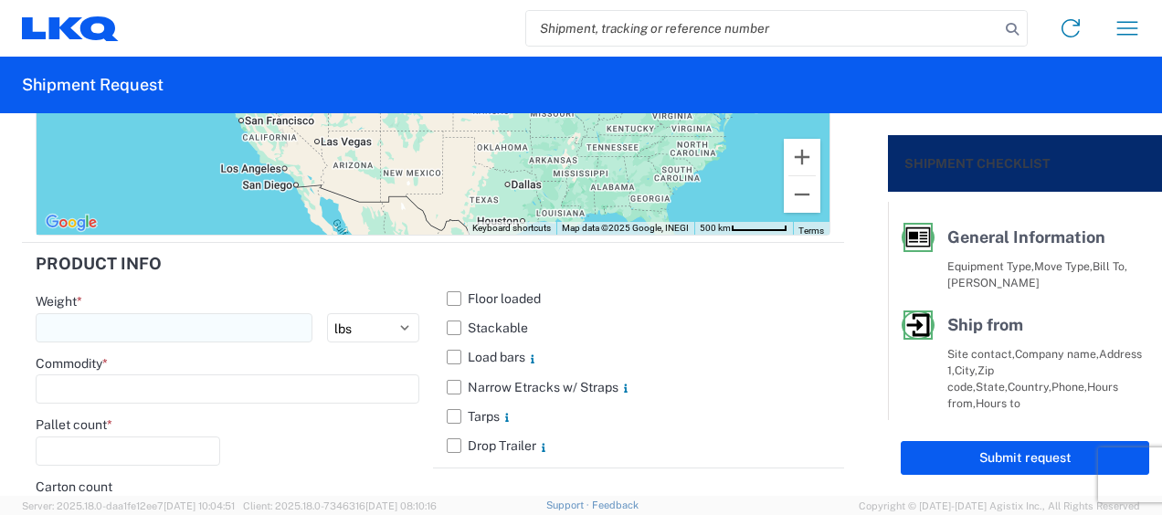
click at [100, 327] on input "number" at bounding box center [174, 327] width 277 height 29
type input "7144"
click at [86, 387] on input at bounding box center [228, 389] width 384 height 29
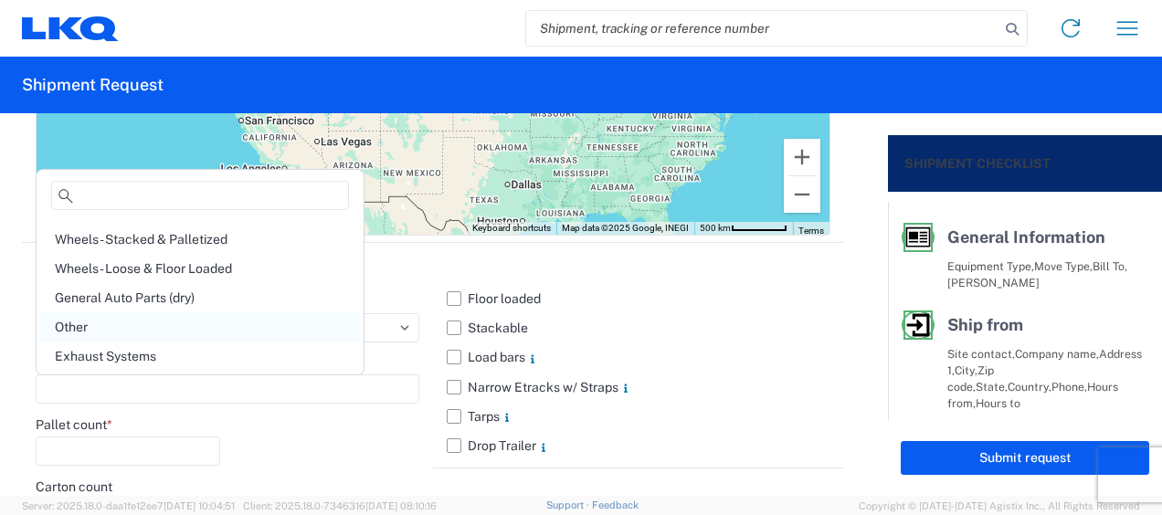
scroll to position [183, 0]
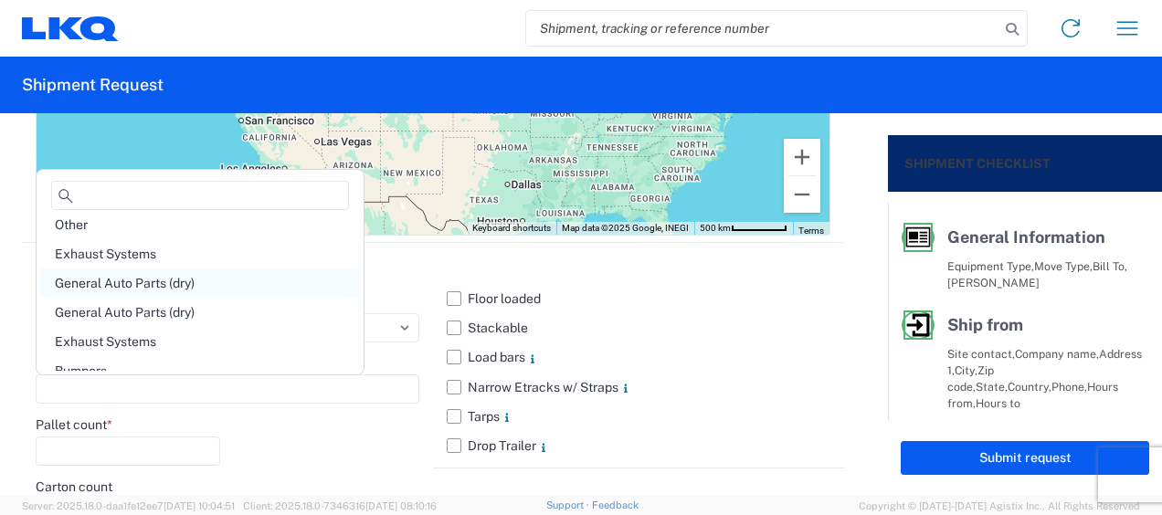
click at [170, 282] on div "General Auto Parts (dry)" at bounding box center [200, 283] width 320 height 29
type input "General Auto Parts (dry)"
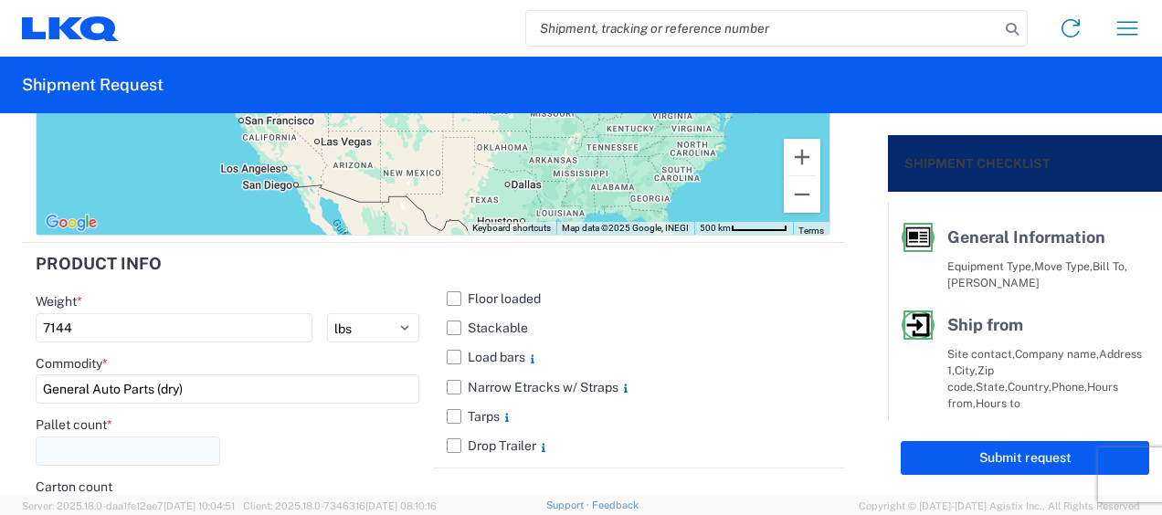
click at [93, 446] on input "number" at bounding box center [128, 451] width 185 height 29
type input "16"
click at [298, 428] on div "Pallet count * 16" at bounding box center [228, 448] width 384 height 62
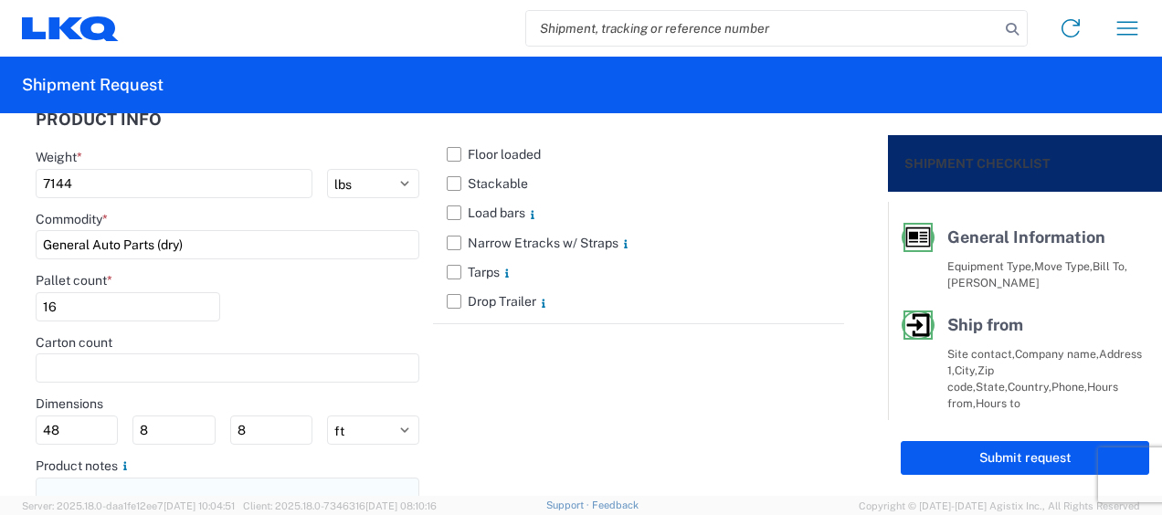
scroll to position [2154, 0]
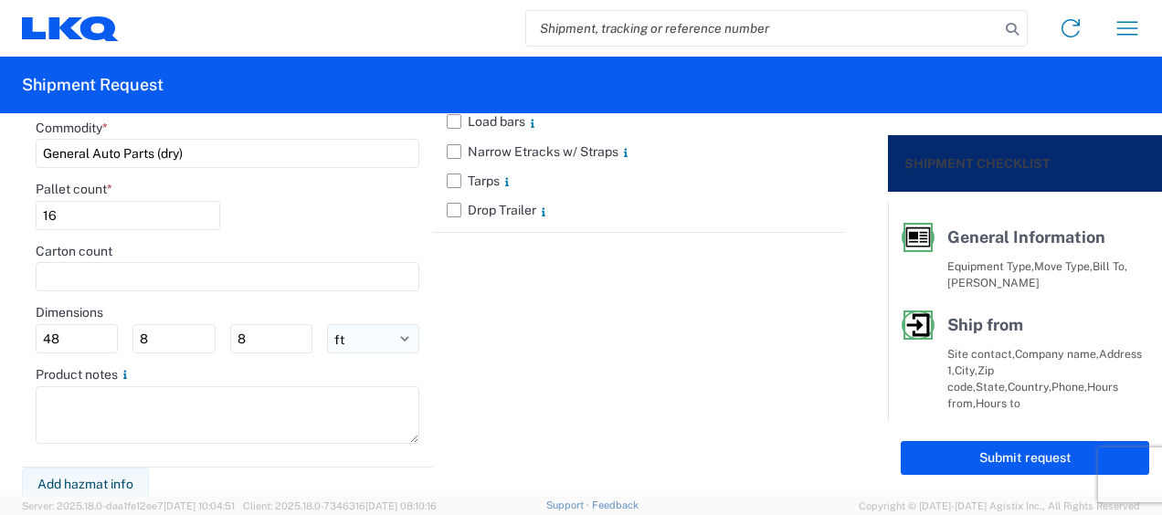
click at [356, 338] on select "ft in cm" at bounding box center [373, 338] width 92 height 29
select select "IN"
click at [327, 324] on select "ft in cm" at bounding box center [373, 338] width 92 height 29
type input "576"
type input "96"
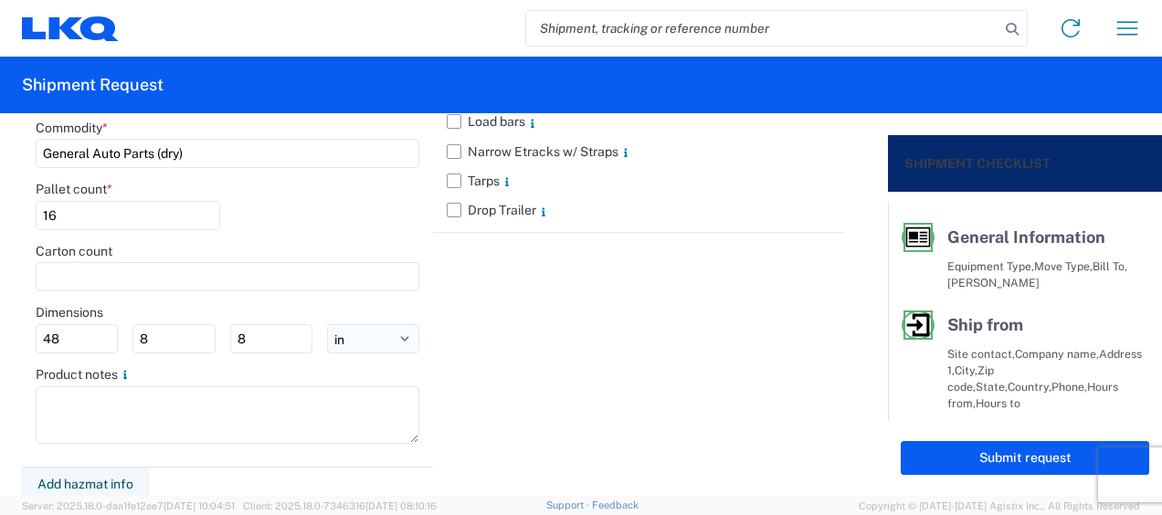
type input "96"
drag, startPoint x: 72, startPoint y: 328, endPoint x: 0, endPoint y: 299, distance: 77.9
click at [0, 305] on html "Home Shipment request Shipment tracking Shipment Request General Information Te…" at bounding box center [581, 257] width 1162 height 515
type input "77"
type input "47"
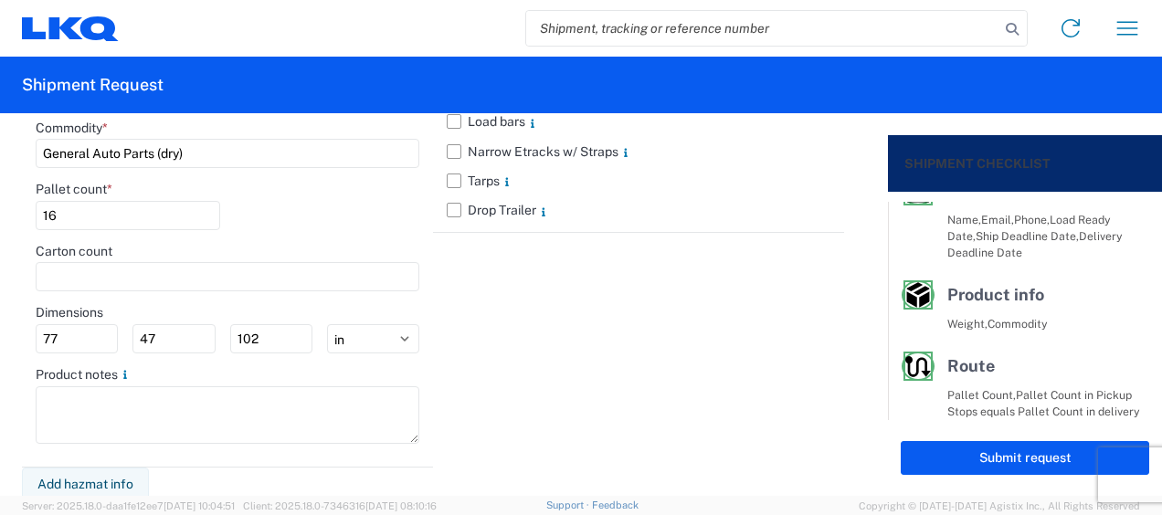
scroll to position [427, 0]
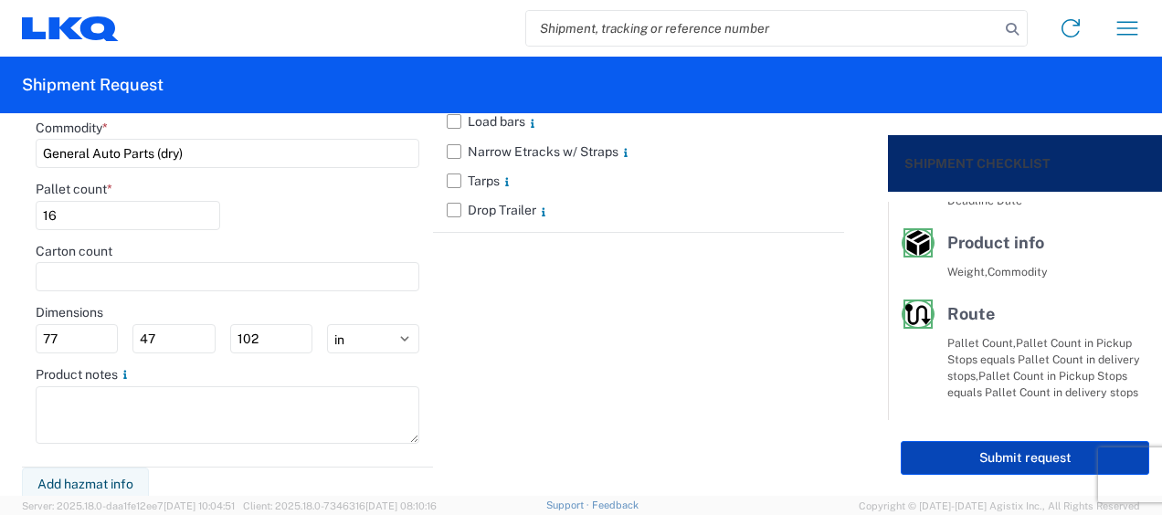
type input "102"
click at [998, 471] on button "Submit request" at bounding box center [1025, 458] width 248 height 34
select select "US"
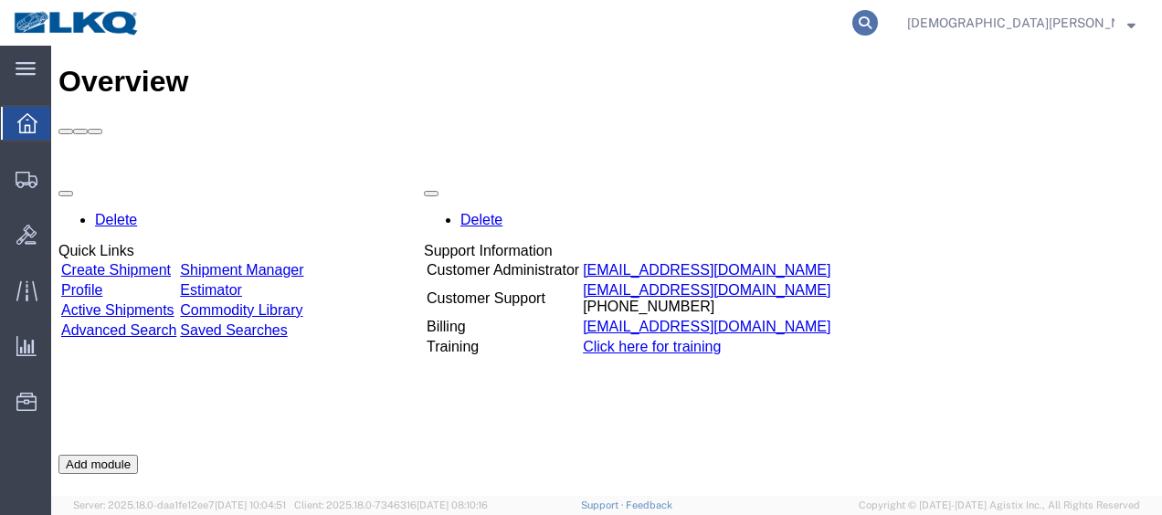
click at [878, 19] on icon at bounding box center [865, 23] width 26 height 26
click at [538, 27] on input "search" at bounding box center [574, 23] width 555 height 44
type input "56699216"
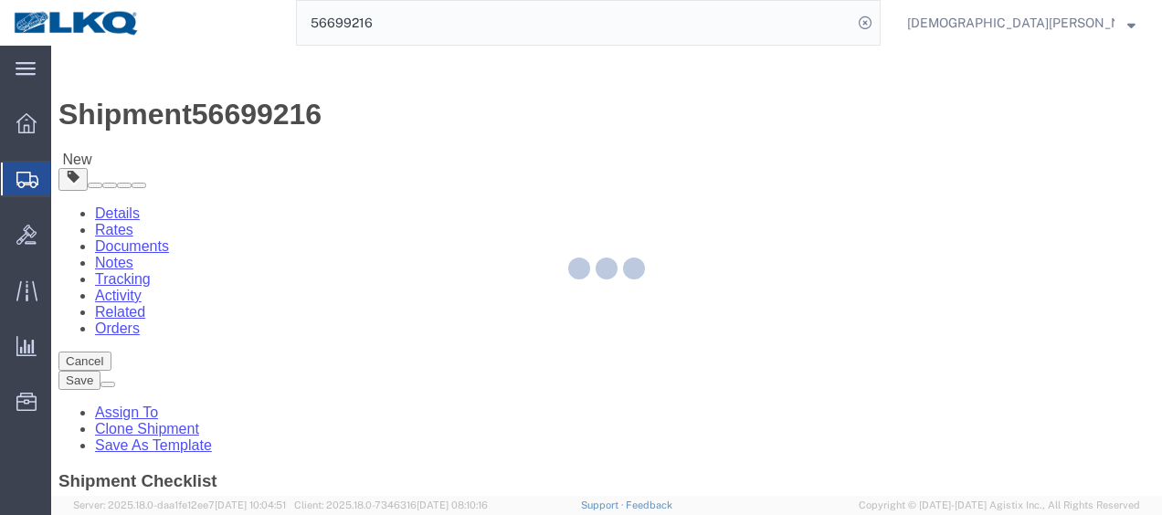
select select "27850"
select select "28721"
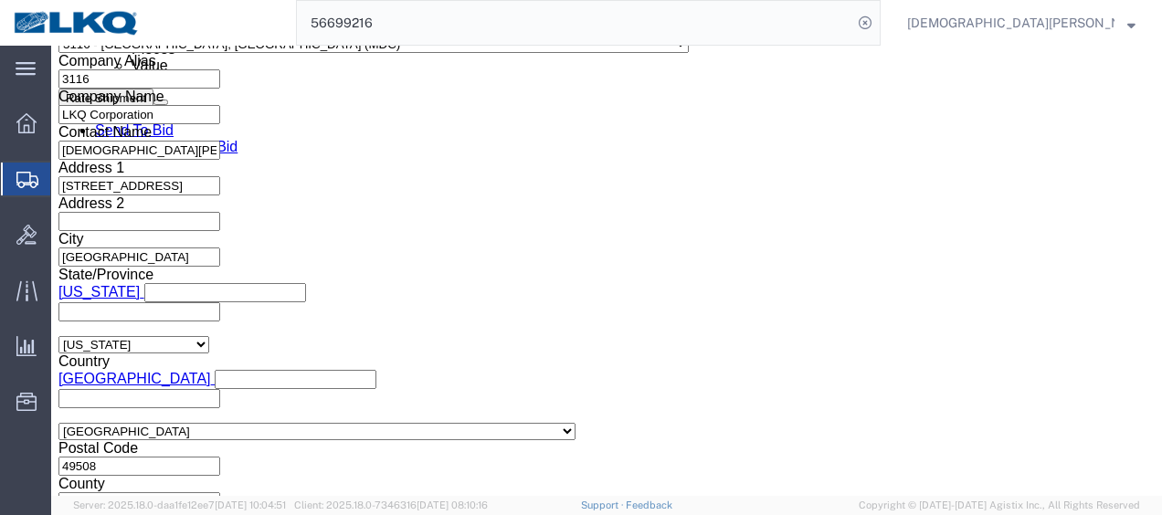
scroll to position [1188, 0]
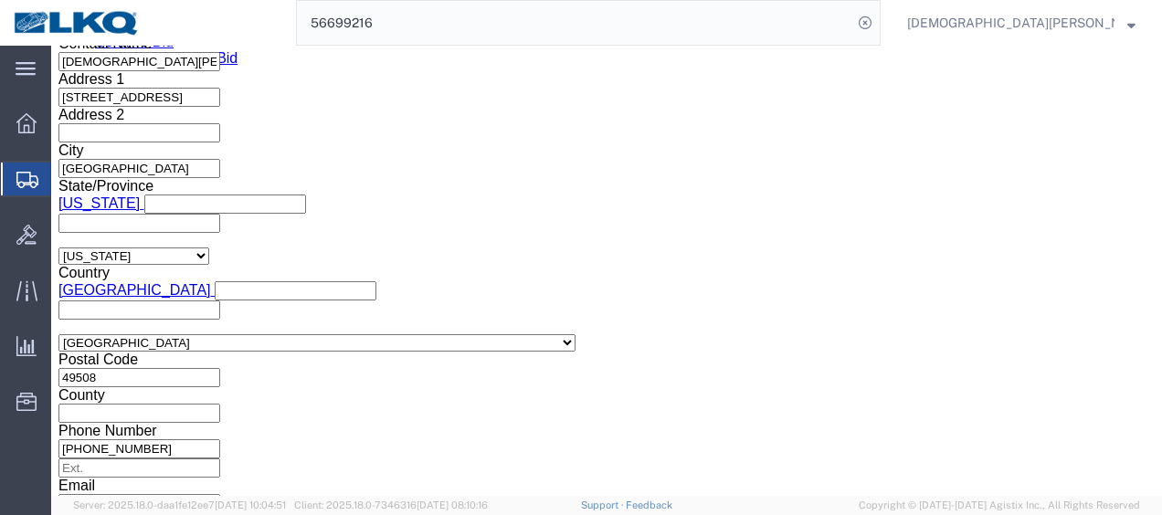
click div
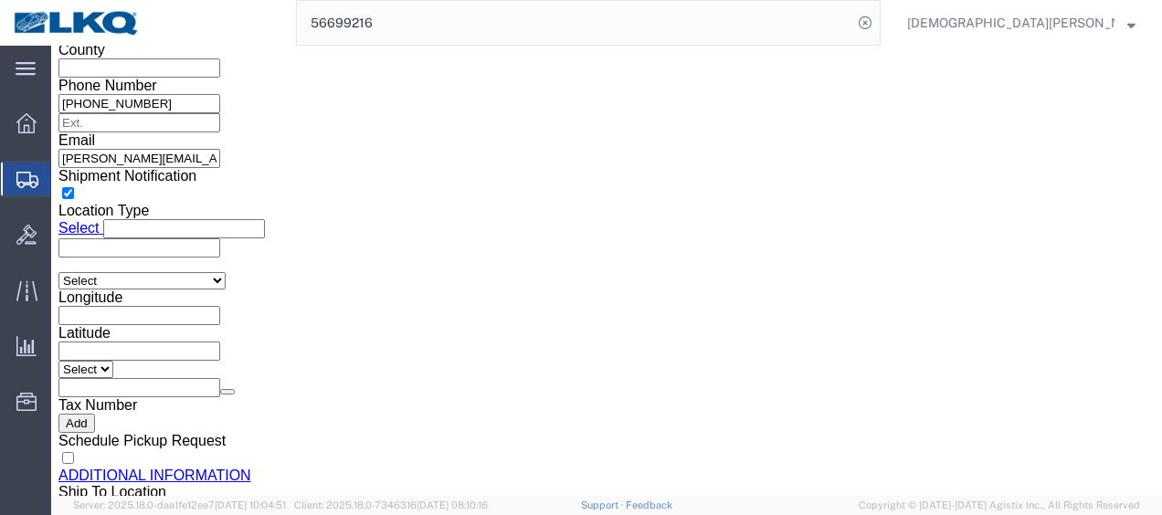
click input "5:00 AM"
type input "5:00 PM"
click button "Apply"
click link "Send To Bid"
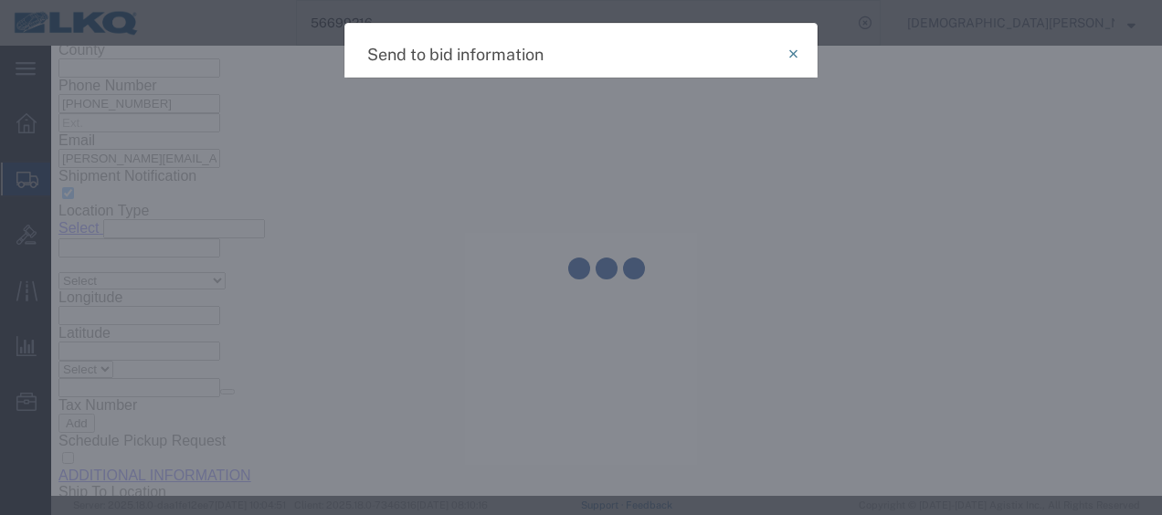
select select "TL"
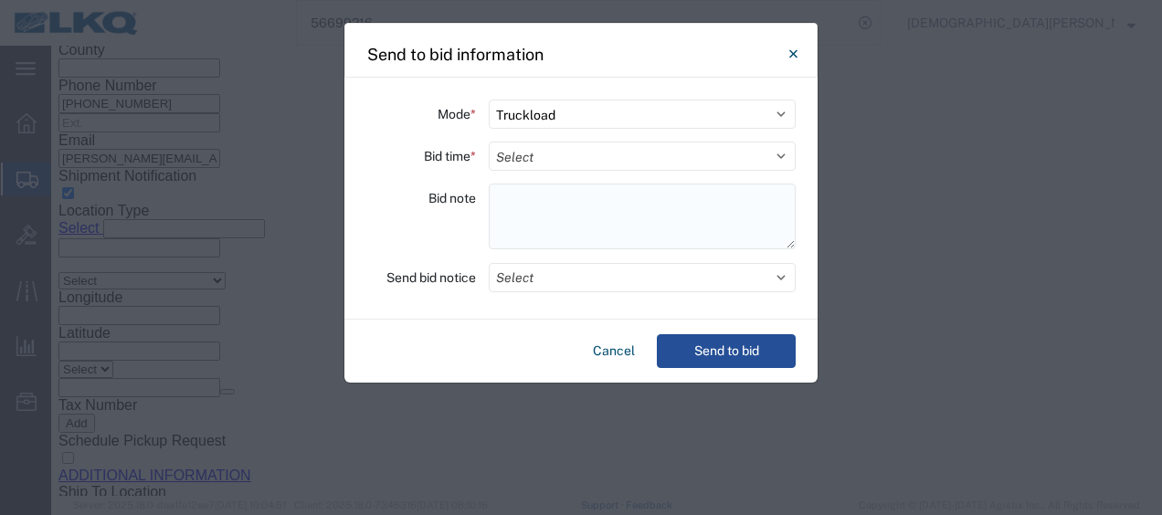
click at [502, 194] on textarea at bounding box center [642, 217] width 307 height 66
paste textarea "198-[GEOGRAPHIC_DATA] 19 skids 11407435/8003/8549/8679"
type textarea "198-[GEOGRAPHIC_DATA] 19 skids 11407435/8003/8549/8679"
click at [553, 114] on select "Select Small Parcel Truckload Air Rail Less than Truckload Ocean Freight Multi-…" at bounding box center [642, 114] width 307 height 29
click at [489, 100] on select "Select Small Parcel Truckload Air Rail Less than Truckload Ocean Freight Multi-…" at bounding box center [642, 114] width 307 height 29
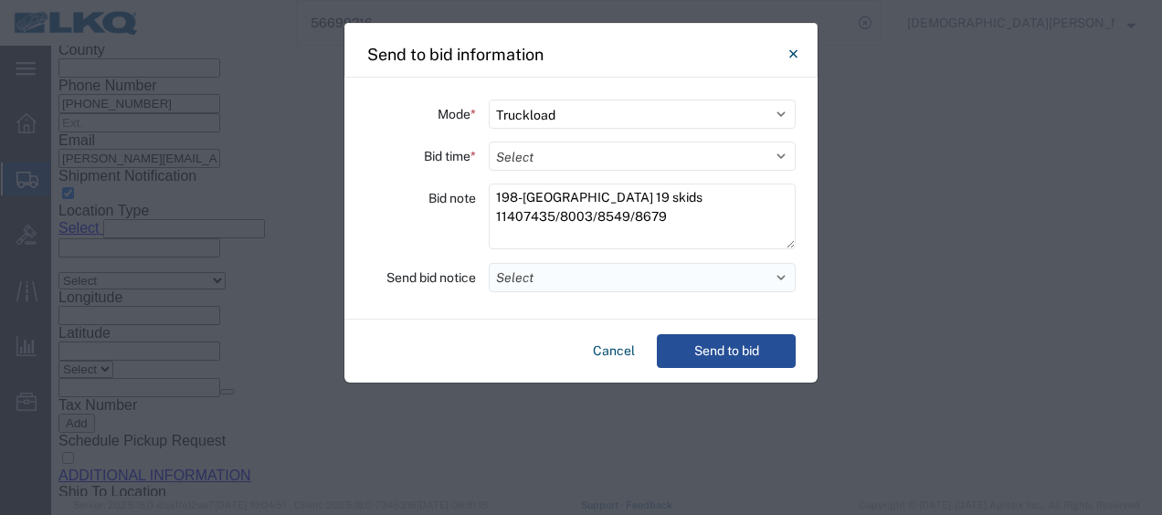
click at [546, 277] on button "Select" at bounding box center [642, 277] width 307 height 29
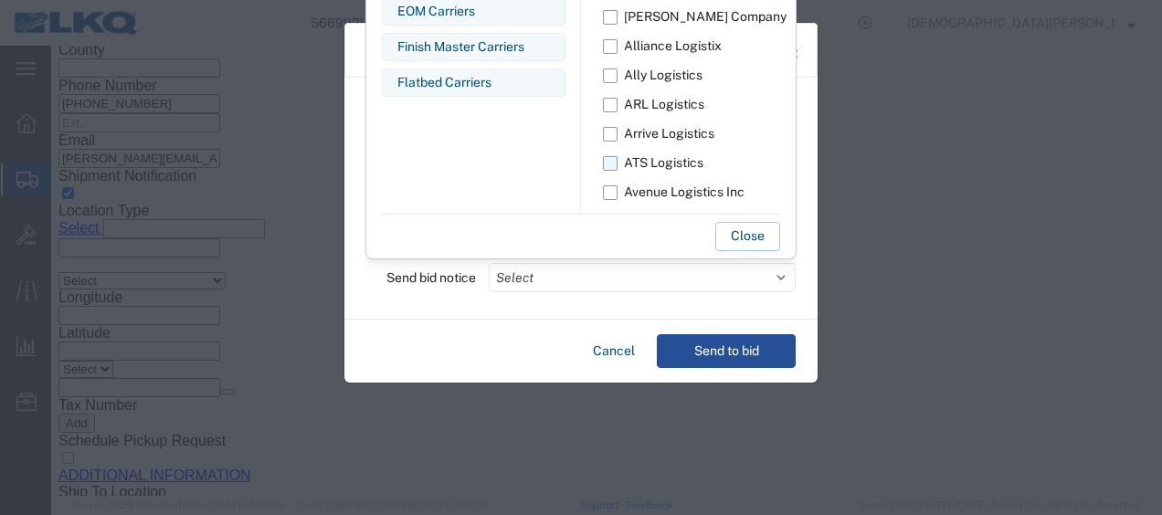
scroll to position [33, 0]
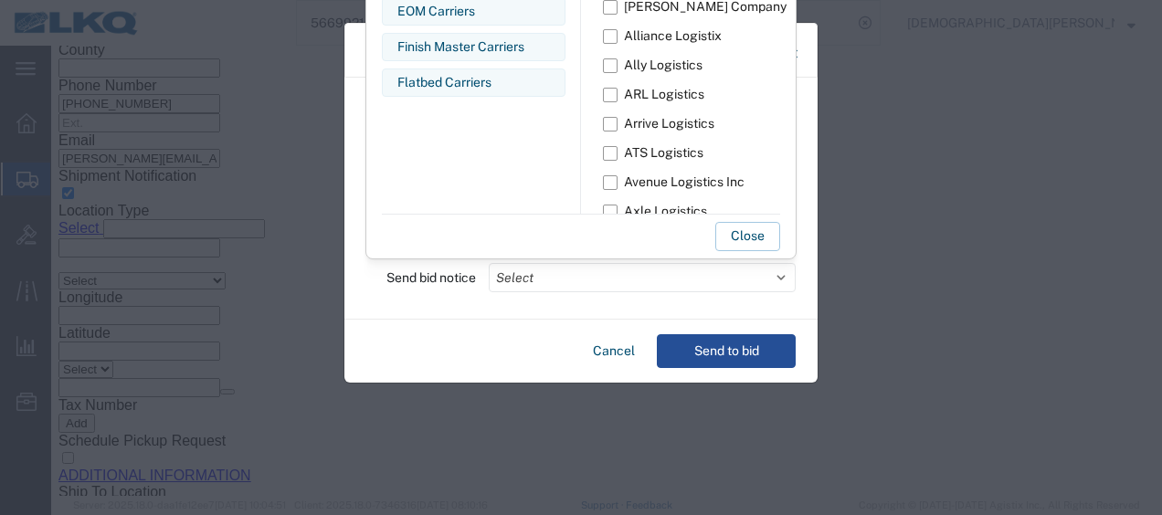
click at [754, 236] on button "Close" at bounding box center [747, 236] width 65 height 29
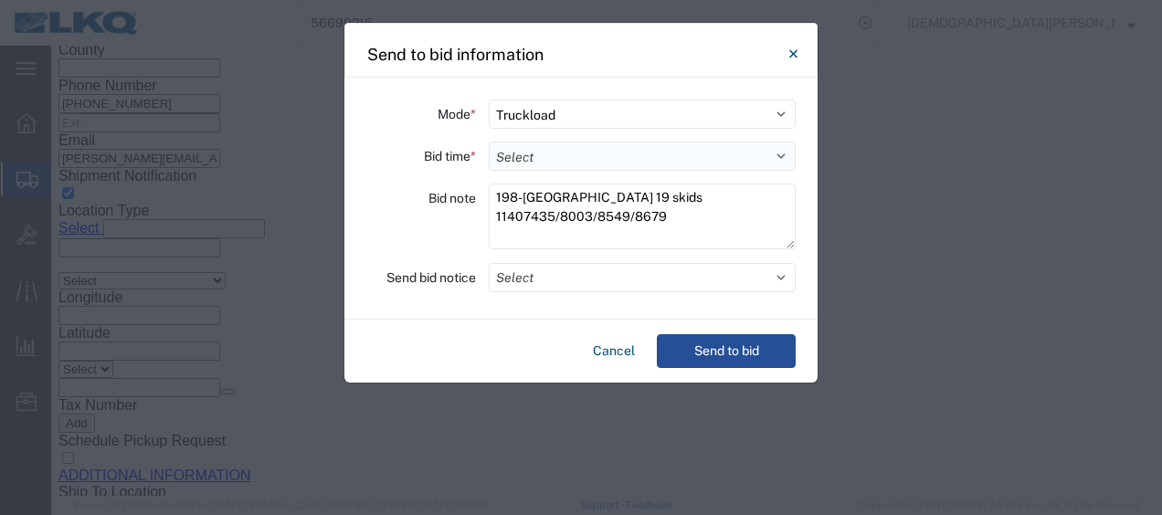
click at [783, 150] on select "Select 30 Min (Rush) 1 Hour (Rush) 2 Hours (Rush) 4 Hours (Rush) 8 Hours (Rush)…" at bounding box center [642, 156] width 307 height 29
select select "8"
click at [489, 142] on select "Select 30 Min (Rush) 1 Hour (Rush) 2 Hours (Rush) 4 Hours (Rush) 8 Hours (Rush)…" at bounding box center [642, 156] width 307 height 29
click at [725, 348] on button "Send to bid" at bounding box center [726, 351] width 139 height 34
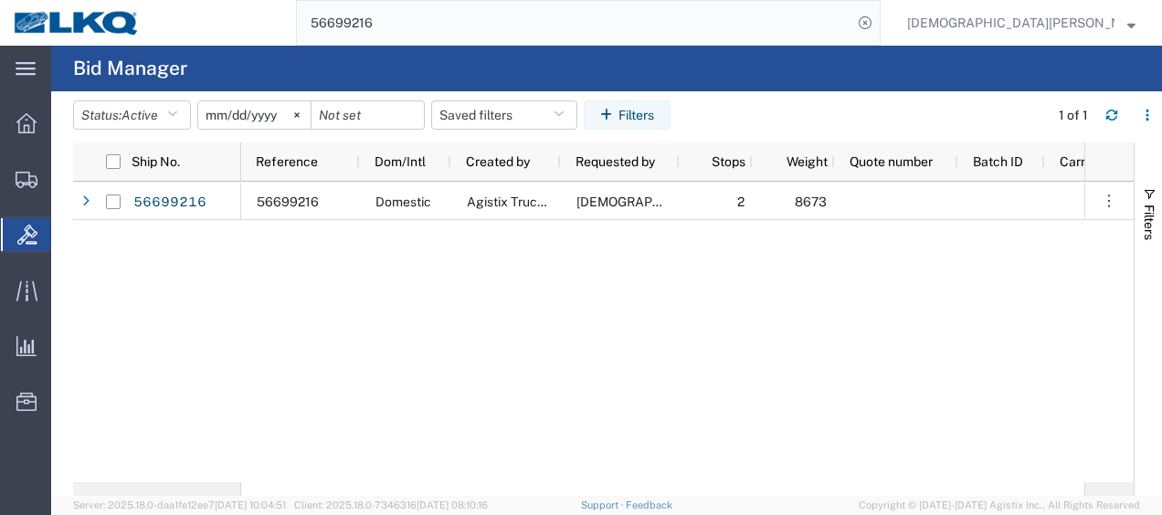
click at [541, 30] on input "56699216" at bounding box center [574, 23] width 555 height 44
type input "56699231"
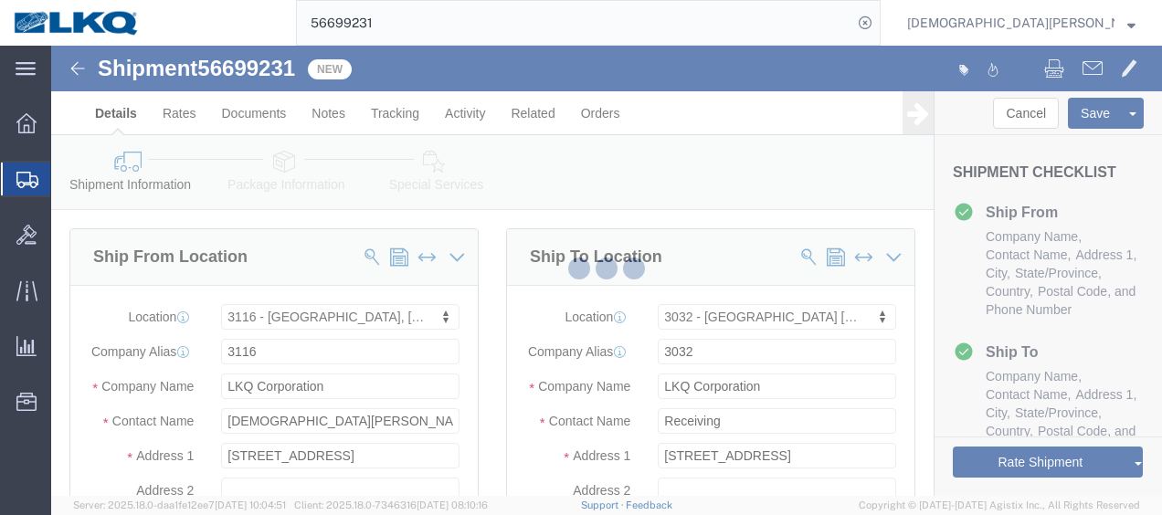
select select "27850"
select select "28720"
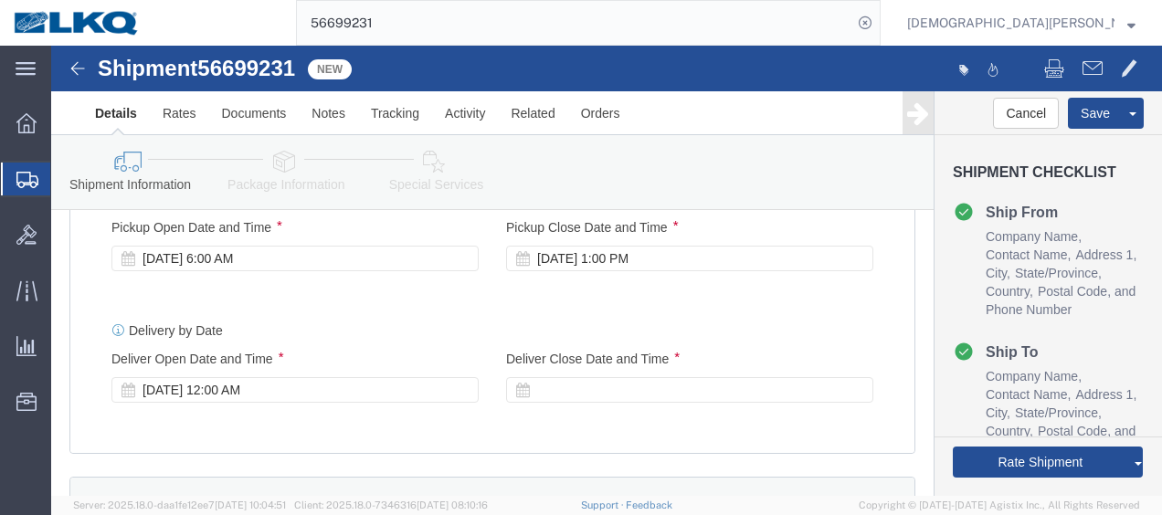
scroll to position [1188, 0]
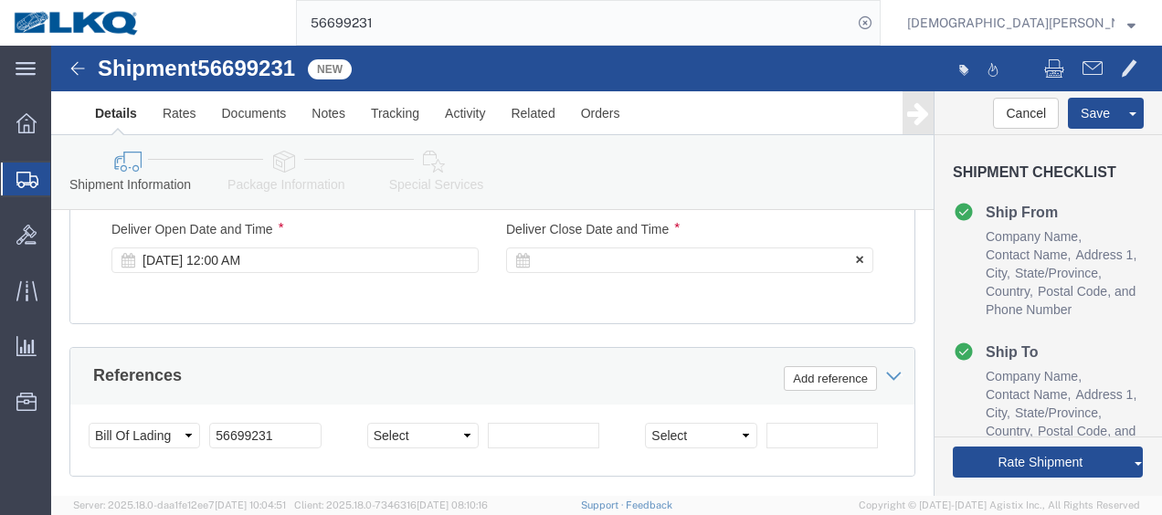
click div
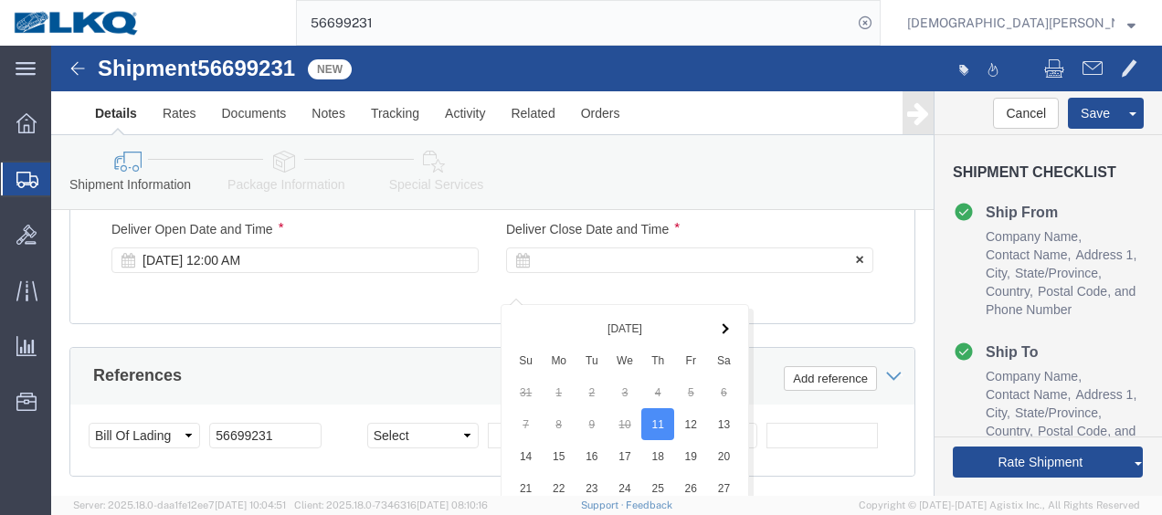
scroll to position [1533, 0]
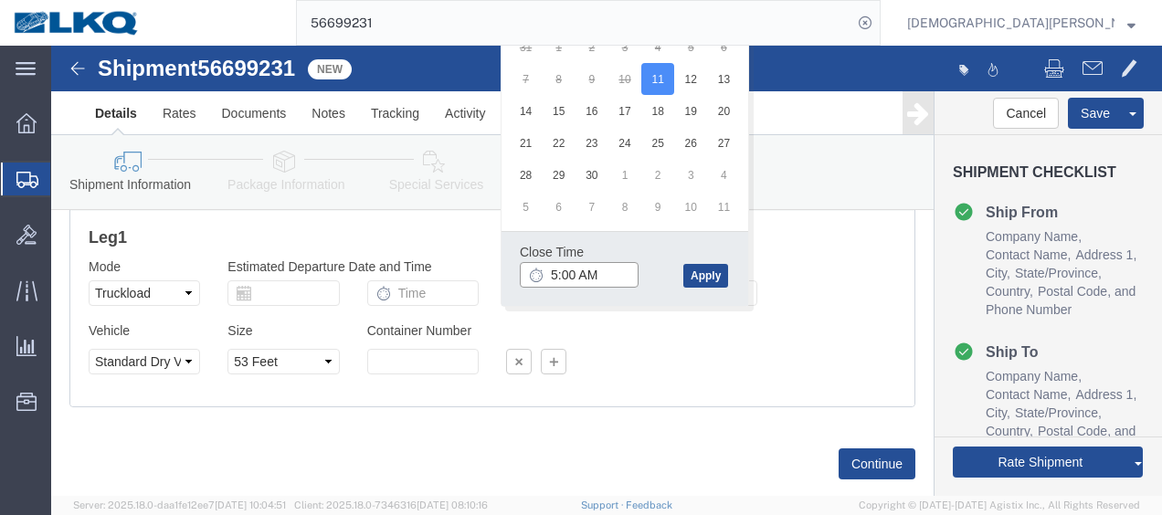
click input "5:00 AM"
click div "Close Time 5:00 pm"
type input "5:00 PM"
click button "Apply"
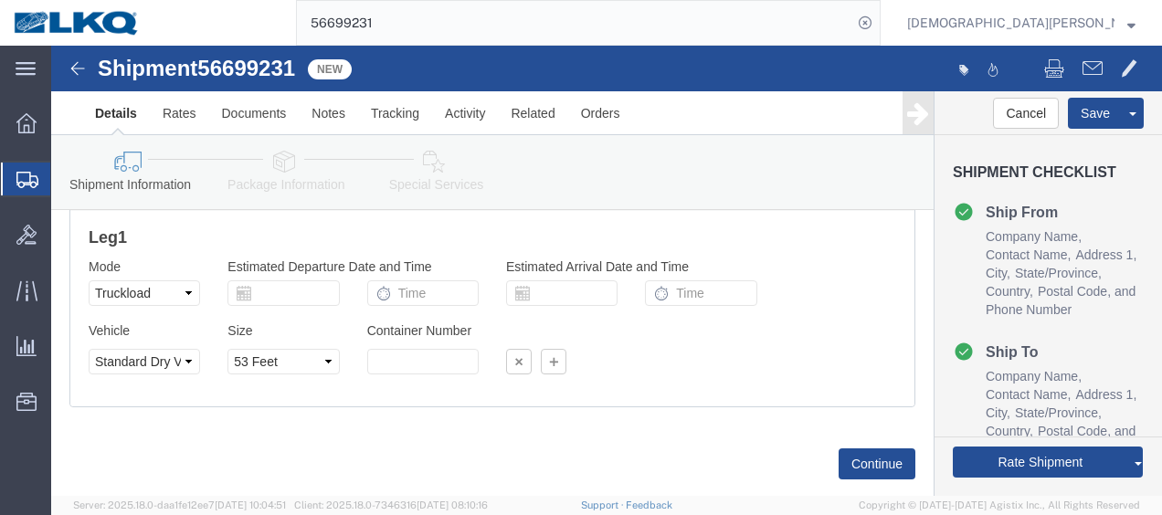
click link "Send To Bid"
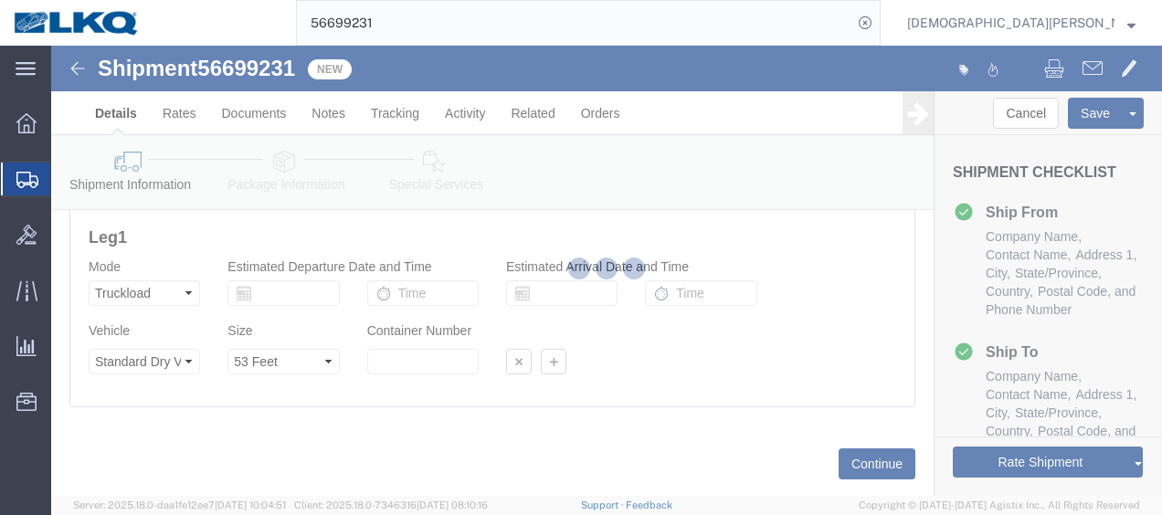
select select "TL"
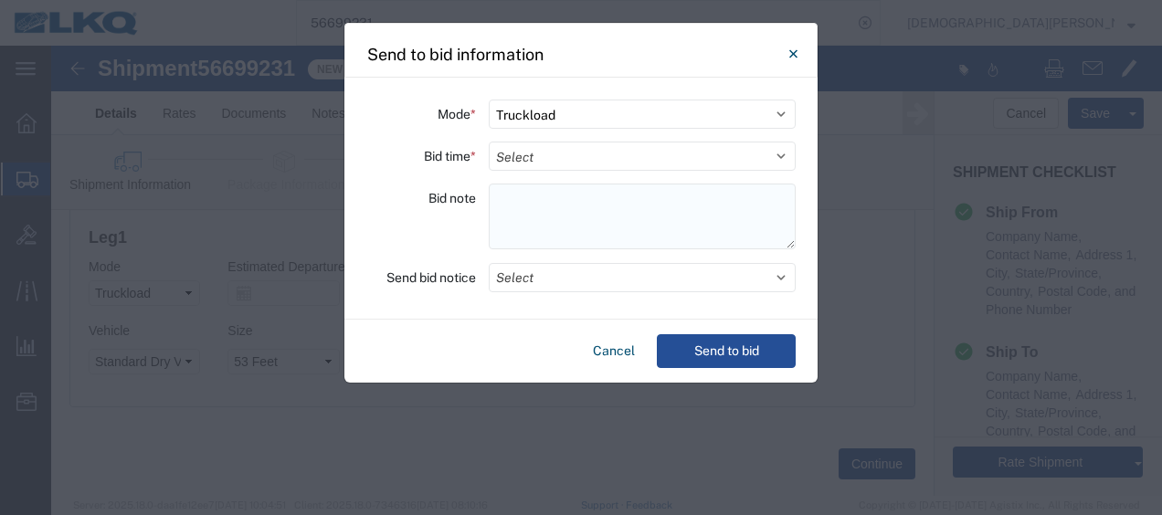
click at [519, 198] on textarea at bounding box center [642, 217] width 307 height 66
paste textarea "032-[PERSON_NAME] 14 skids 11407434/9118/8654/8545/8002"
type textarea "032-[PERSON_NAME] 14 skids 11407434/9118/8654/8545/8002"
click at [530, 151] on select "Select 30 Min (Rush) 1 Hour (Rush) 2 Hours (Rush) 4 Hours (Rush) 8 Hours (Rush)…" at bounding box center [642, 156] width 307 height 29
select select "8"
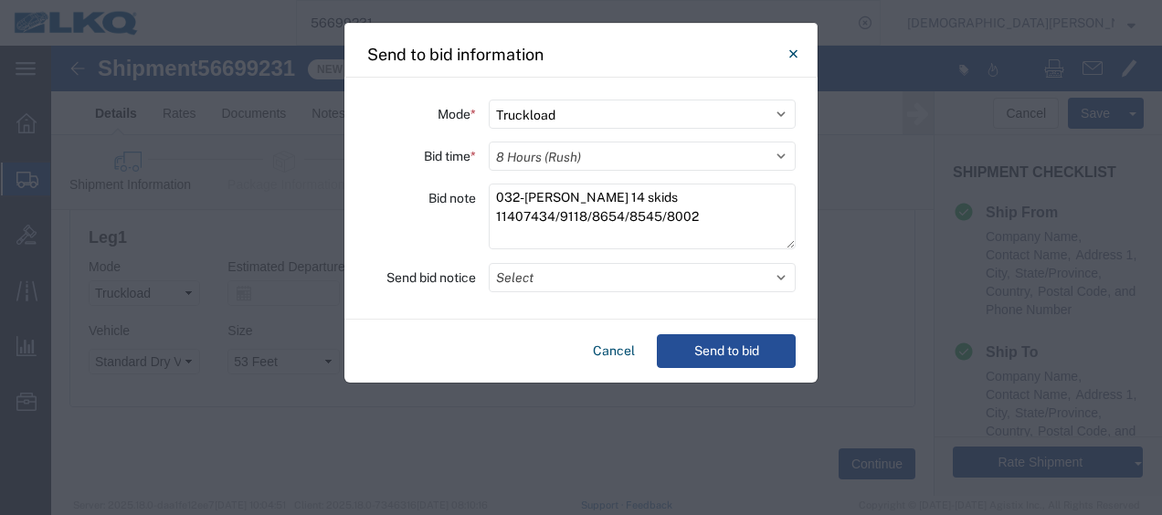
click at [489, 142] on select "Select 30 Min (Rush) 1 Hour (Rush) 2 Hours (Rush) 4 Hours (Rush) 8 Hours (Rush)…" at bounding box center [642, 156] width 307 height 29
click at [528, 277] on button "Select" at bounding box center [642, 277] width 307 height 29
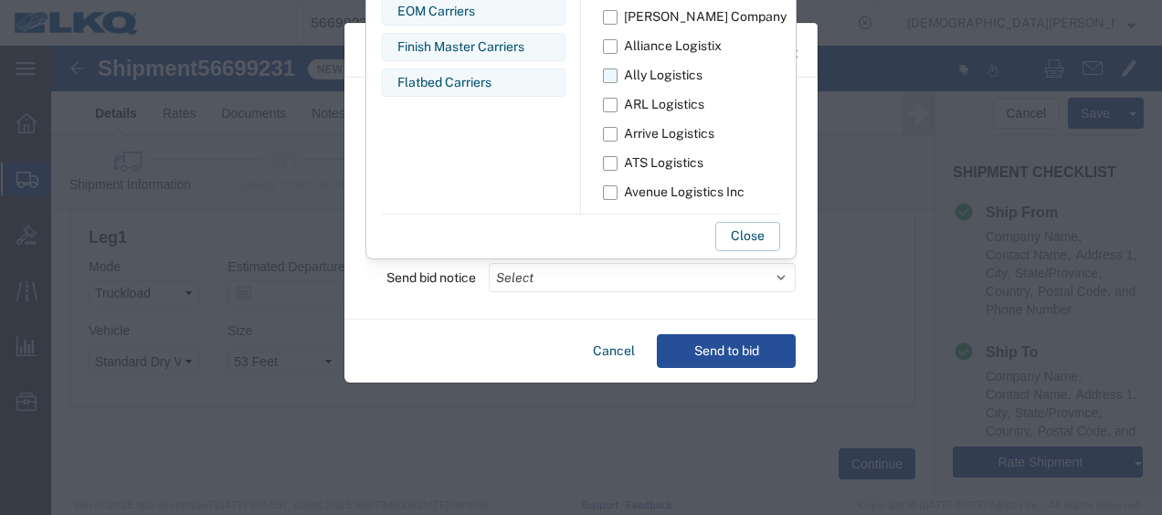
scroll to position [33, 0]
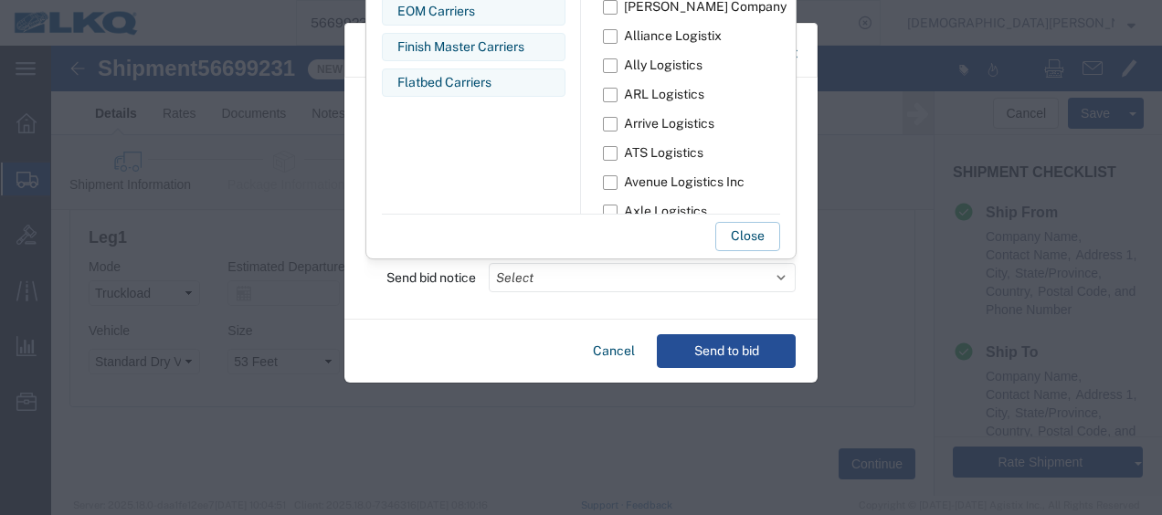
drag, startPoint x: 756, startPoint y: 238, endPoint x: 763, endPoint y: 245, distance: 9.7
click at [759, 238] on button "Close" at bounding box center [747, 236] width 65 height 29
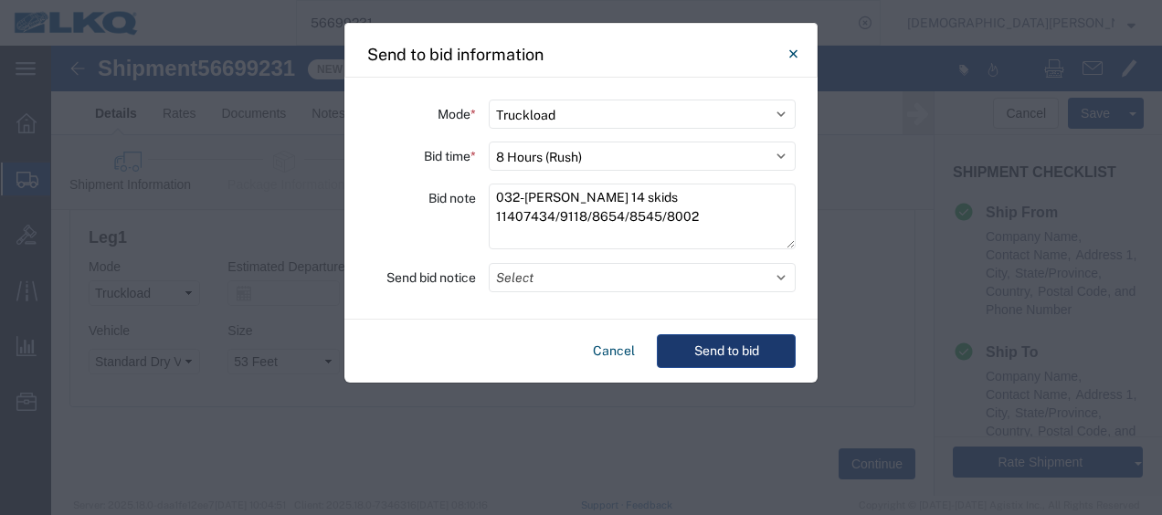
click at [734, 351] on button "Send to bid" at bounding box center [726, 351] width 139 height 34
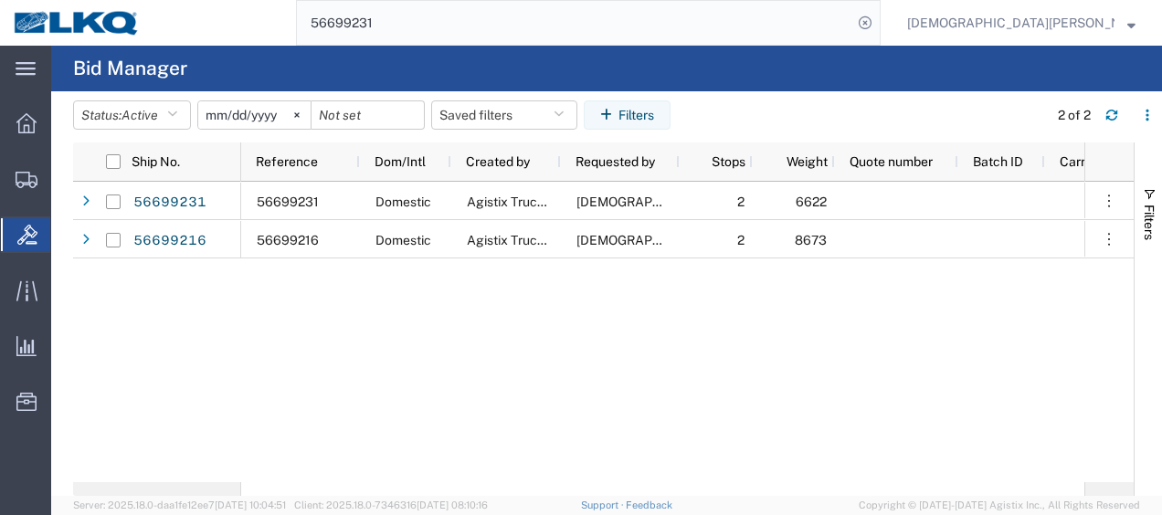
click at [538, 25] on input "56699231" at bounding box center [574, 23] width 555 height 44
type input "56699240"
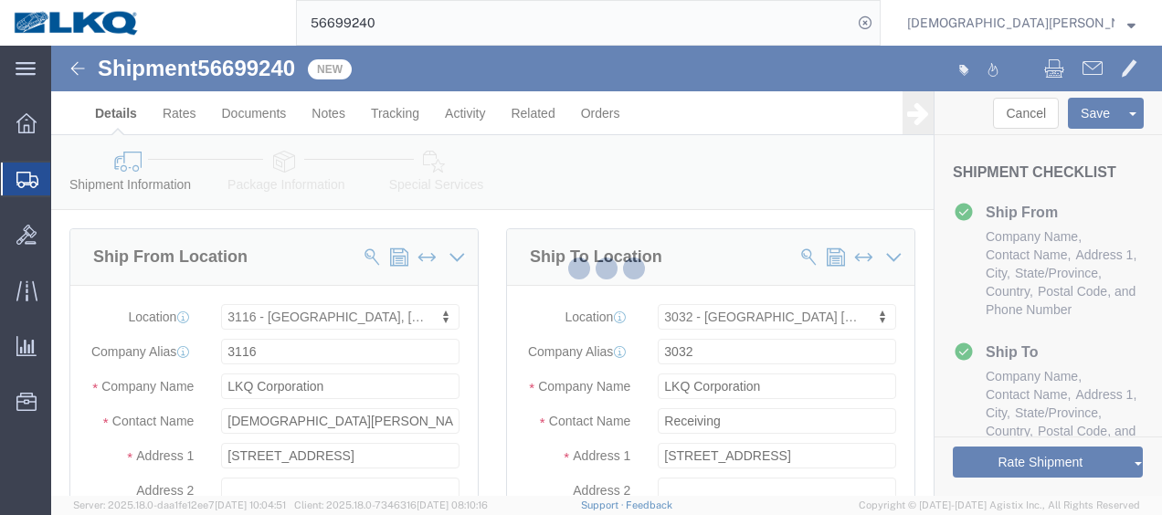
select select "27850"
select select "28720"
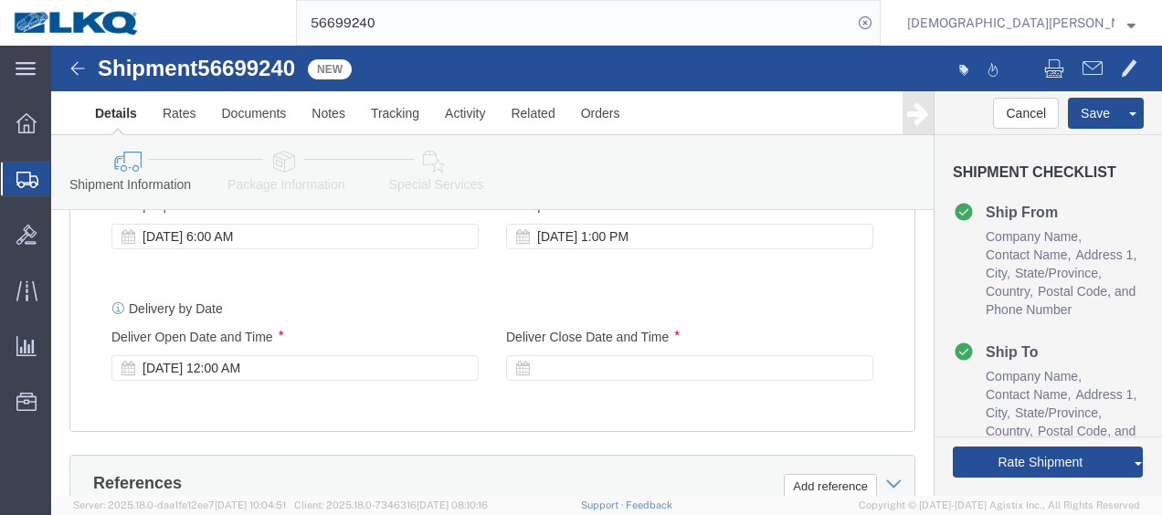
scroll to position [1096, 0]
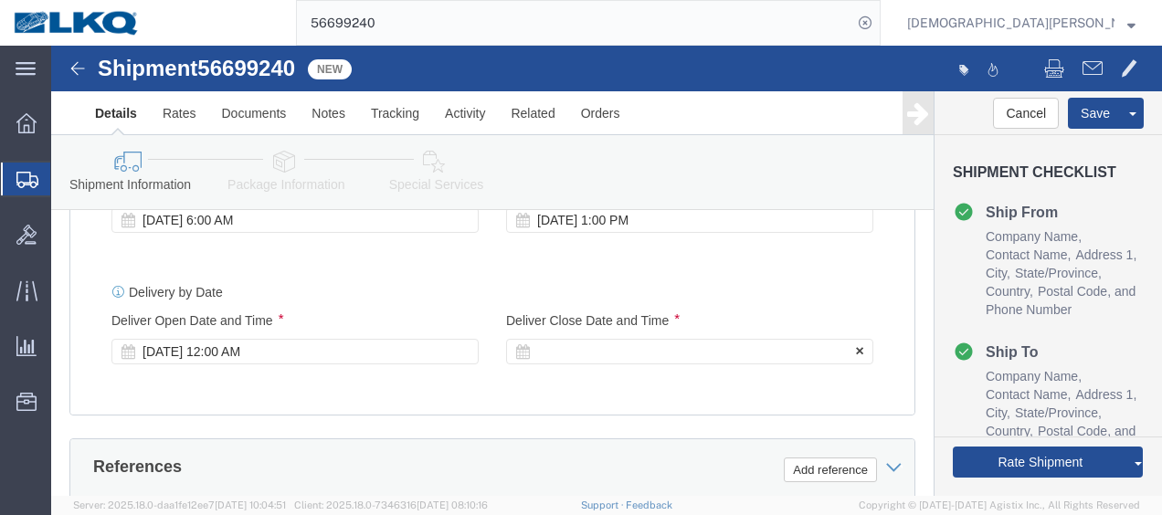
click div
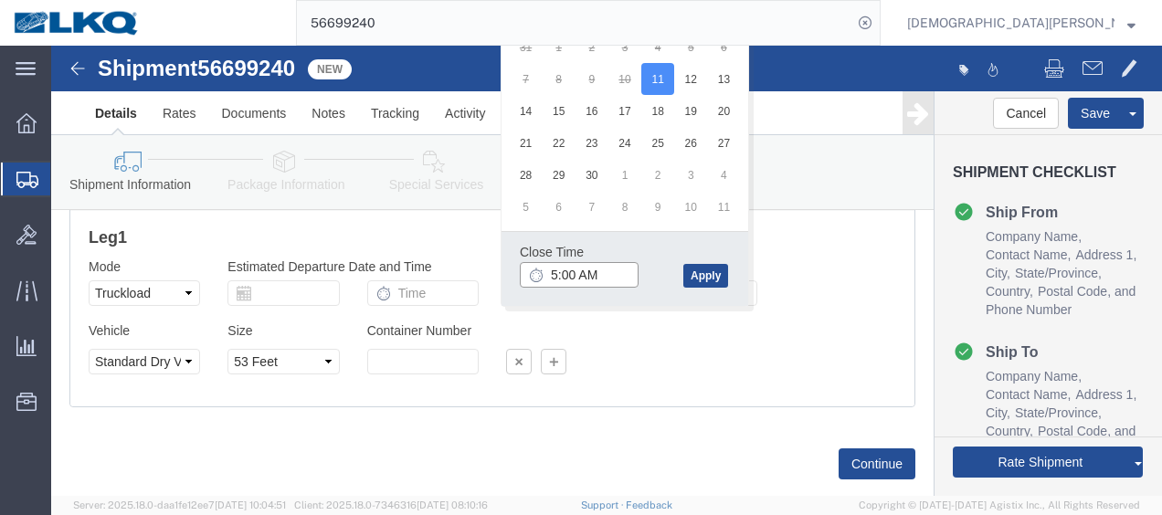
click input "5:00 AM"
type input "5:00 pm"
click button "Apply"
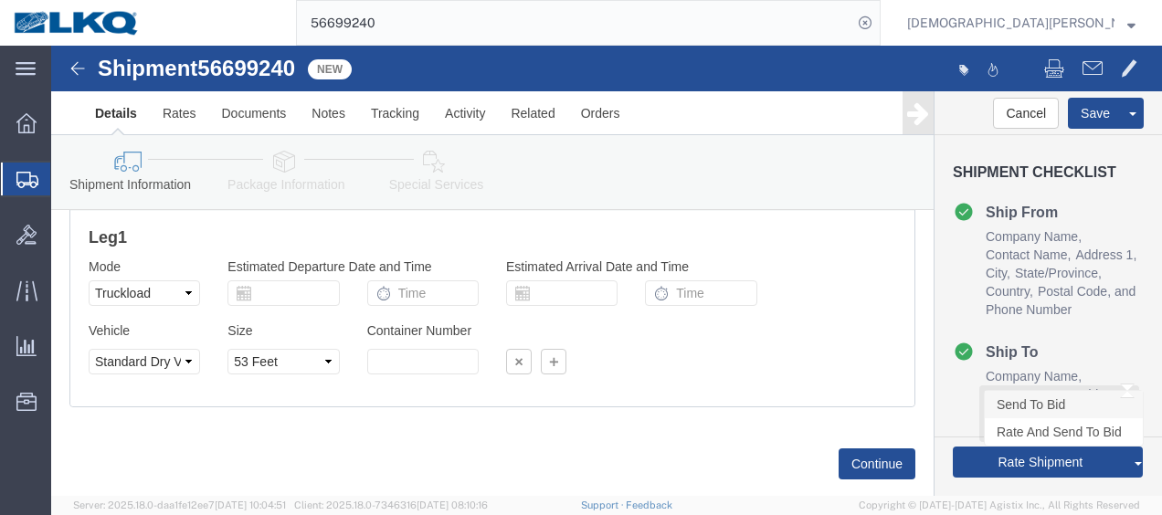
click link "Send To Bid"
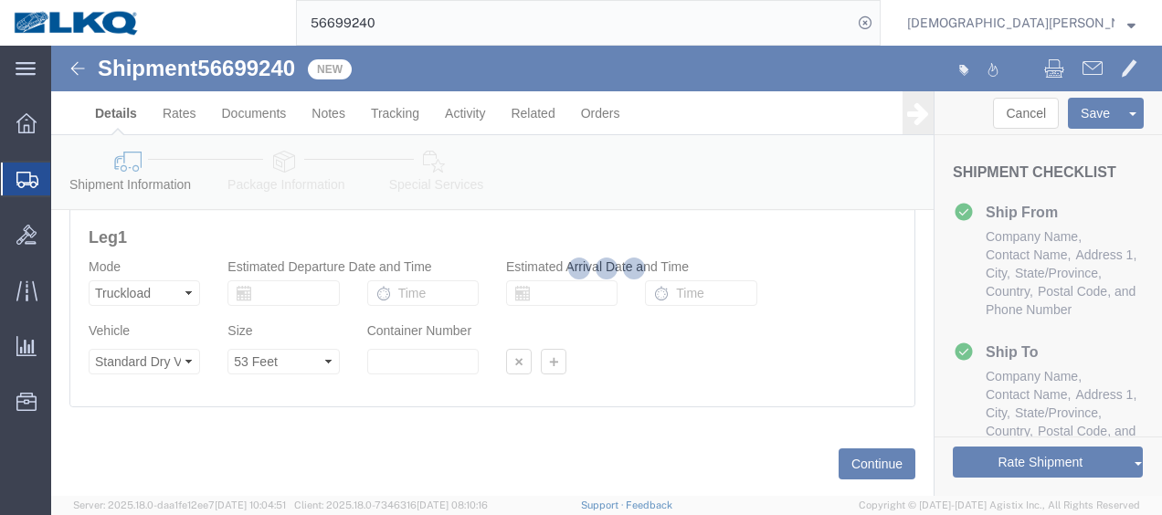
select select "TL"
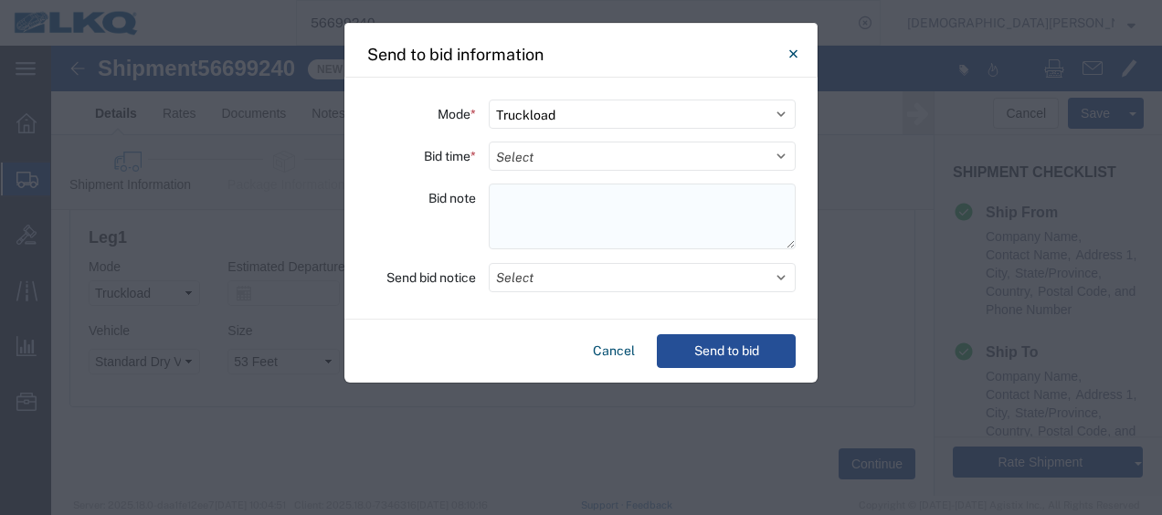
click at [501, 197] on textarea at bounding box center [642, 217] width 307 height 66
paste textarea "032-[PERSON_NAME] 16 skids 11407434/9118/8654/8545/8002"
type textarea "032-[PERSON_NAME] 16 skids 11407434/9118/8654/8545/8002"
click at [539, 150] on select "Select 30 Min (Rush) 1 Hour (Rush) 2 Hours (Rush) 4 Hours (Rush) 8 Hours (Rush)…" at bounding box center [642, 156] width 307 height 29
select select "8"
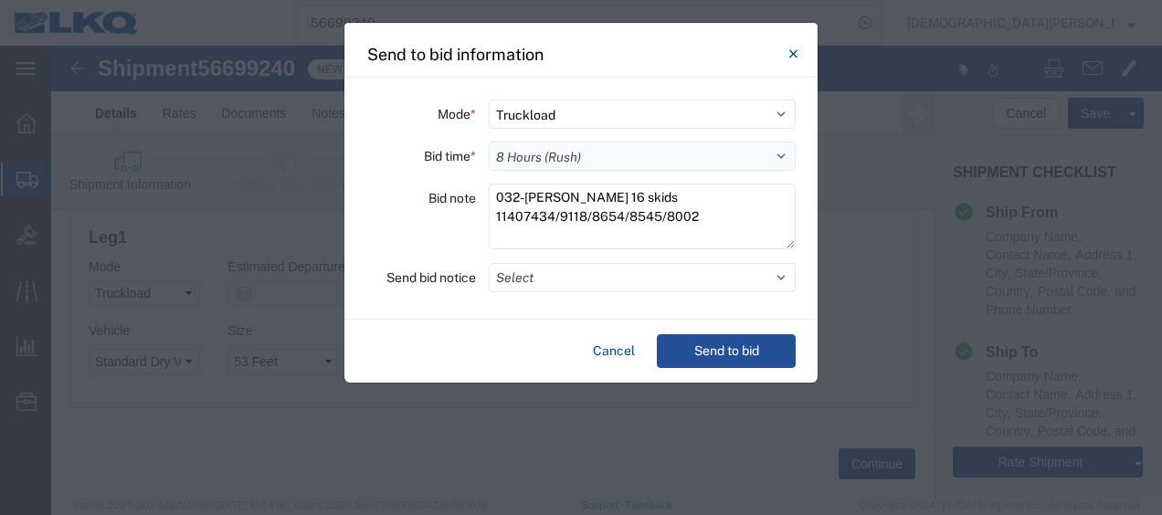
click at [489, 142] on select "Select 30 Min (Rush) 1 Hour (Rush) 2 Hours (Rush) 4 Hours (Rush) 8 Hours (Rush)…" at bounding box center [642, 156] width 307 height 29
click at [717, 350] on button "Send to bid" at bounding box center [726, 351] width 139 height 34
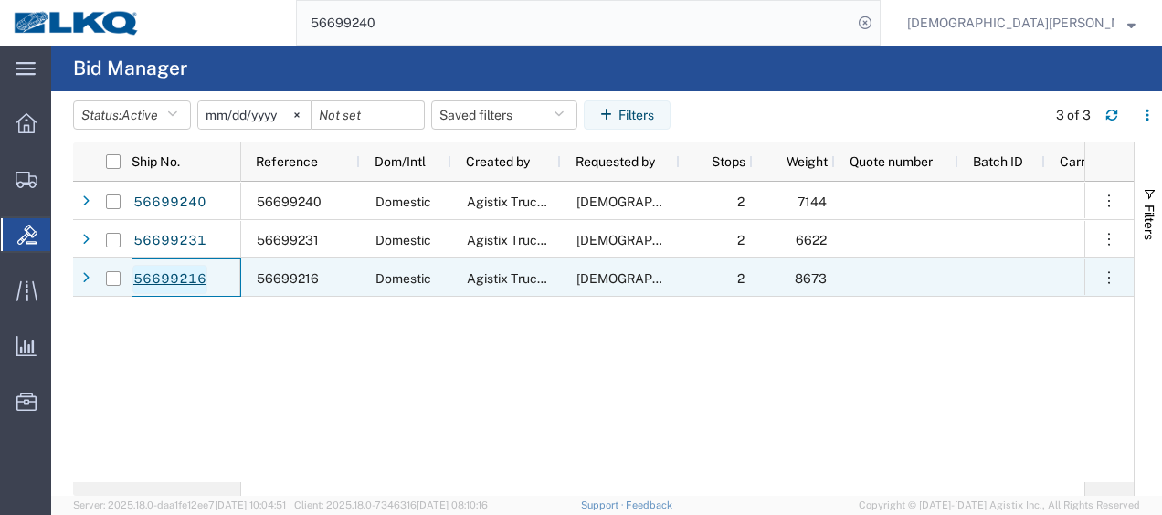
click at [172, 284] on link "56699216" at bounding box center [169, 279] width 75 height 29
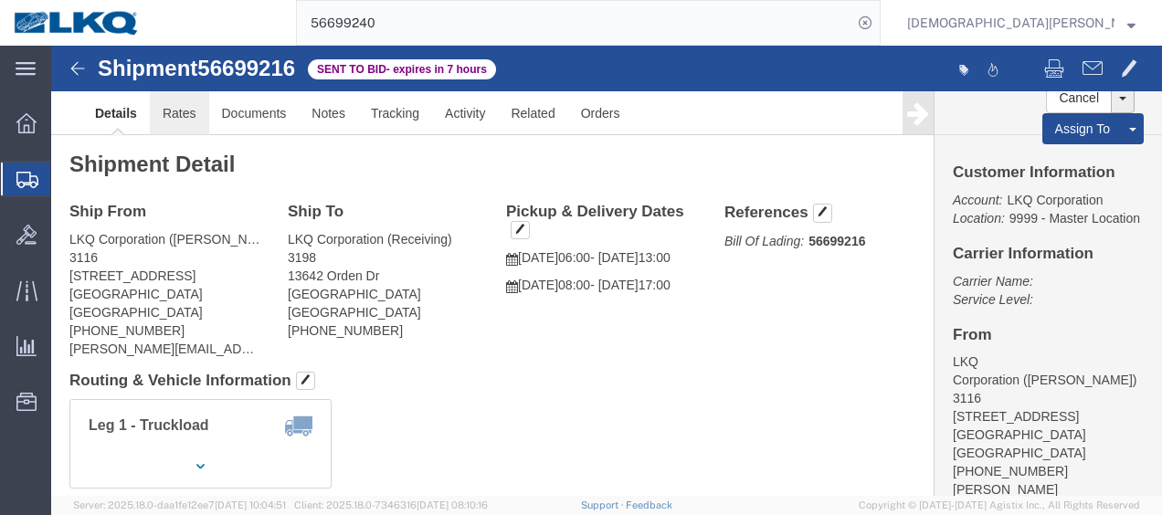
click link "Rates"
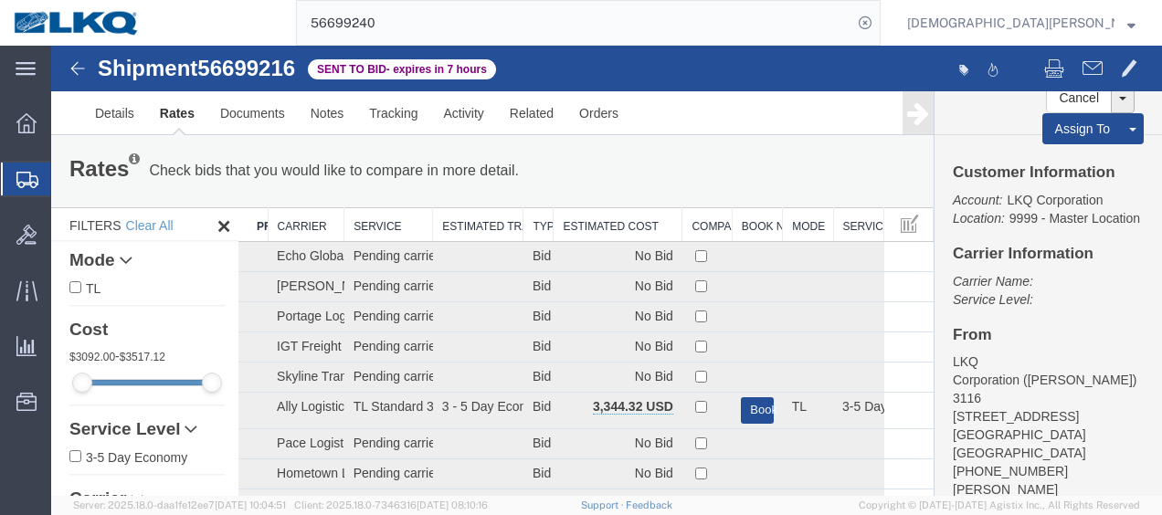
click at [638, 216] on th "Estimated Cost" at bounding box center [618, 225] width 129 height 34
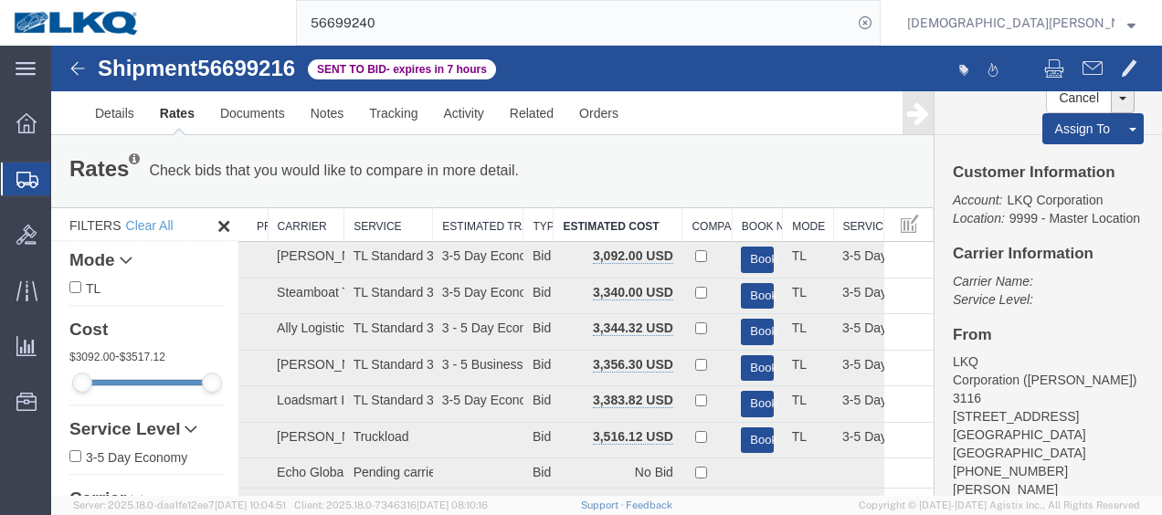
click at [65, 177] on span "Shipments" at bounding box center [57, 179] width 15 height 37
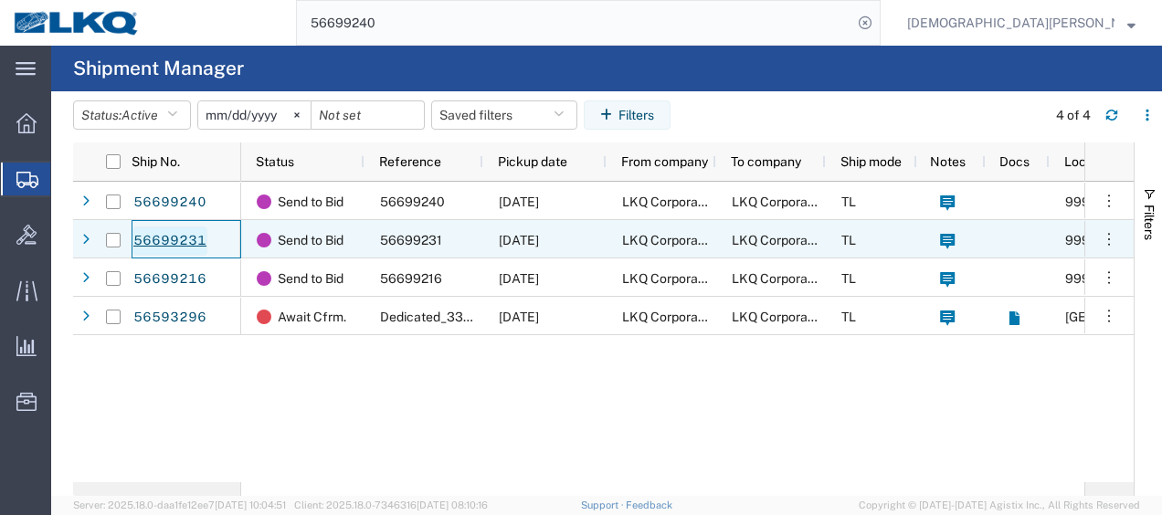
click at [172, 239] on link "56699231" at bounding box center [169, 241] width 75 height 29
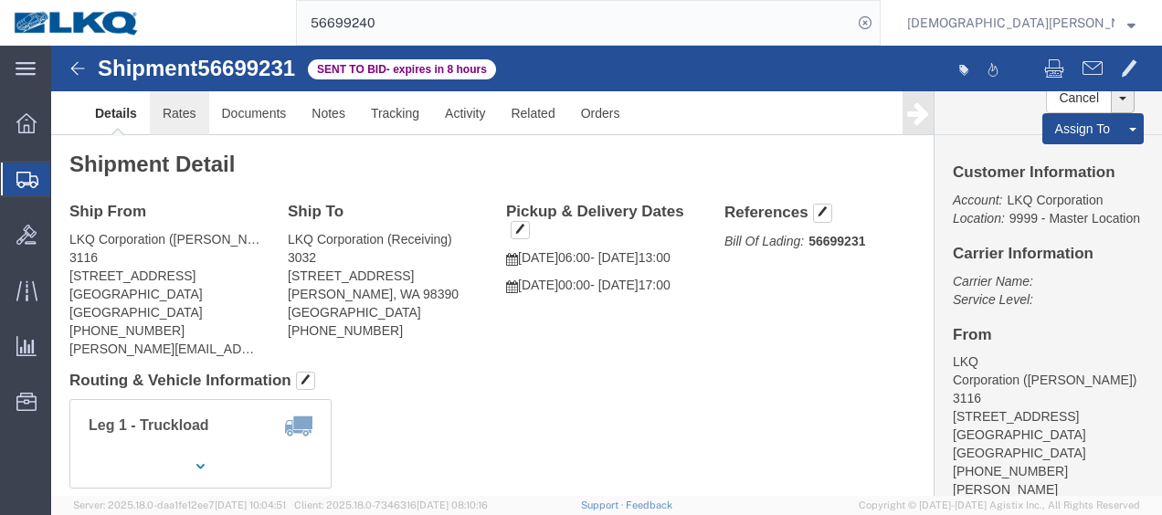
click link "Rates"
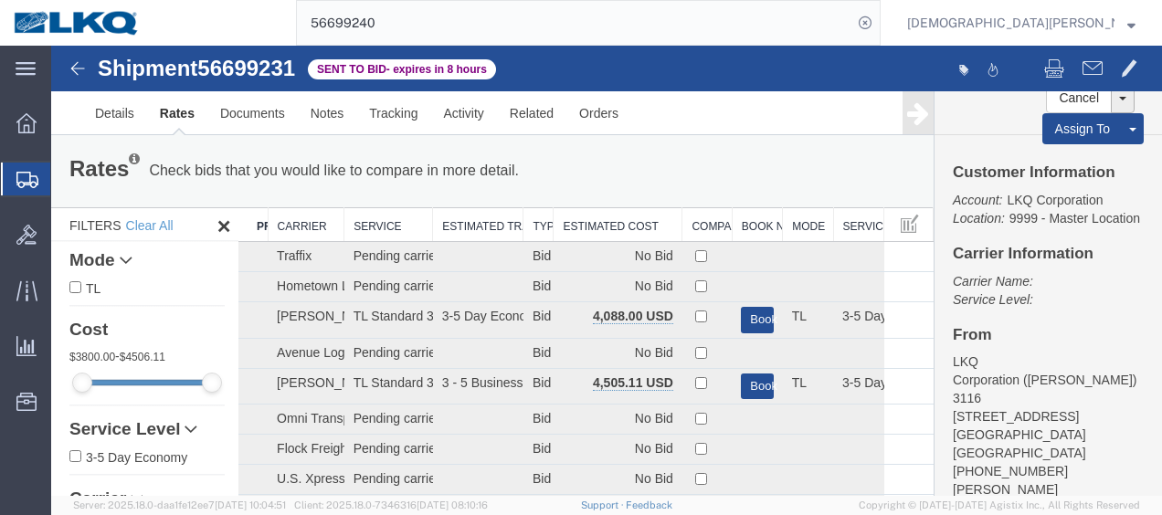
click at [621, 227] on th "Estimated Cost" at bounding box center [618, 225] width 129 height 34
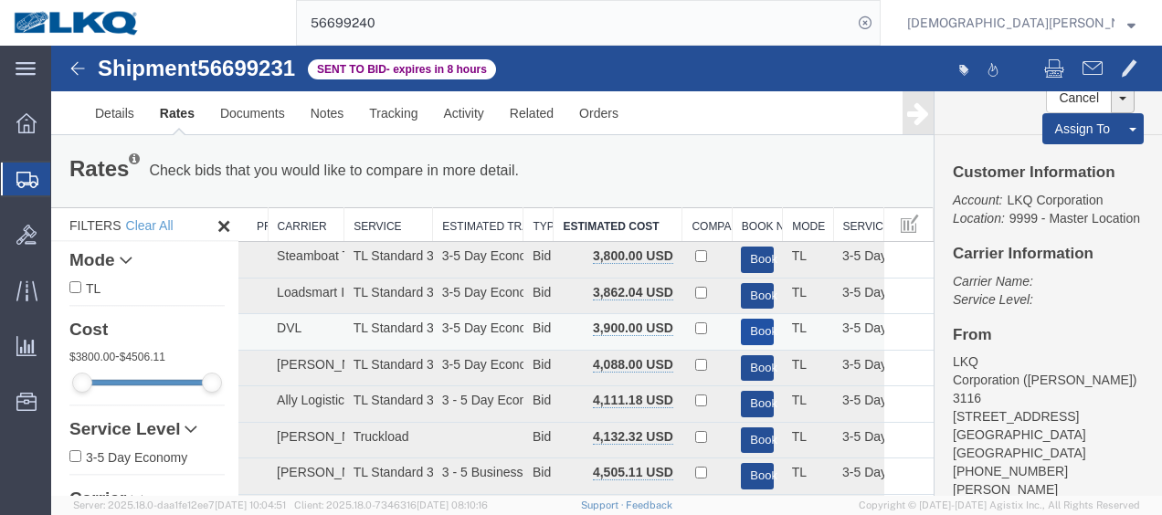
click at [749, 324] on button "Book" at bounding box center [757, 332] width 32 height 26
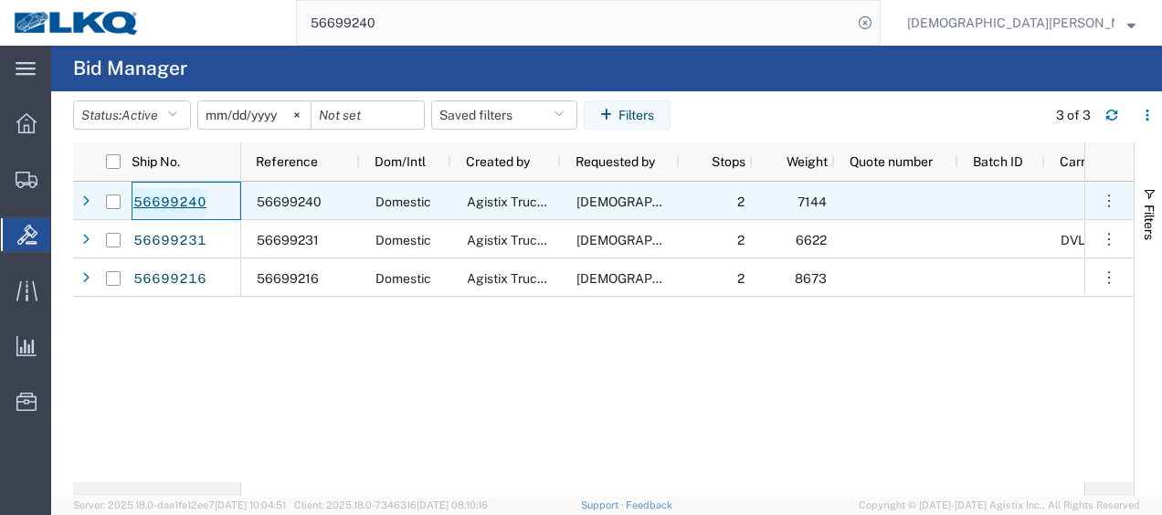
click at [185, 208] on link "56699240" at bounding box center [169, 202] width 75 height 29
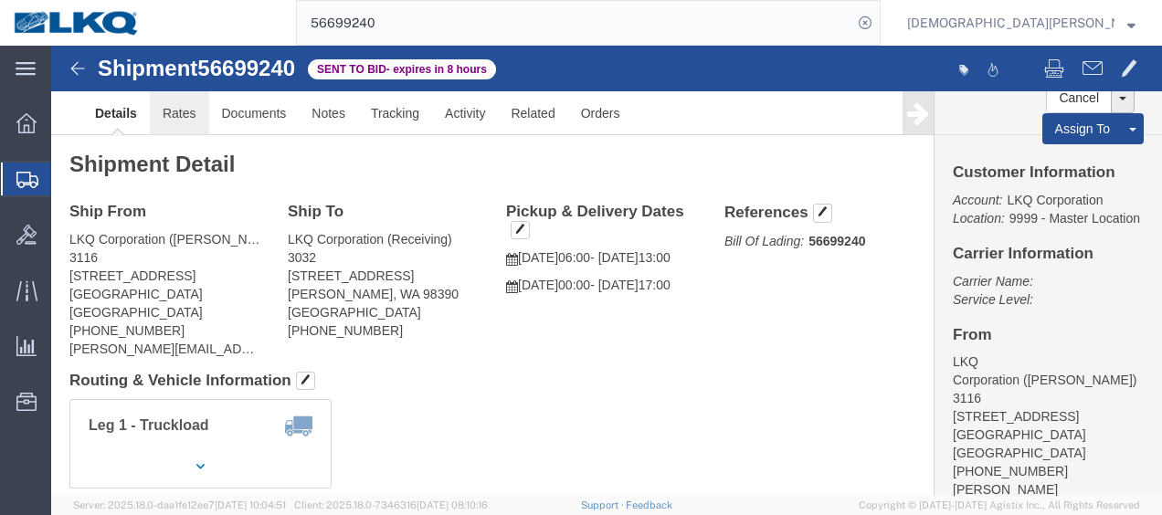
click link "Rates"
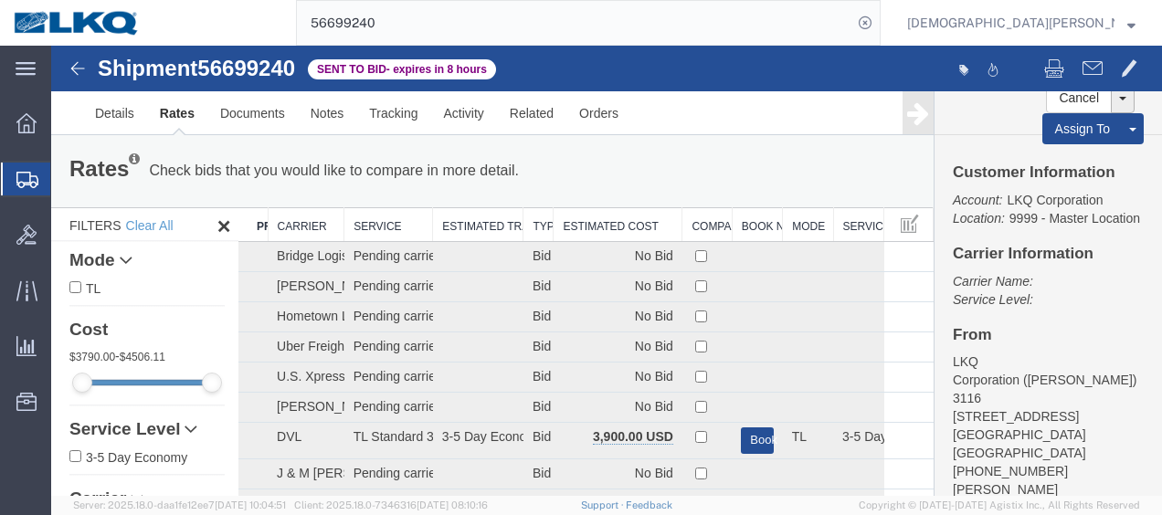
click at [594, 221] on th "Estimated Cost" at bounding box center [618, 225] width 129 height 34
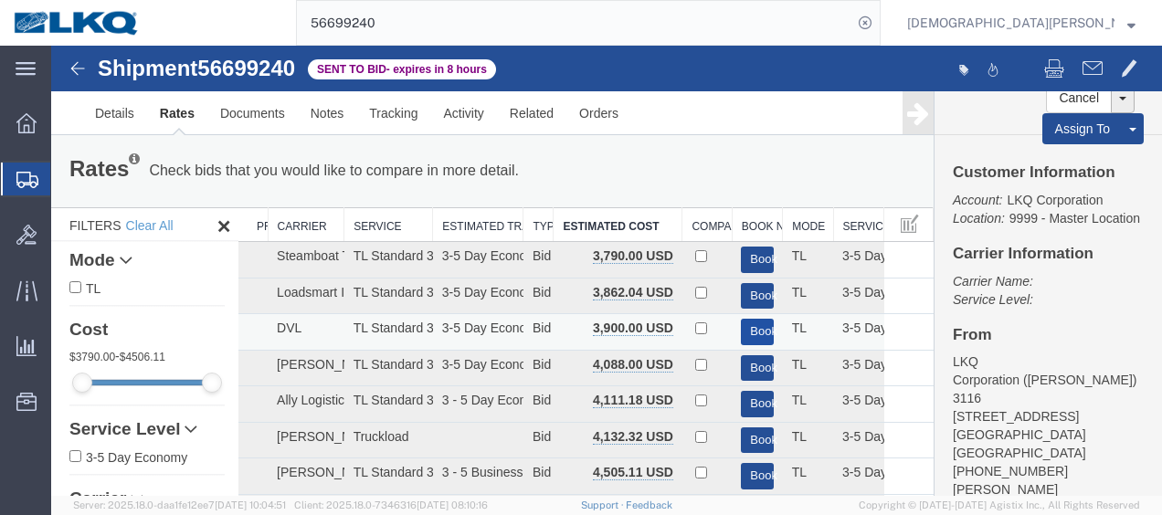
click at [749, 331] on button "Book" at bounding box center [757, 332] width 32 height 26
